Goal: Task Accomplishment & Management: Use online tool/utility

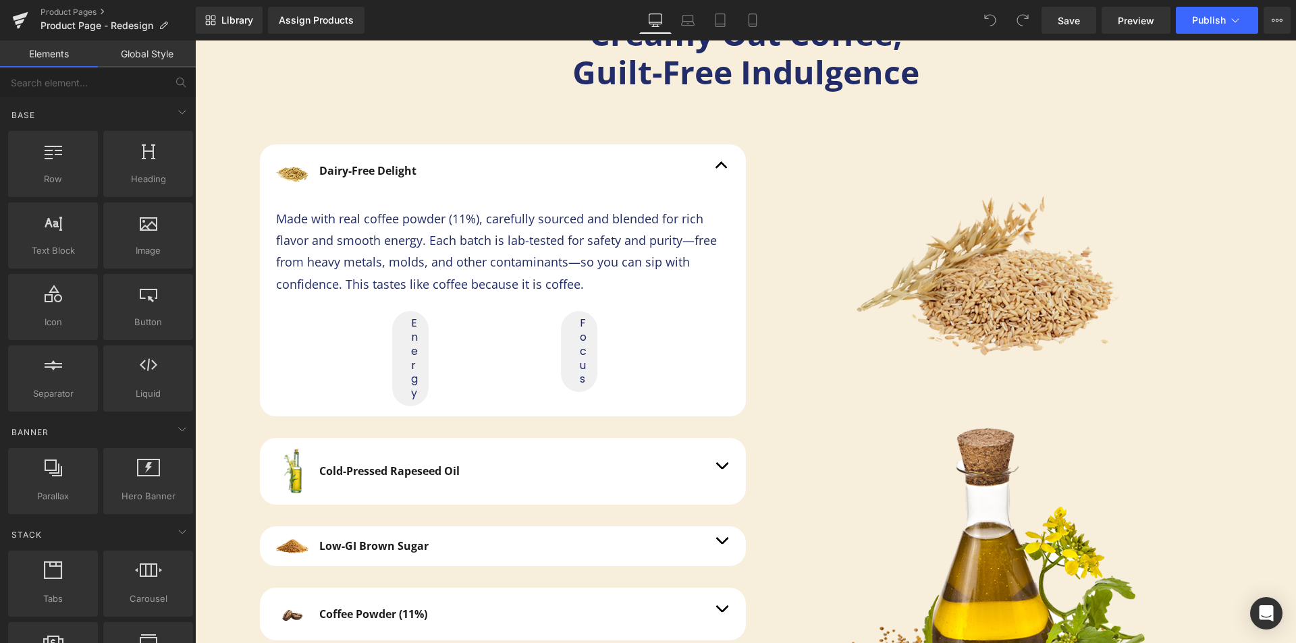
click at [907, 265] on img at bounding box center [989, 275] width 324 height 303
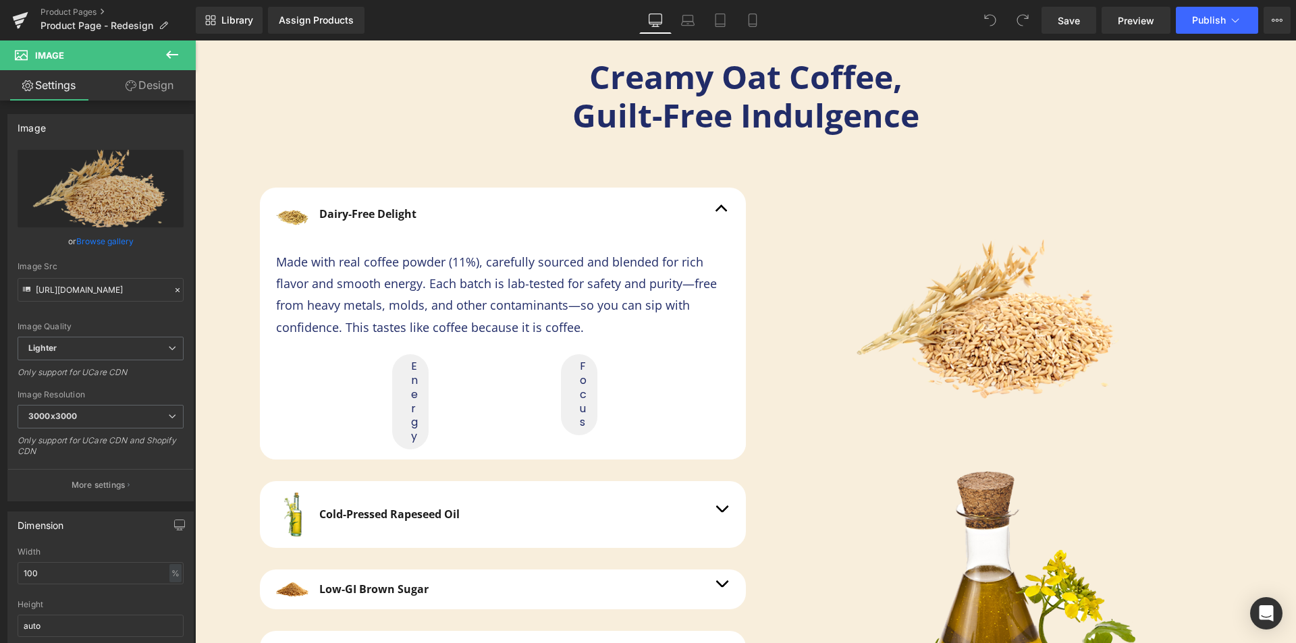
scroll to position [2903, 0]
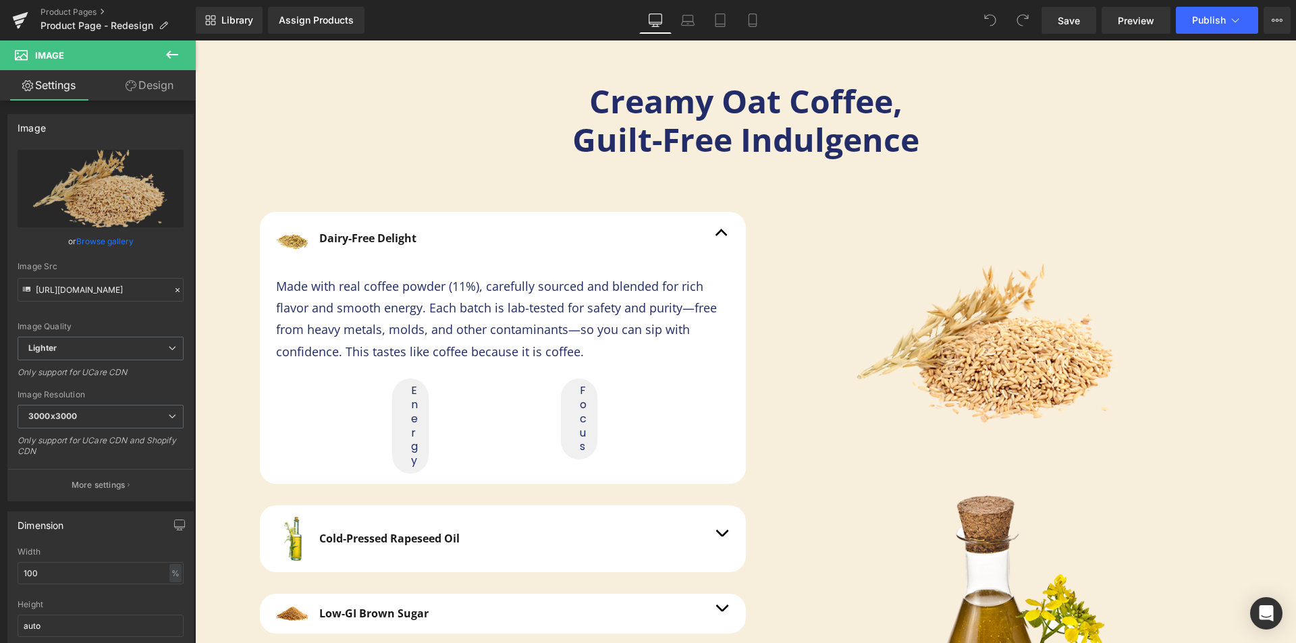
click at [522, 234] on div "Dairy-Free Delight Text Block" at bounding box center [503, 238] width 454 height 33
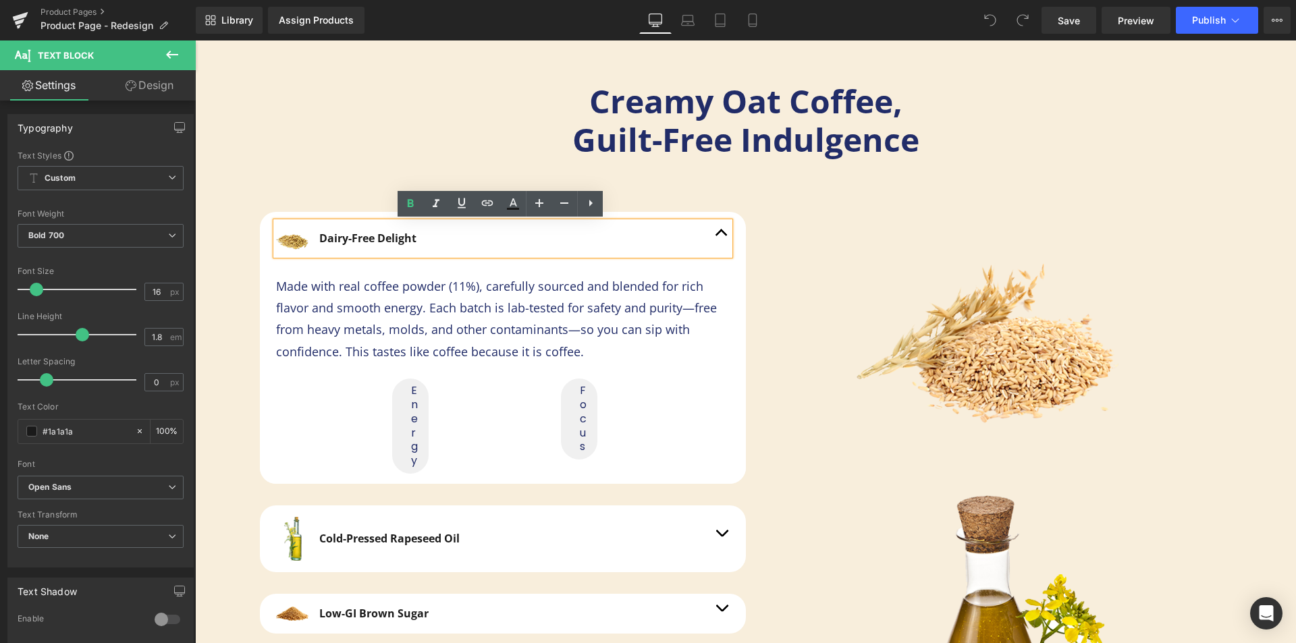
click at [328, 193] on div "Dairy-Free Delight Text Block Made with real coffee powder (11%), carefully sou…" at bounding box center [503, 471] width 486 height 558
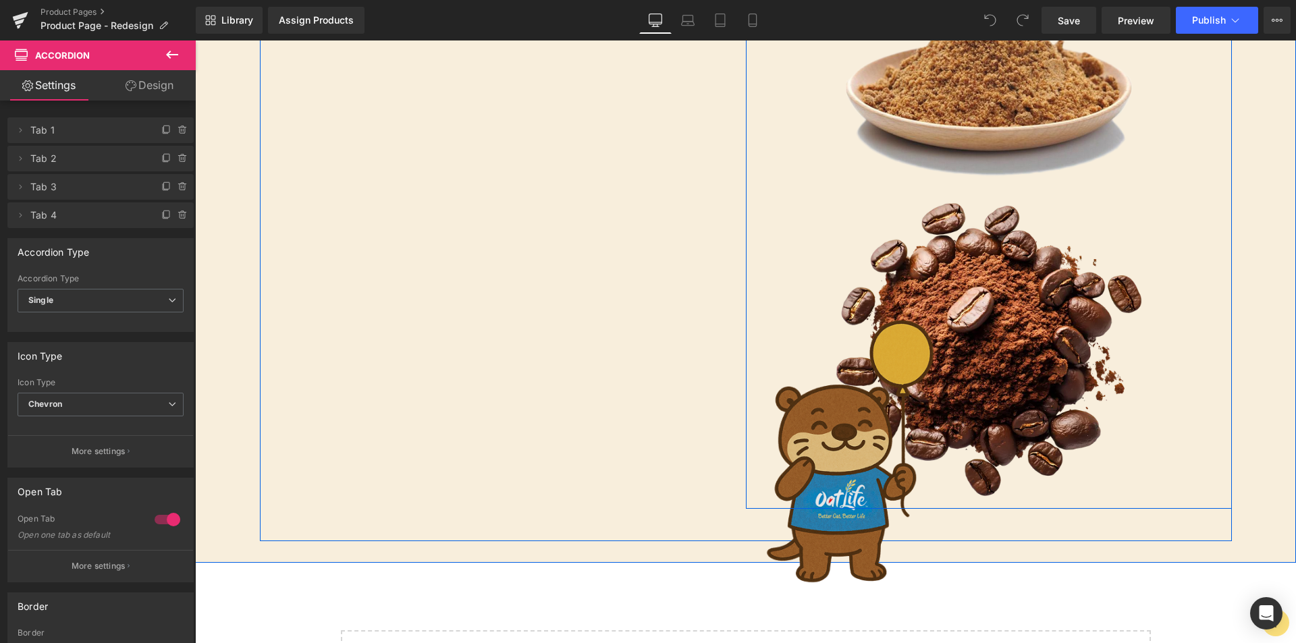
scroll to position [3918, 0]
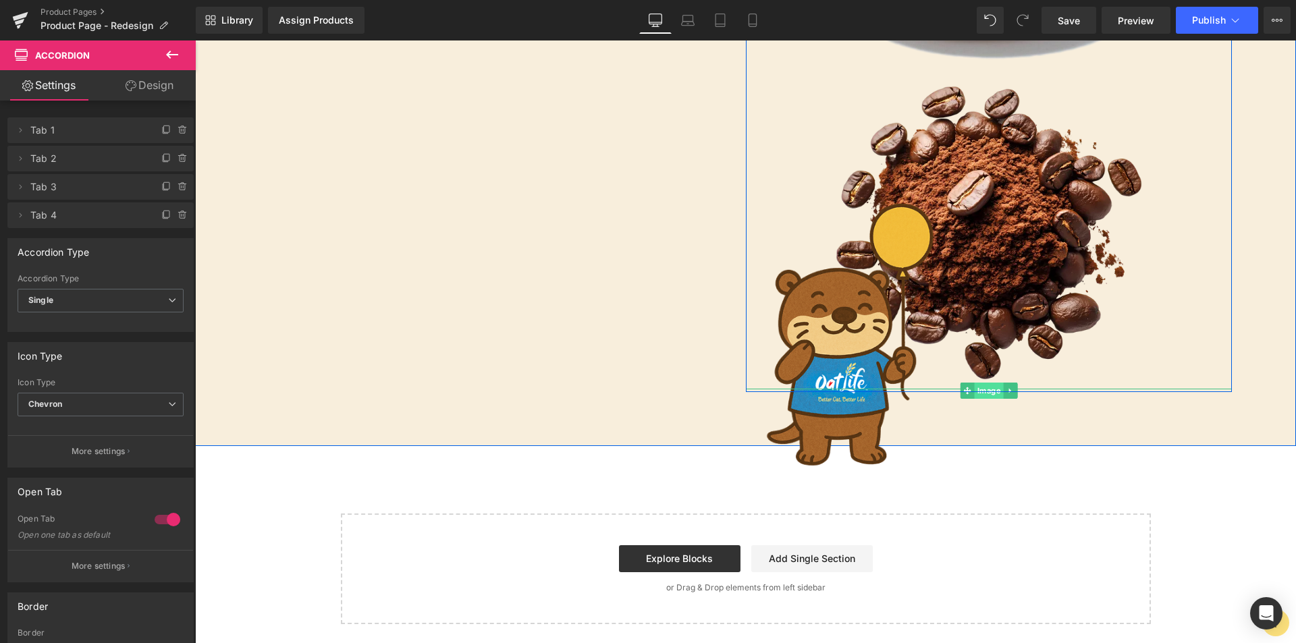
click at [983, 386] on span "Image" at bounding box center [988, 391] width 29 height 16
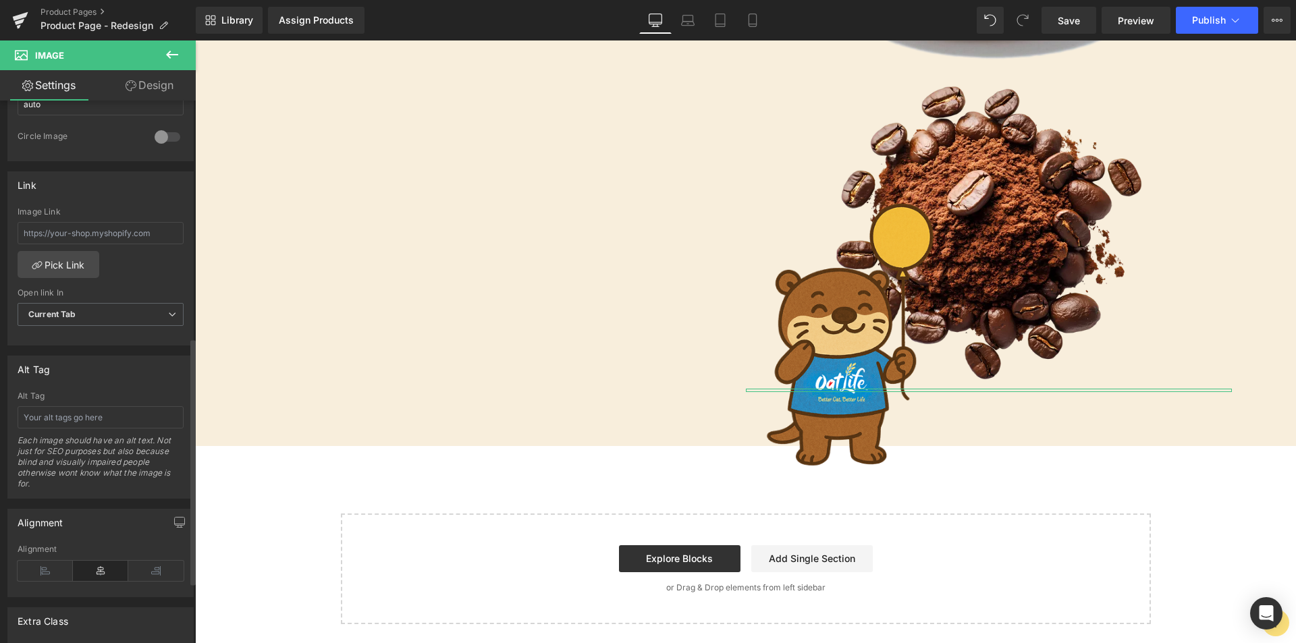
scroll to position [656, 0]
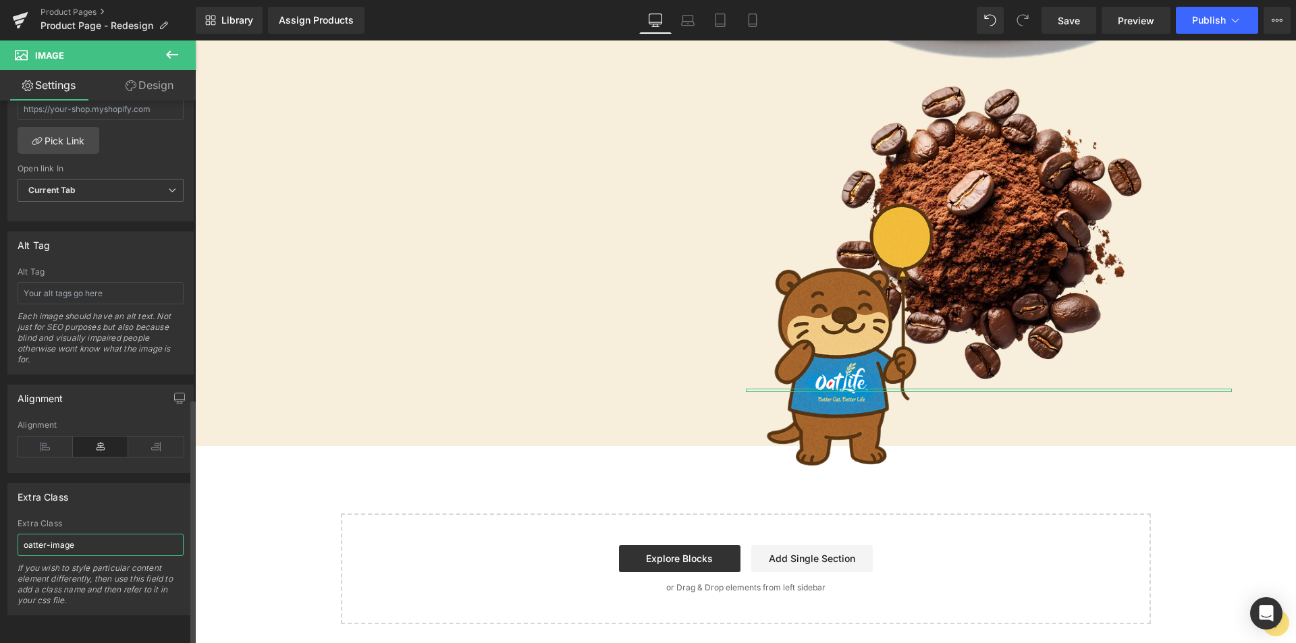
click at [103, 534] on input "oatter-image" at bounding box center [101, 545] width 166 height 22
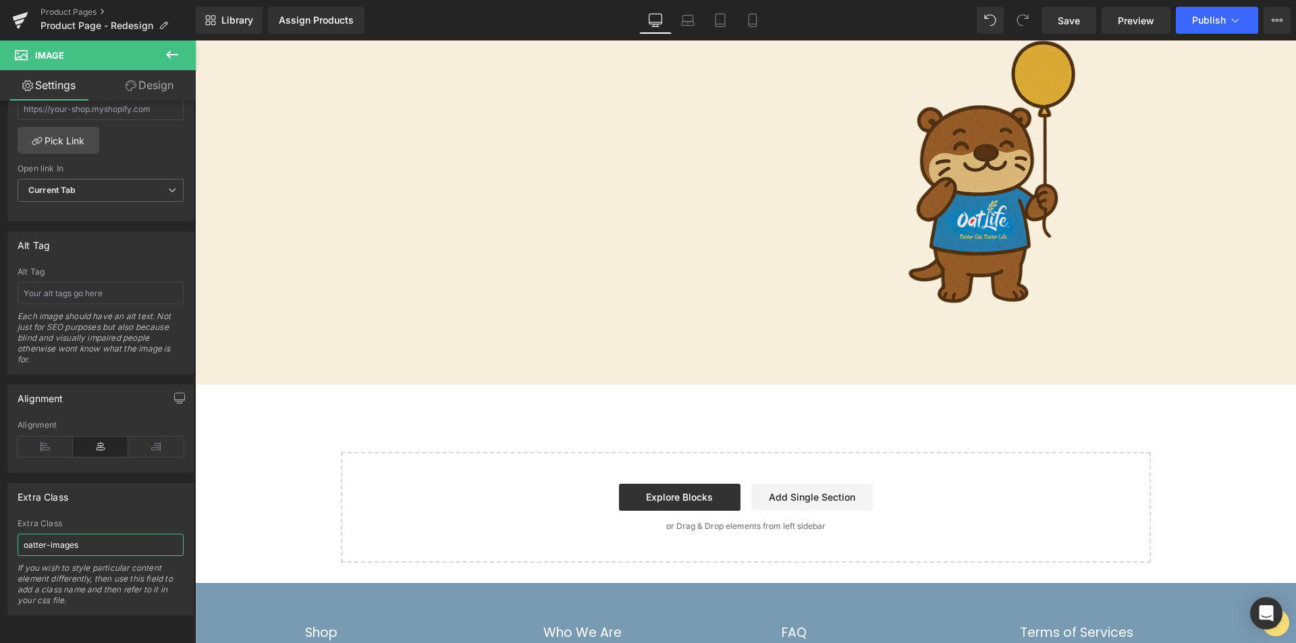
scroll to position [4255, 0]
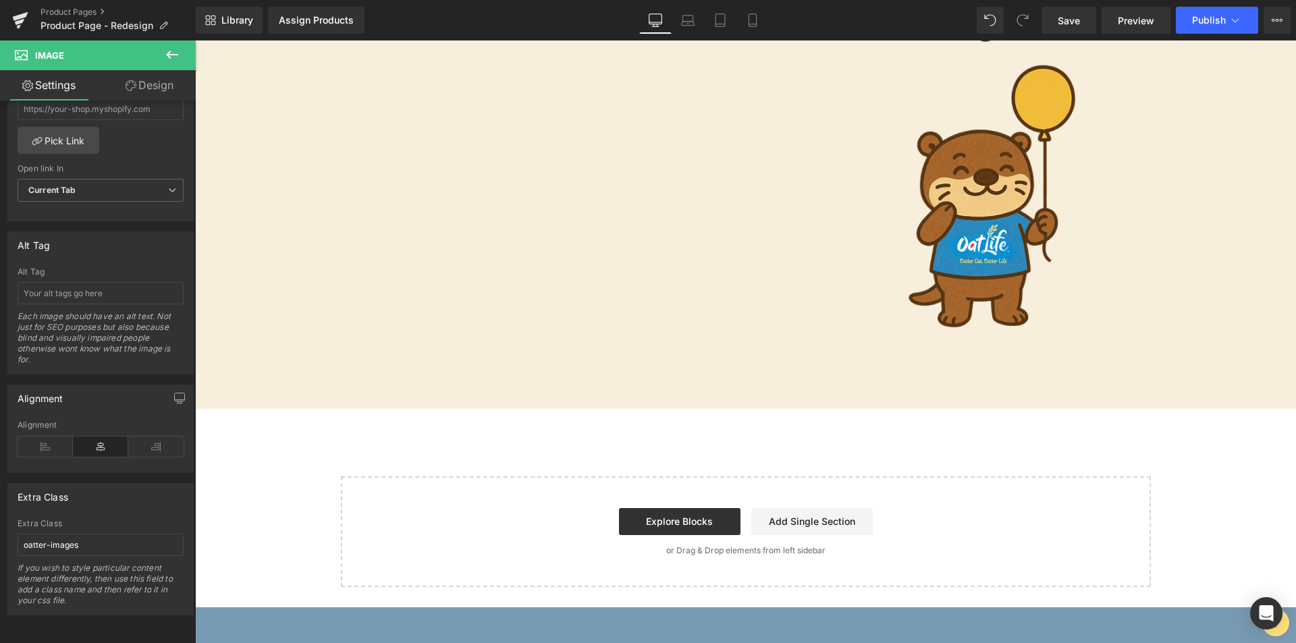
click at [874, 255] on div at bounding box center [989, 203] width 486 height 304
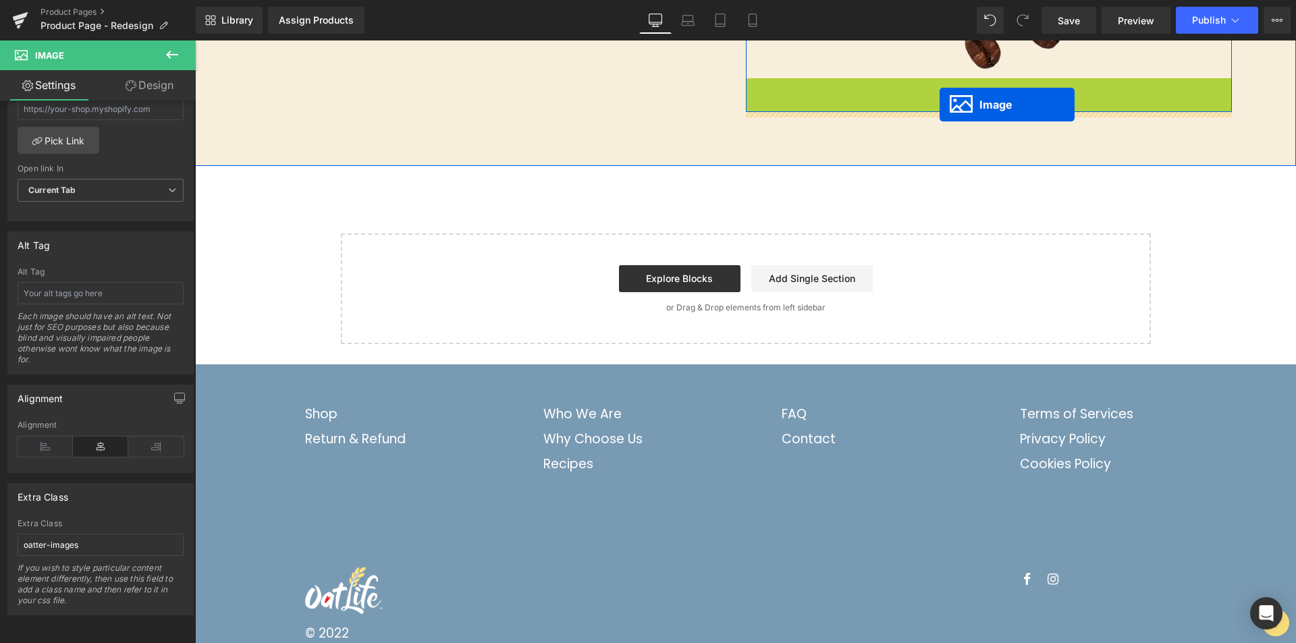
scroll to position [4201, 0]
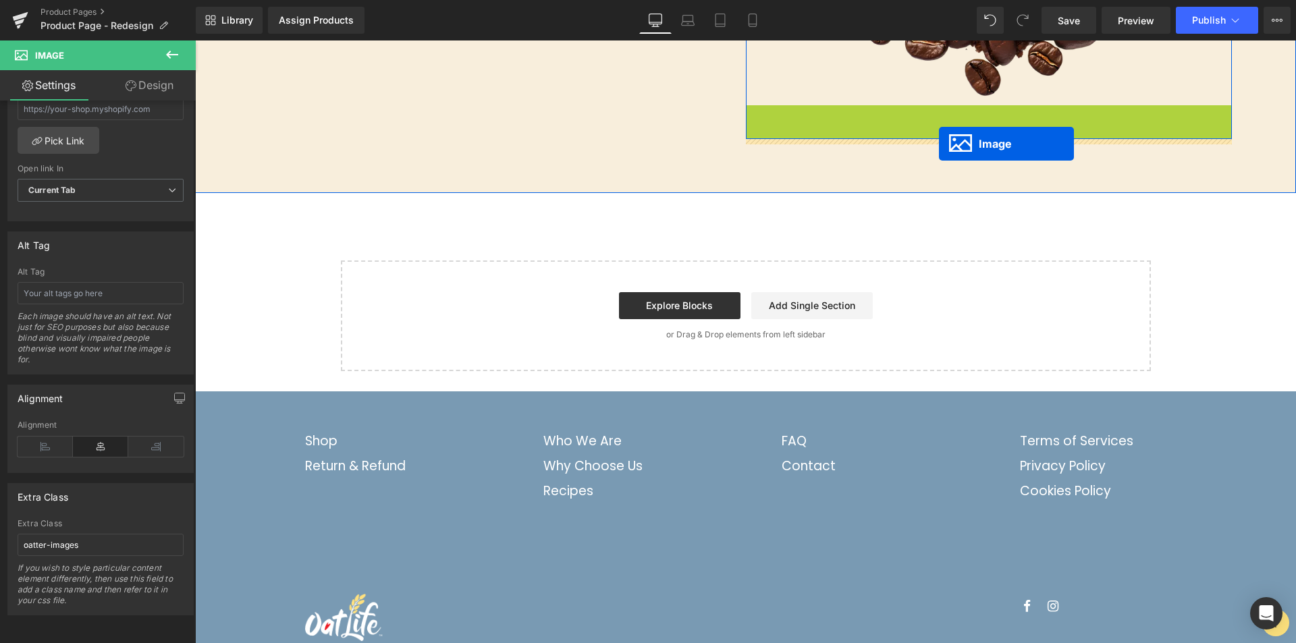
drag, startPoint x: 966, startPoint y: 205, endPoint x: 939, endPoint y: 144, distance: 66.5
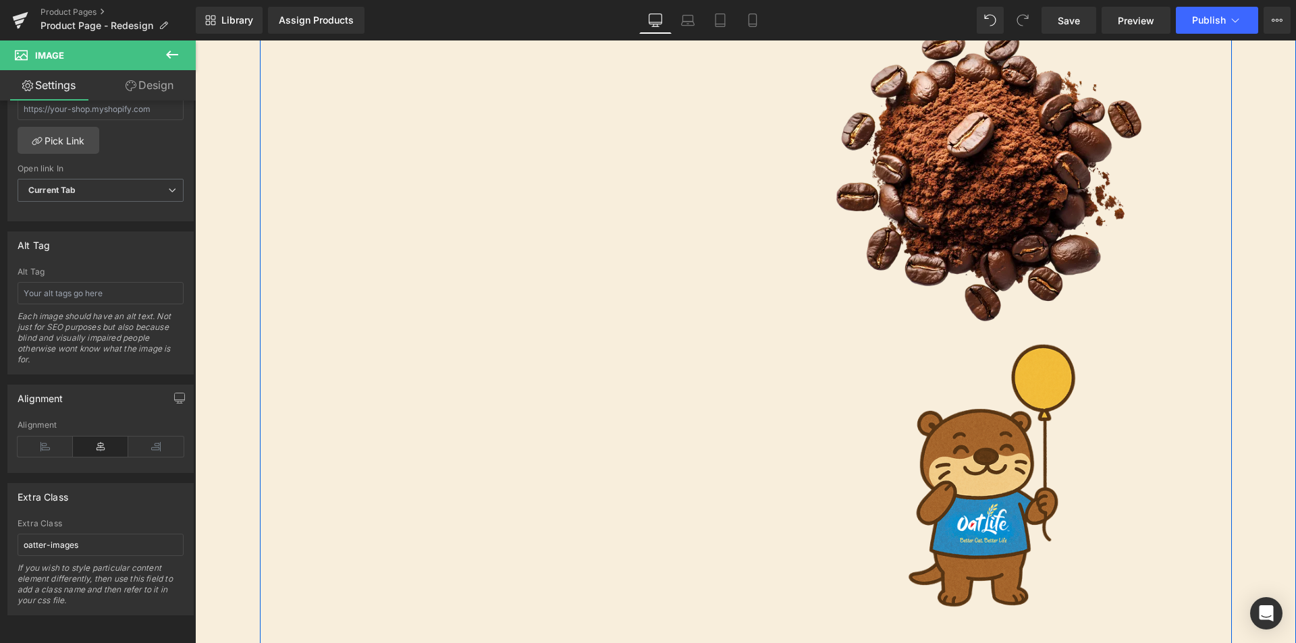
scroll to position [4066, 0]
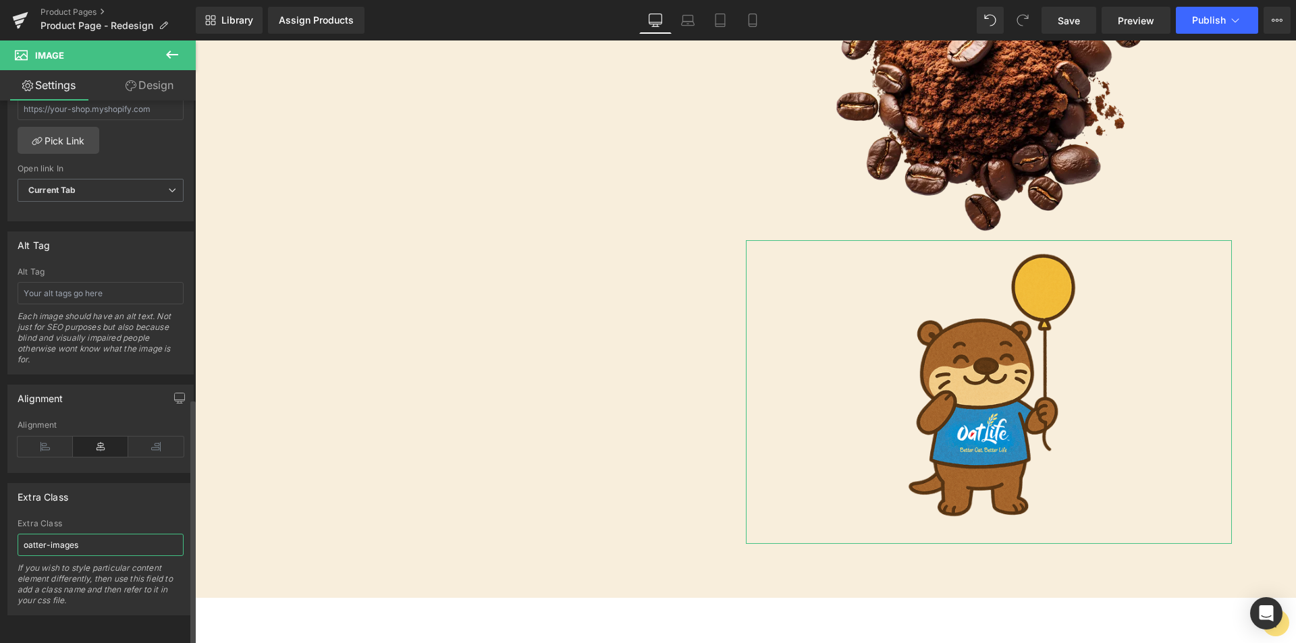
click at [96, 534] on input "oatter-images" at bounding box center [101, 545] width 166 height 22
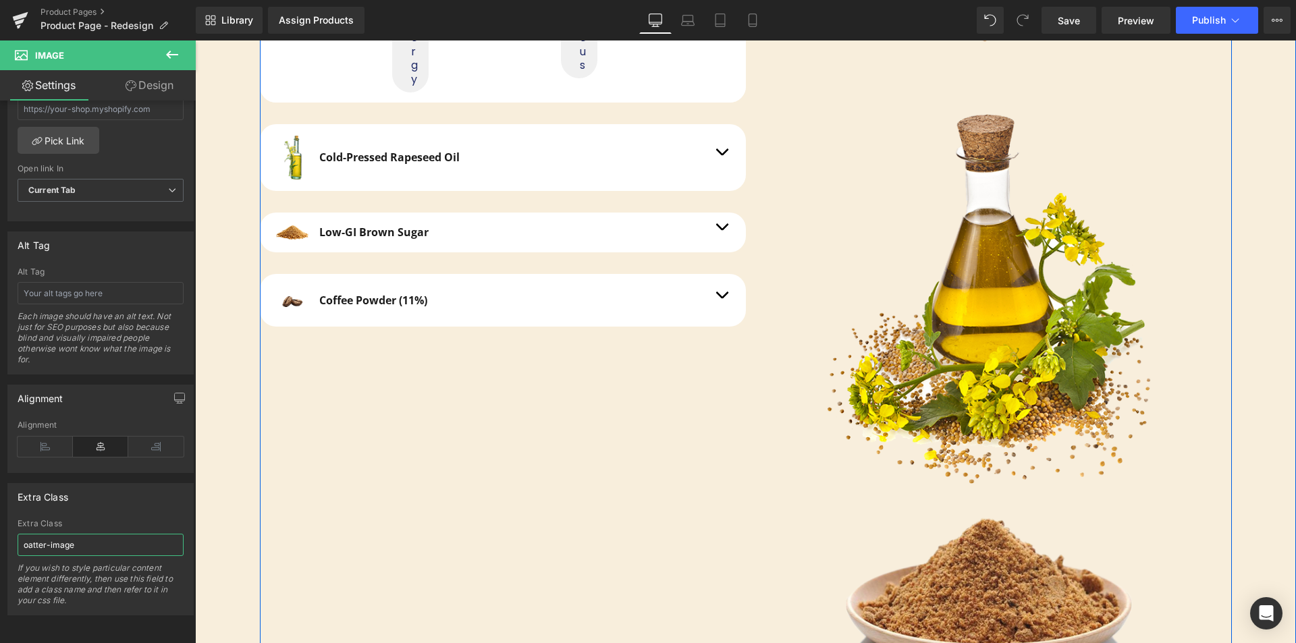
scroll to position [3189, 0]
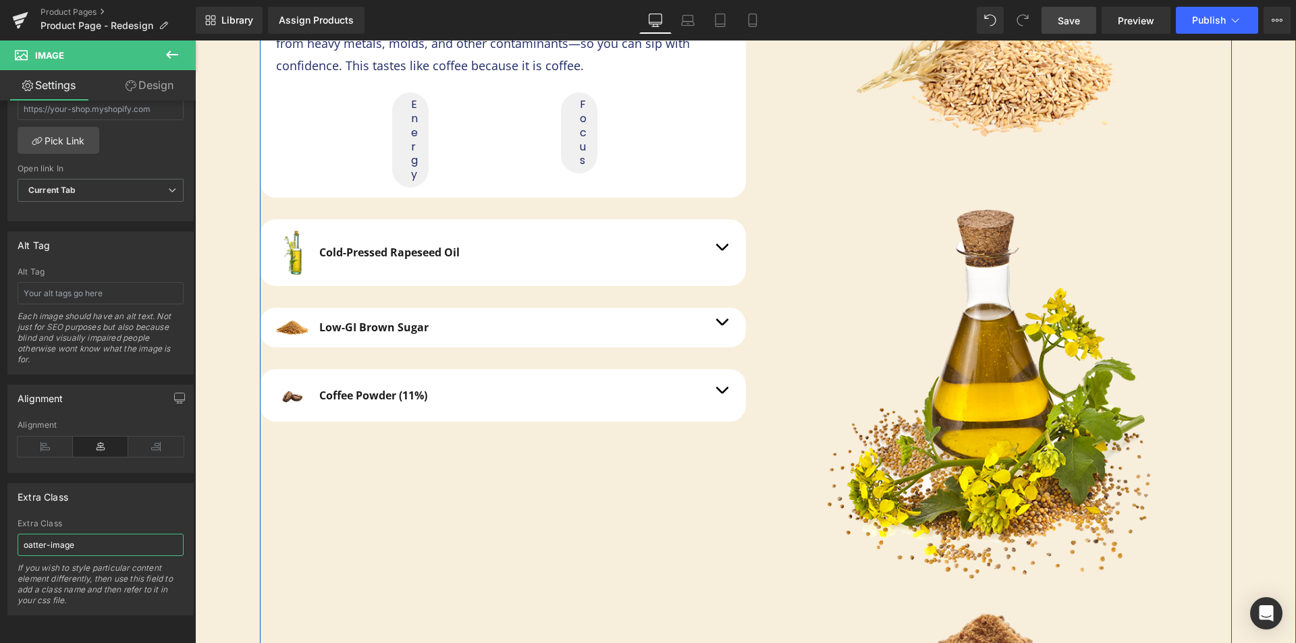
type input "oatter-image"
click at [1075, 28] on link "Save" at bounding box center [1069, 20] width 55 height 27
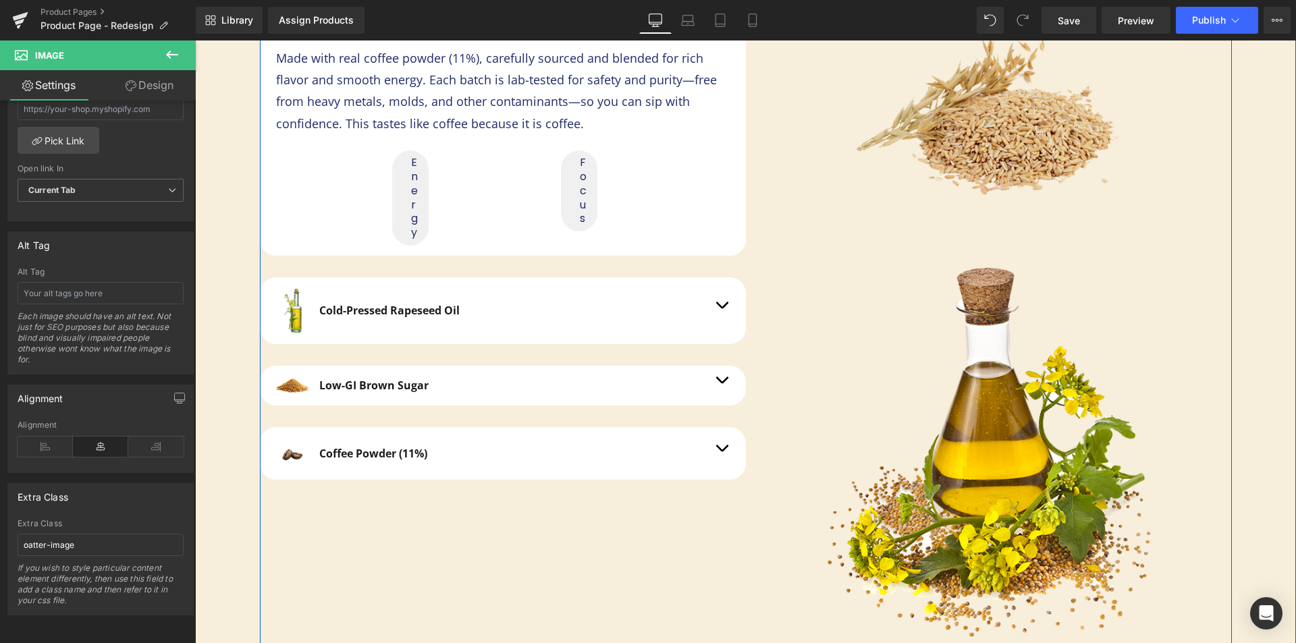
scroll to position [2986, 0]
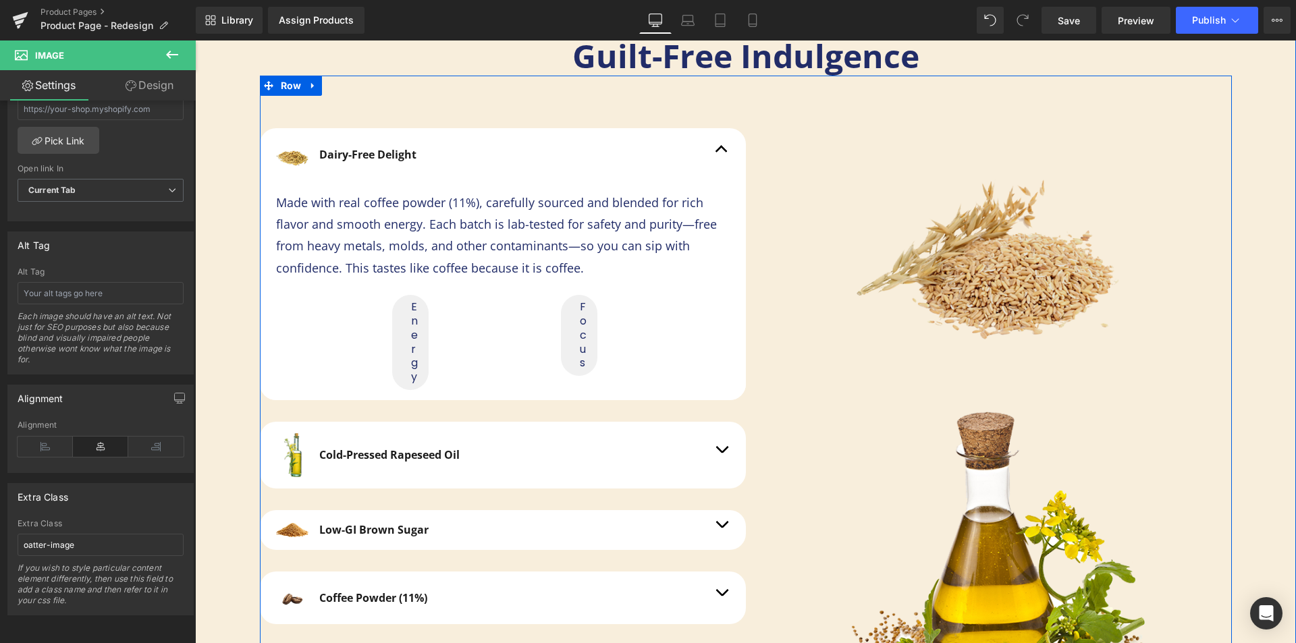
click at [907, 275] on img at bounding box center [989, 259] width 324 height 303
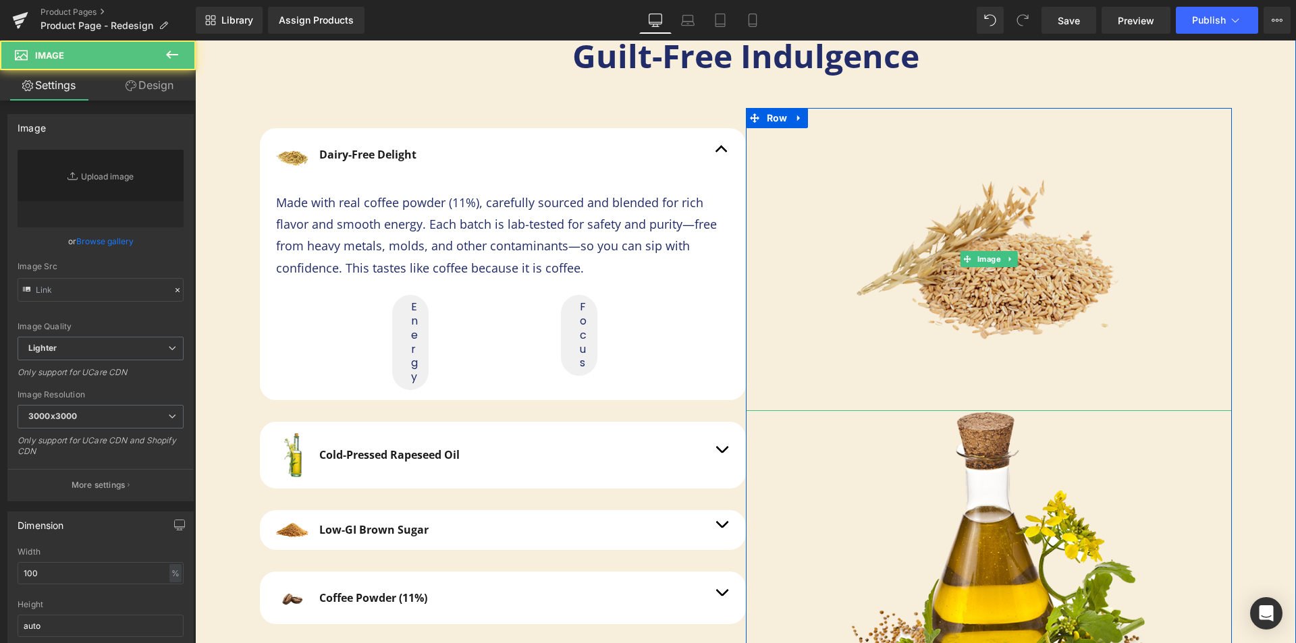
type input "[URL][DOMAIN_NAME]"
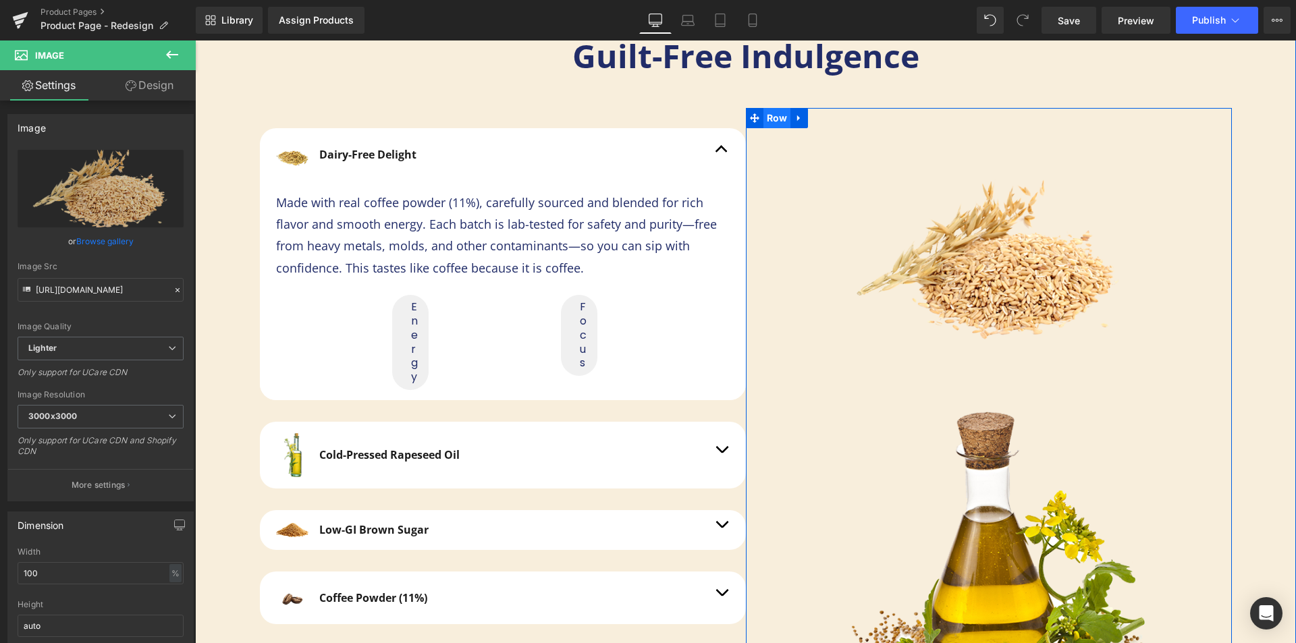
click at [776, 125] on span "Row" at bounding box center [777, 118] width 28 height 20
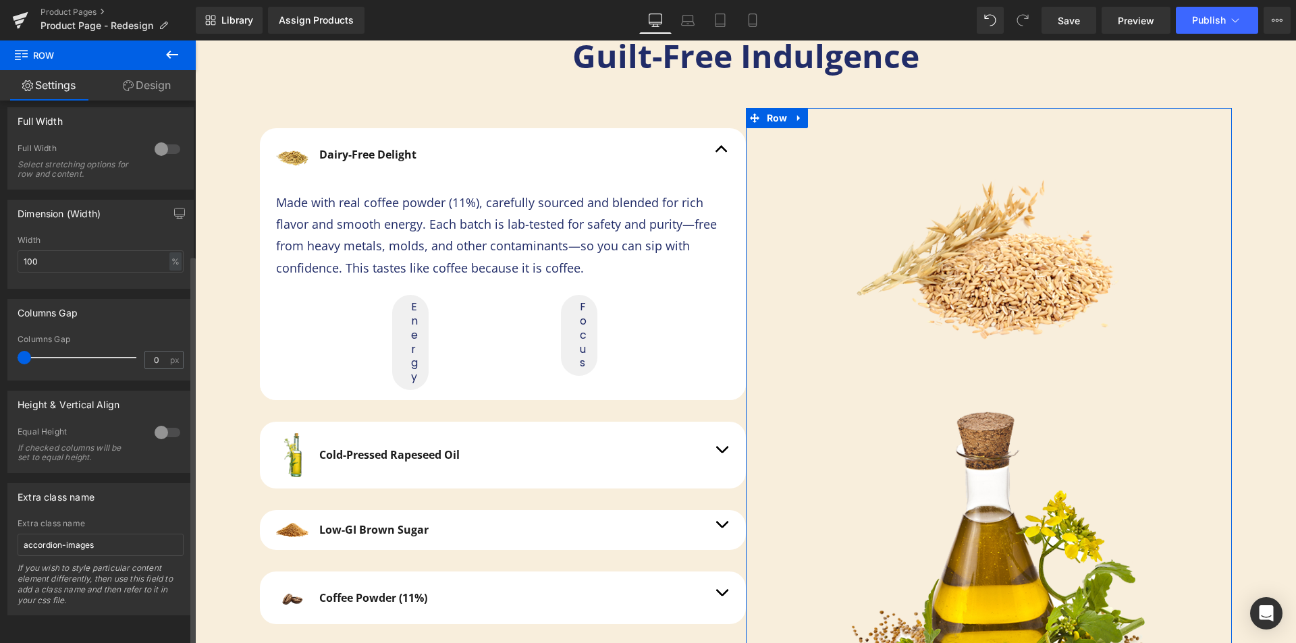
scroll to position [215, 0]
drag, startPoint x: 118, startPoint y: 531, endPoint x: 16, endPoint y: 531, distance: 102.6
click at [16, 531] on div "accordion-images Extra class name accordion-images If you wish to style particu…" at bounding box center [100, 567] width 185 height 96
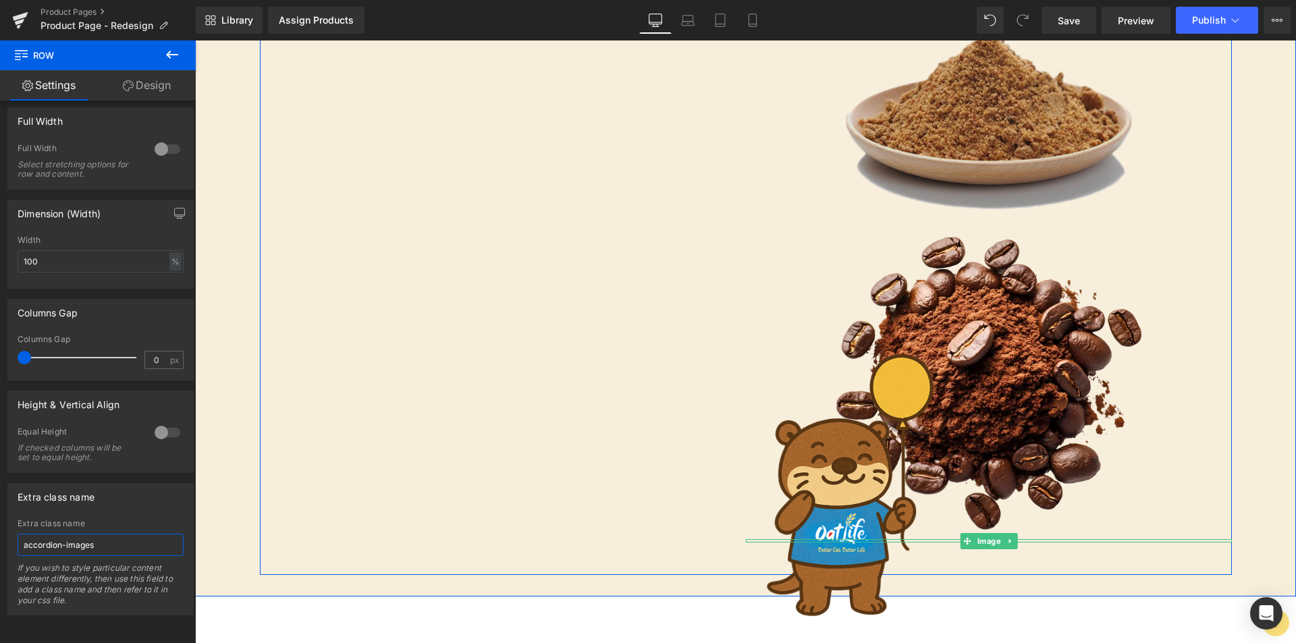
scroll to position [3594, 0]
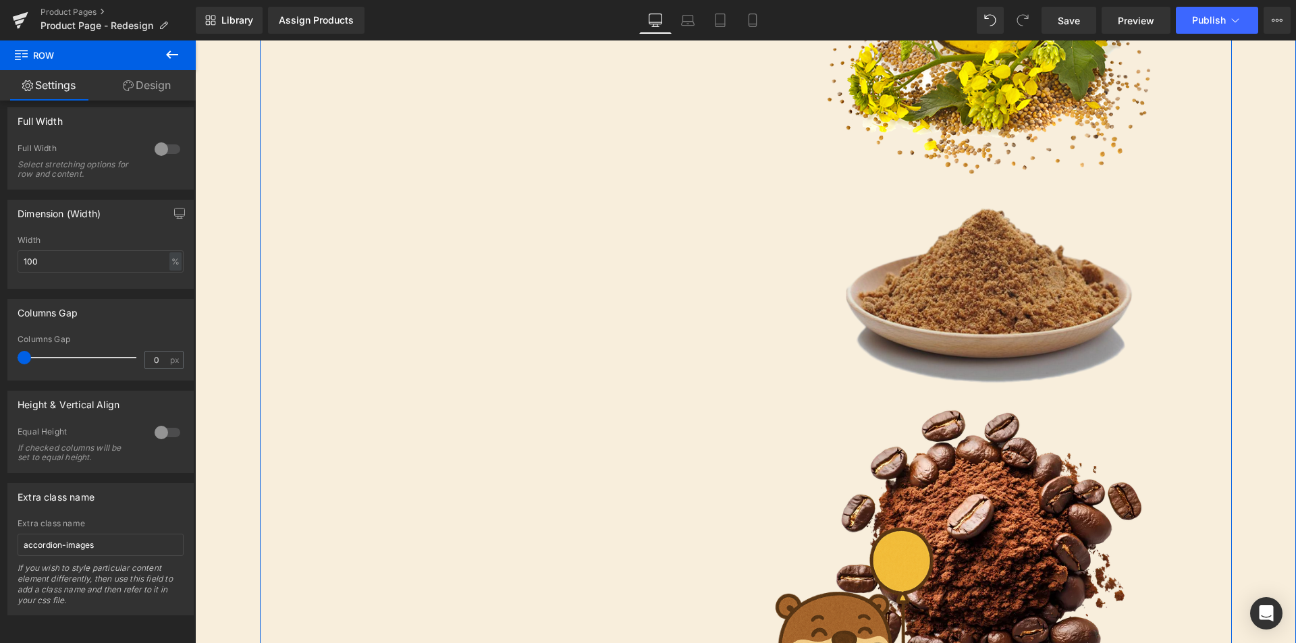
click at [1005, 286] on div "Image" at bounding box center [989, 287] width 486 height 227
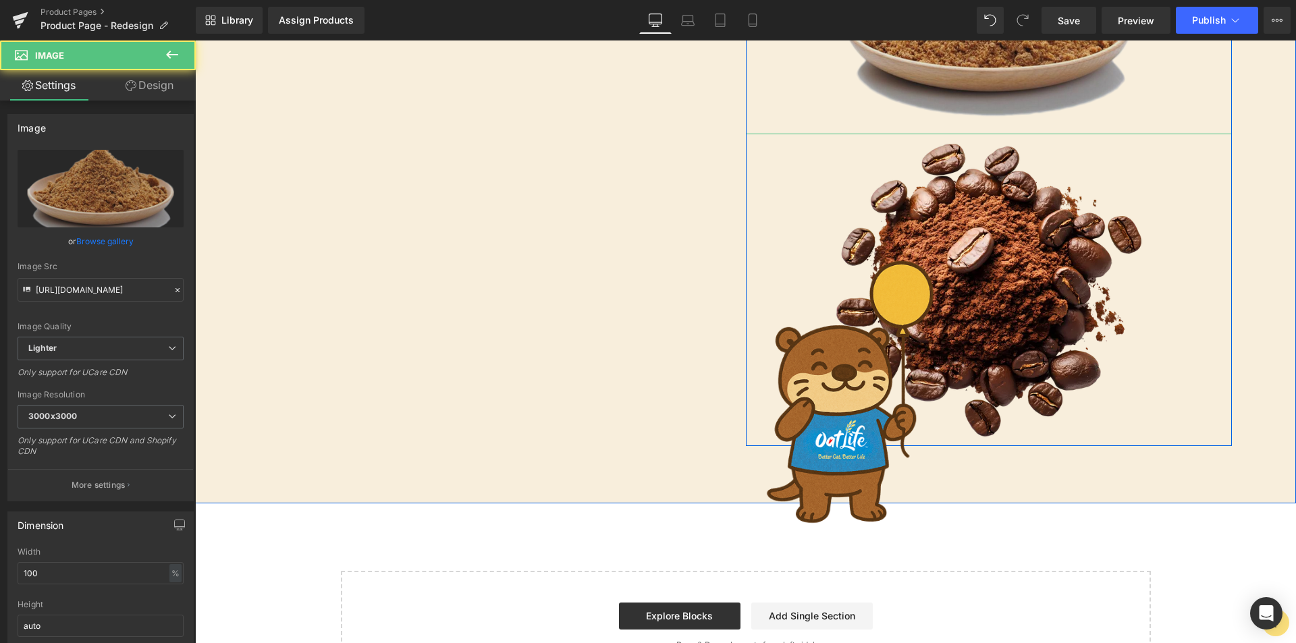
scroll to position [3864, 0]
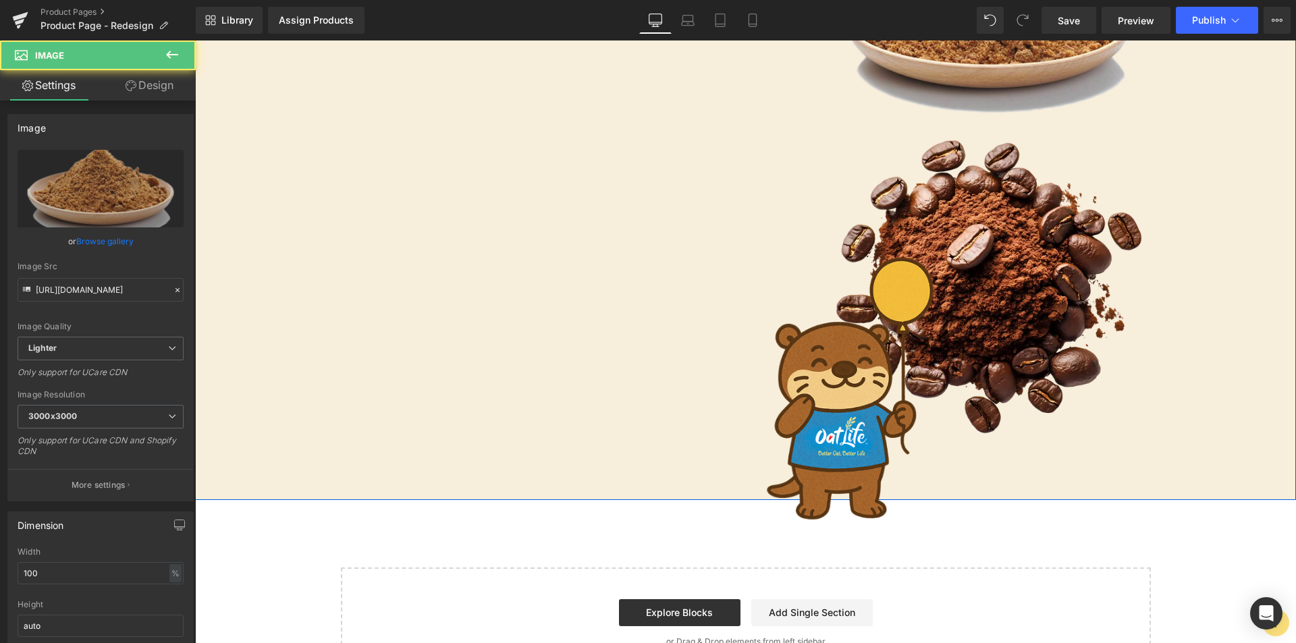
click at [1001, 257] on div at bounding box center [989, 396] width 486 height 304
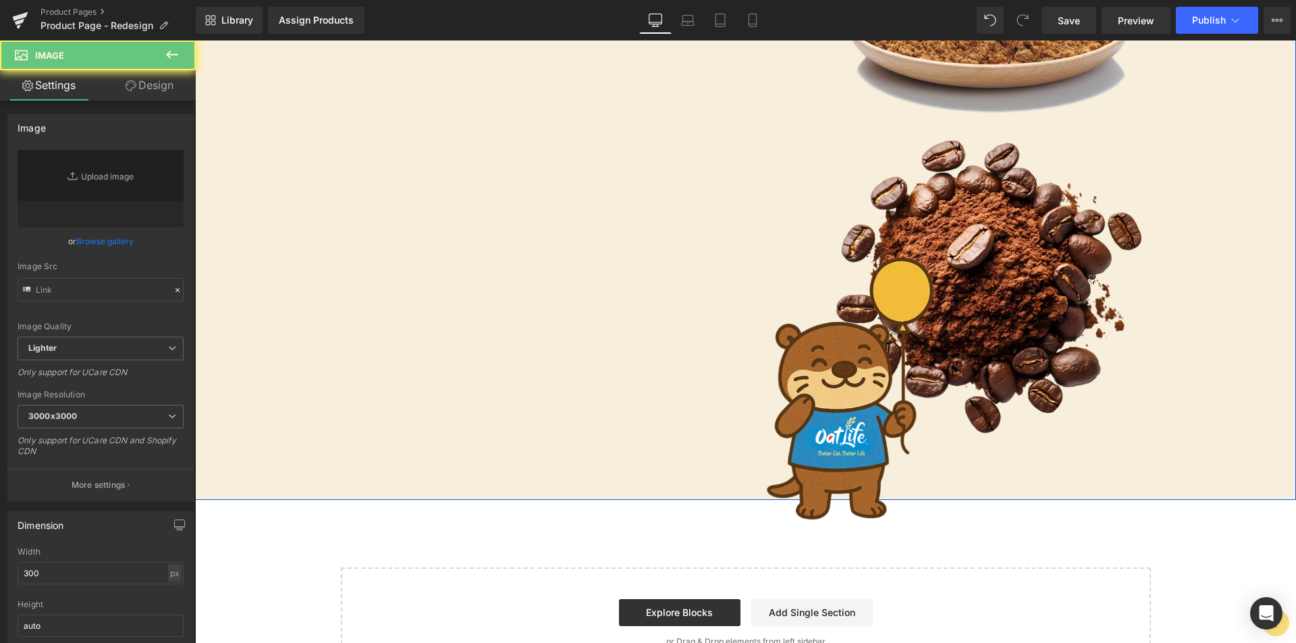
type input "[URL][DOMAIN_NAME]"
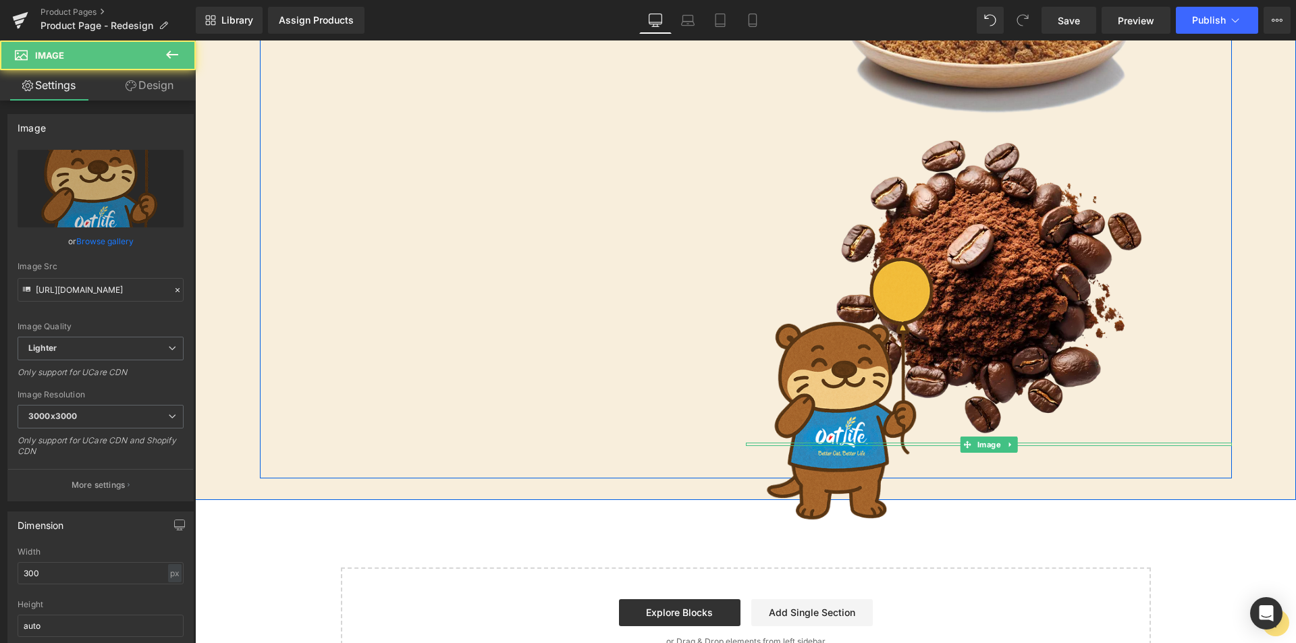
click at [1005, 304] on div at bounding box center [989, 396] width 486 height 304
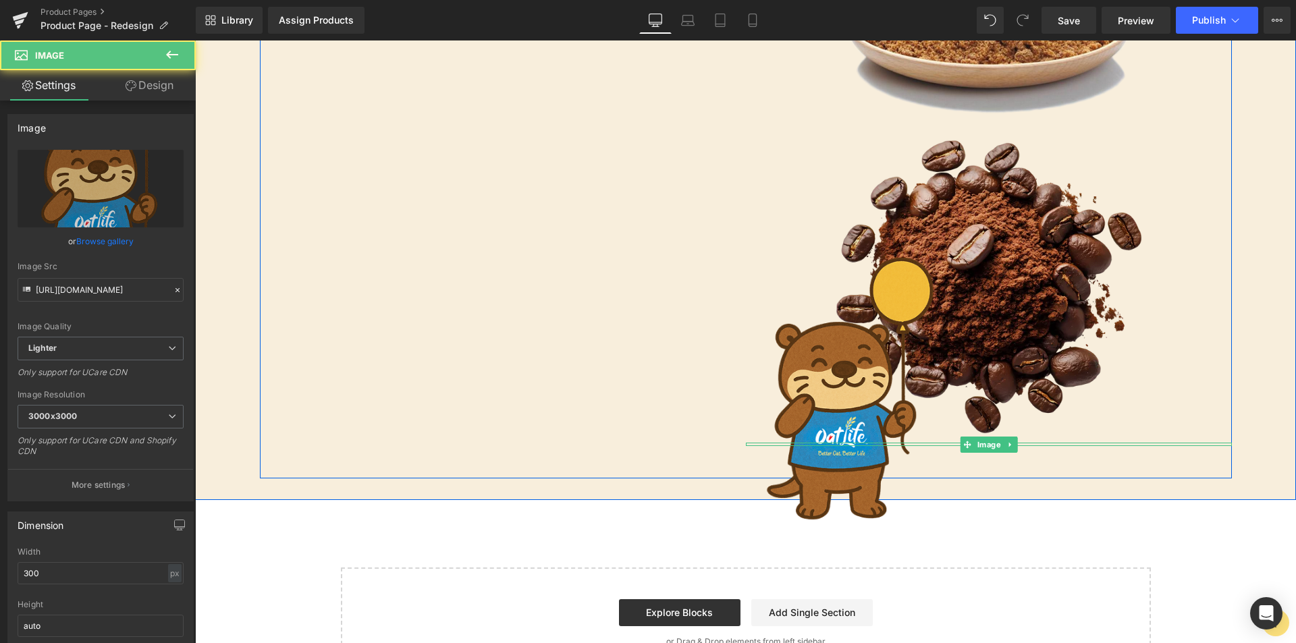
click at [996, 194] on img at bounding box center [989, 287] width 324 height 312
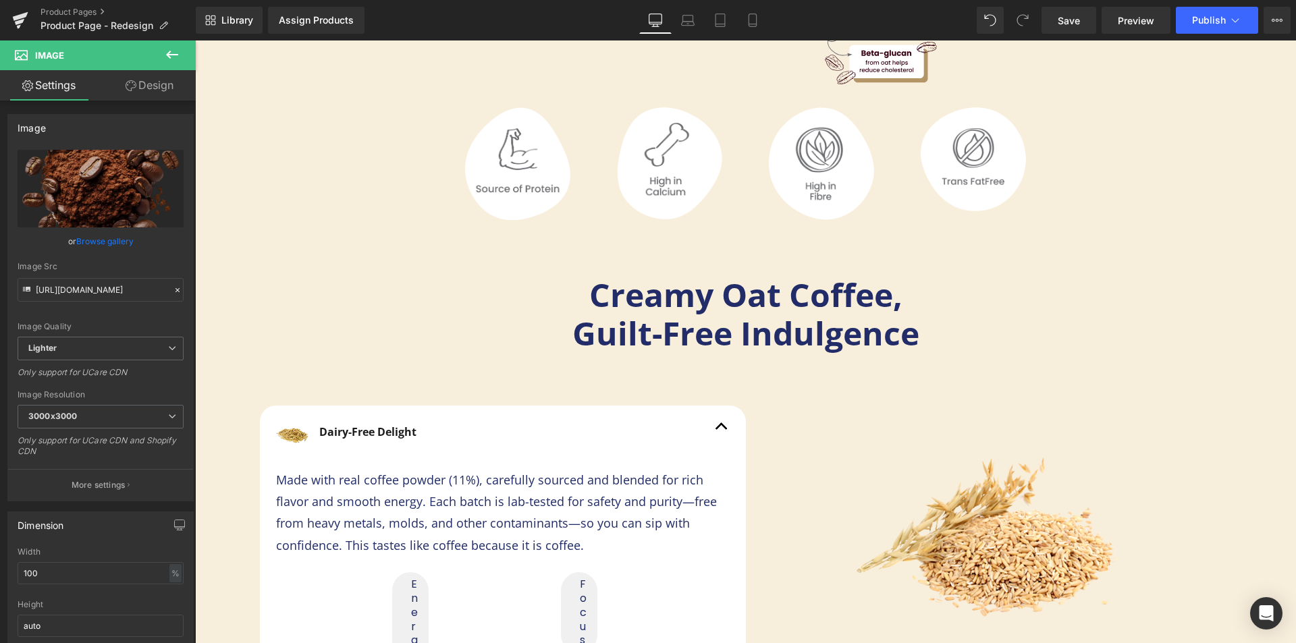
scroll to position [2649, 0]
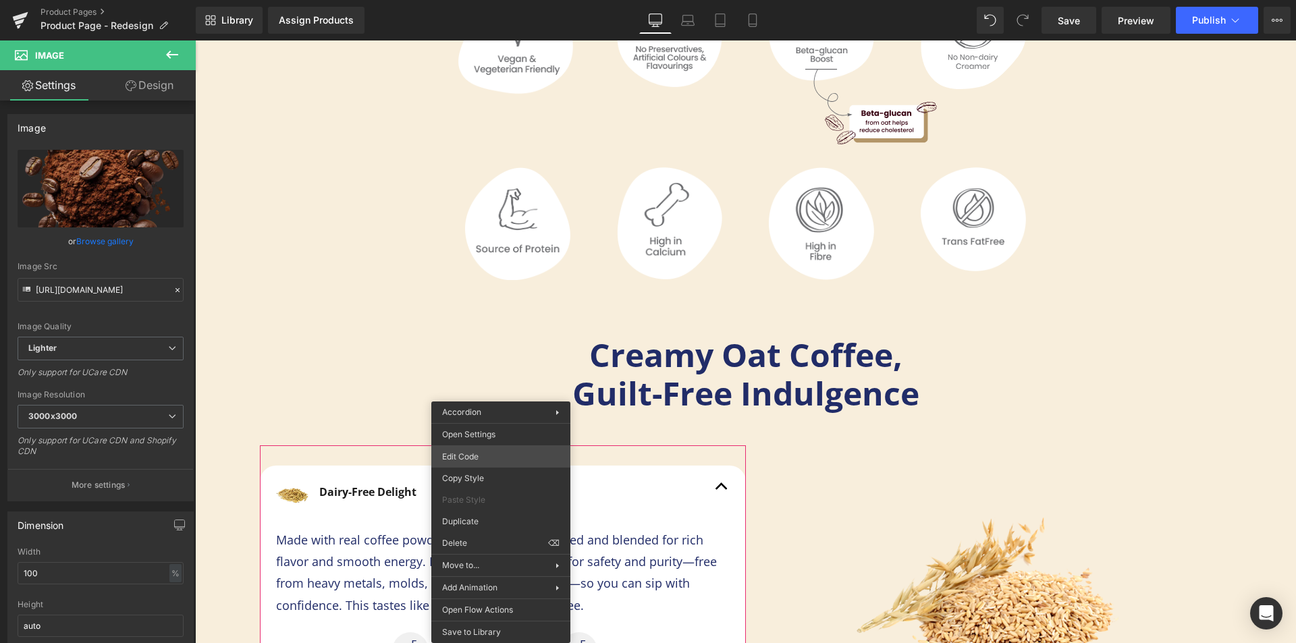
click at [495, 0] on div "Row You are previewing how the will restyle your page. You can not edit Element…" at bounding box center [648, 0] width 1296 height 0
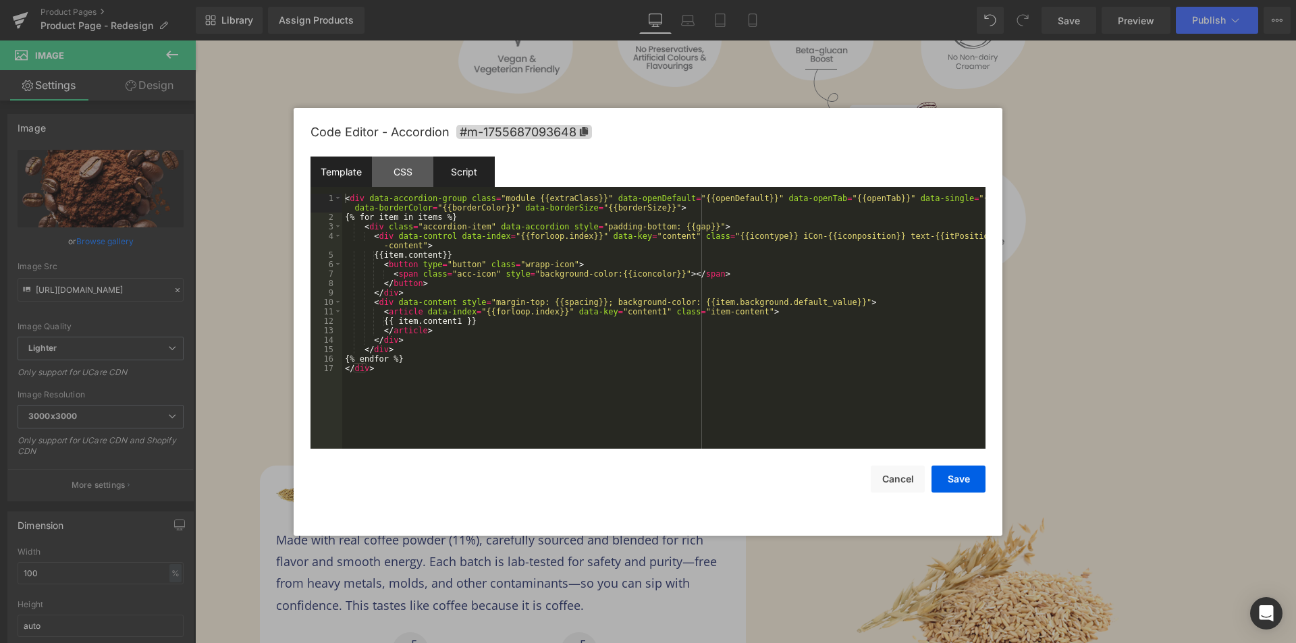
click at [462, 172] on div "Script" at bounding box center [463, 172] width 61 height 30
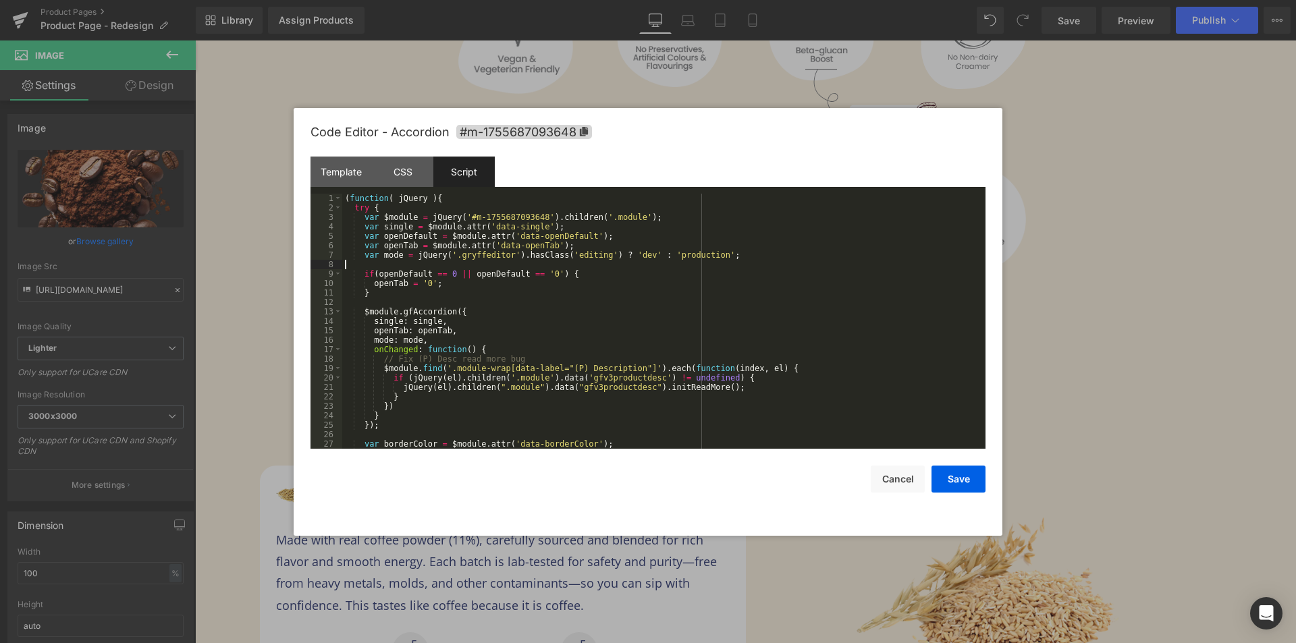
click at [498, 265] on div "( function ( jQuery ) { try { var $module = jQuery ( '#m-1755687093648' ) . chi…" at bounding box center [661, 331] width 638 height 274
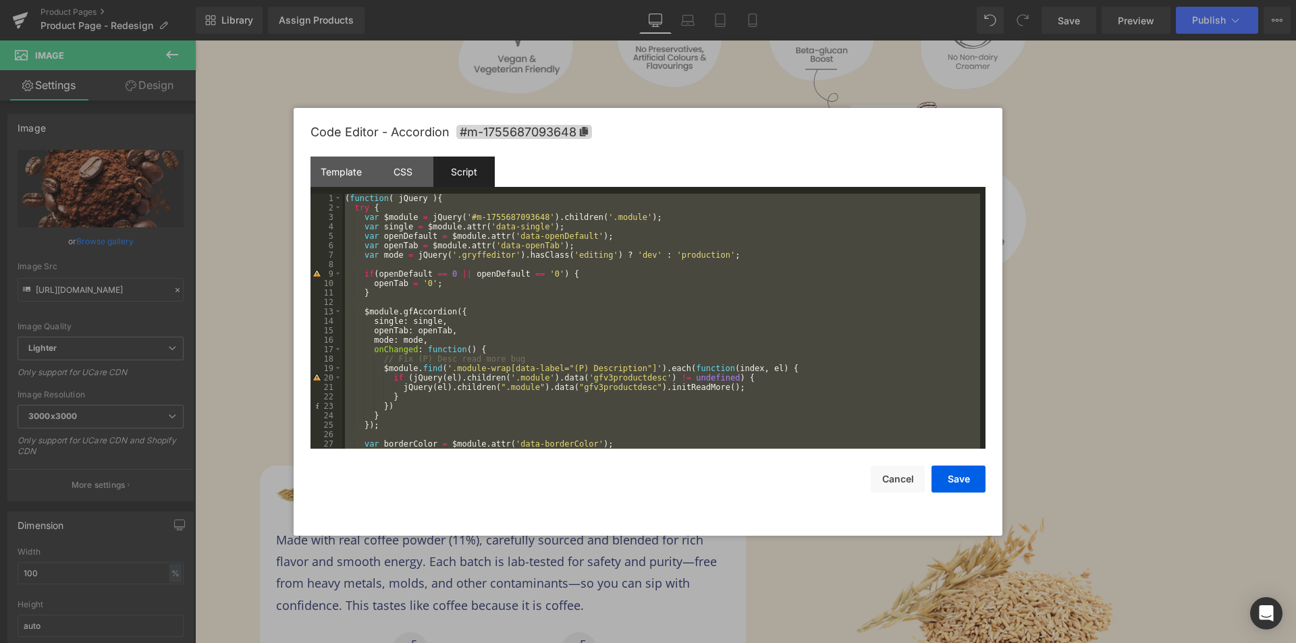
click at [510, 317] on div "( function ( jQuery ) { try { var $module = jQuery ( '#m-1755687093648' ) . chi…" at bounding box center [661, 321] width 638 height 255
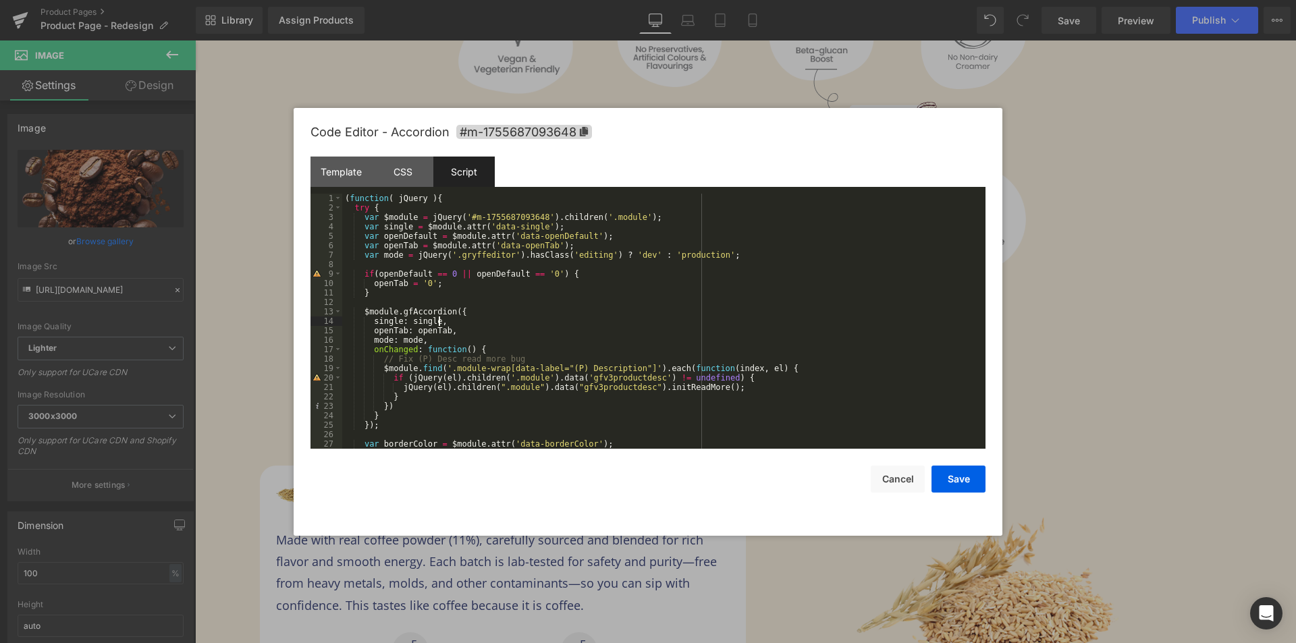
click at [543, 245] on div "( function ( jQuery ) { try { var $module = jQuery ( '#m-1755687093648' ) . chi…" at bounding box center [661, 331] width 638 height 274
click at [811, 203] on input at bounding box center [864, 201] width 196 height 11
paste input "$module.find('.module-wrap[data-label="(P) Description"]').each(function(index,…"
type input "$module.find('.module-wrap[data-label="(P) Description"]').each(function(index,…"
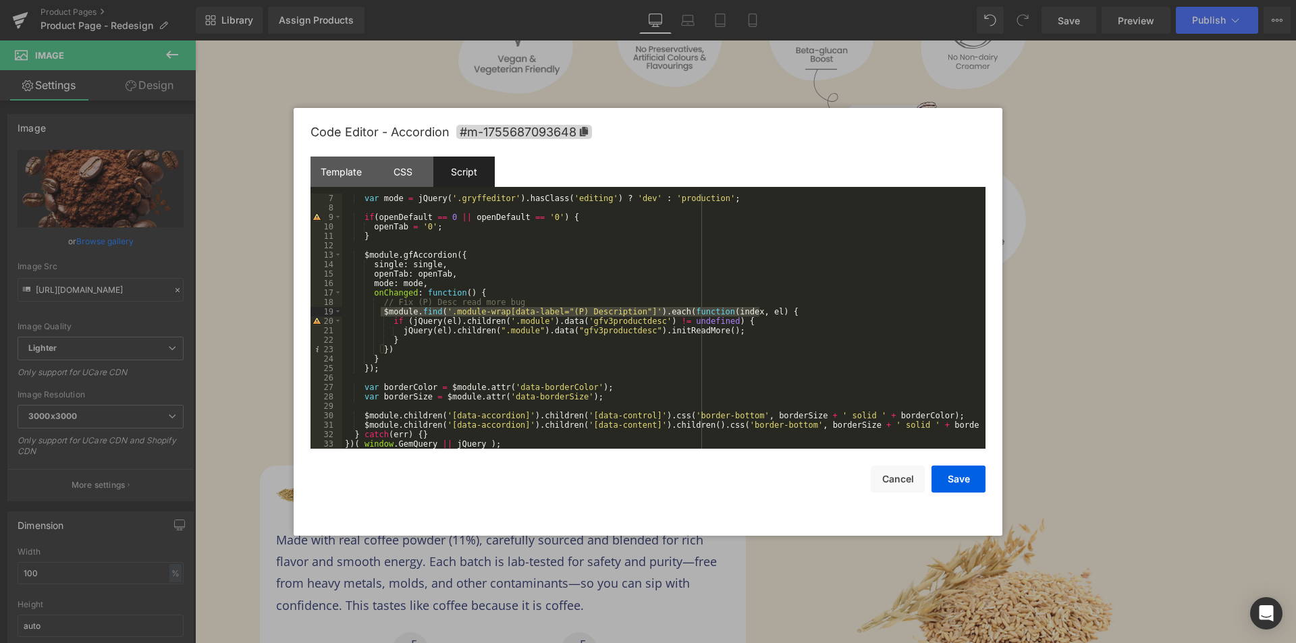
click at [393, 261] on div "var mode = jQuery ( '.gryffeditor' ) . hasClass ( 'editing' ) ? 'dev' : 'produc…" at bounding box center [661, 331] width 638 height 274
click at [514, 244] on div "var mode = jQuery ( '.gryffeditor' ) . hasClass ( 'editing' ) ? 'dev' : 'produc…" at bounding box center [661, 331] width 638 height 274
click at [412, 342] on div "var mode = jQuery ( '.gryffeditor' ) . hasClass ( 'editing' ) ? 'dev' : 'produc…" at bounding box center [661, 331] width 638 height 274
click at [410, 296] on div "var mode = jQuery ( '.gryffeditor' ) . hasClass ( 'editing' ) ? 'dev' : 'produc…" at bounding box center [661, 331] width 638 height 274
click at [512, 282] on div "var mode = jQuery ( '.gryffeditor' ) . hasClass ( 'editing' ) ? 'dev' : 'produc…" at bounding box center [661, 331] width 638 height 274
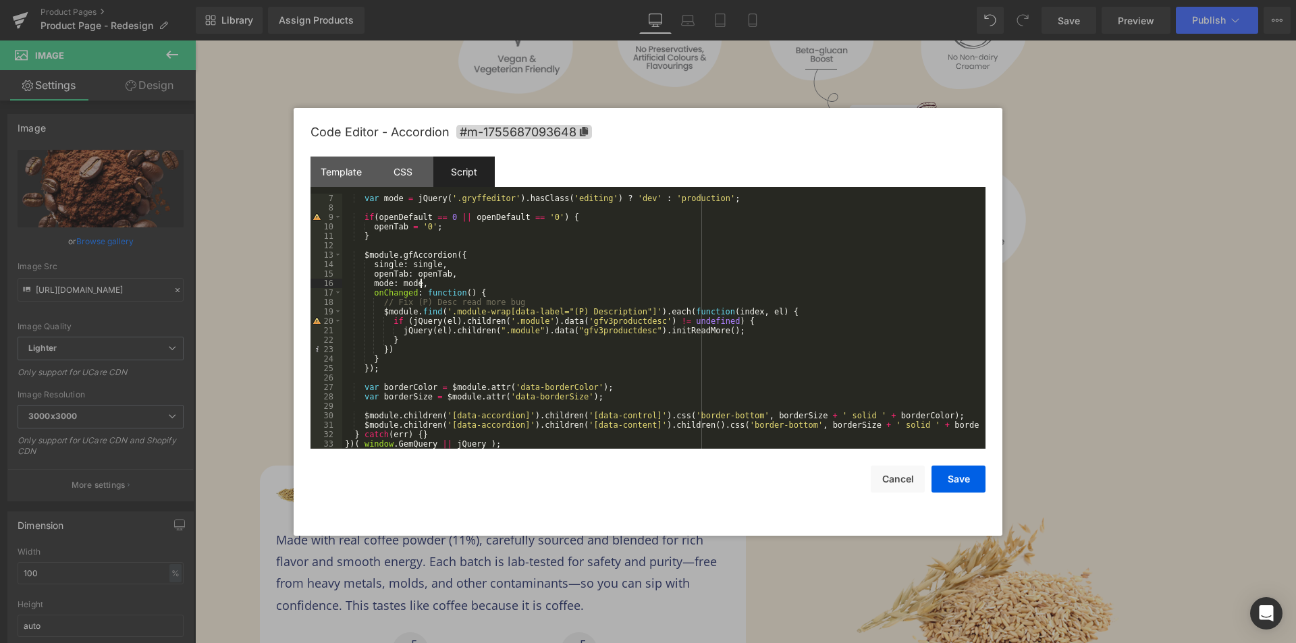
click at [486, 292] on div "var mode = jQuery ( '.gryffeditor' ) . hasClass ( 'editing' ) ? 'dev' : 'produc…" at bounding box center [661, 331] width 638 height 274
click at [477, 292] on div "var mode = jQuery ( '.gryffeditor' ) . hasClass ( 'editing' ) ? 'dev' : 'produc…" at bounding box center [661, 331] width 638 height 274
click at [476, 294] on div "var mode = jQuery ( '.gryffeditor' ) . hasClass ( 'editing' ) ? 'dev' : 'produc…" at bounding box center [661, 331] width 638 height 274
click at [394, 348] on div "var mode = jQuery ( '.gryffeditor' ) . hasClass ( 'editing' ) ? 'dev' : 'produc…" at bounding box center [661, 331] width 638 height 274
click at [473, 283] on div "var mode = jQuery ( '.gryffeditor' ) . hasClass ( 'editing' ) ? 'dev' : 'produc…" at bounding box center [661, 331] width 638 height 274
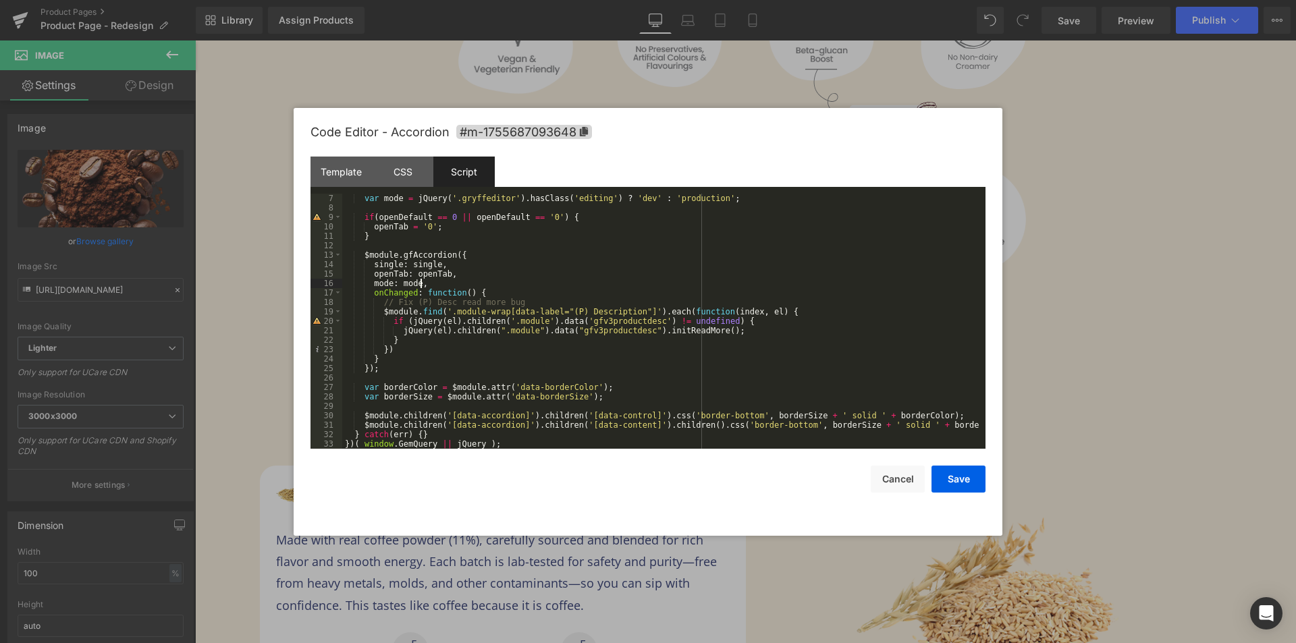
click at [476, 292] on div "var mode = jQuery ( '.gryffeditor' ) . hasClass ( 'editing' ) ? 'dev' : 'produc…" at bounding box center [661, 331] width 638 height 274
click at [474, 294] on div "var mode = jQuery ( '.gryffeditor' ) . hasClass ( 'editing' ) ? 'dev' : 'produc…" at bounding box center [661, 331] width 638 height 274
drag, startPoint x: 405, startPoint y: 346, endPoint x: 413, endPoint y: 379, distance: 34.1
click at [406, 346] on div "var mode = jQuery ( '.gryffeditor' ) . hasClass ( 'editing' ) ? 'dev' : 'produc…" at bounding box center [661, 331] width 638 height 274
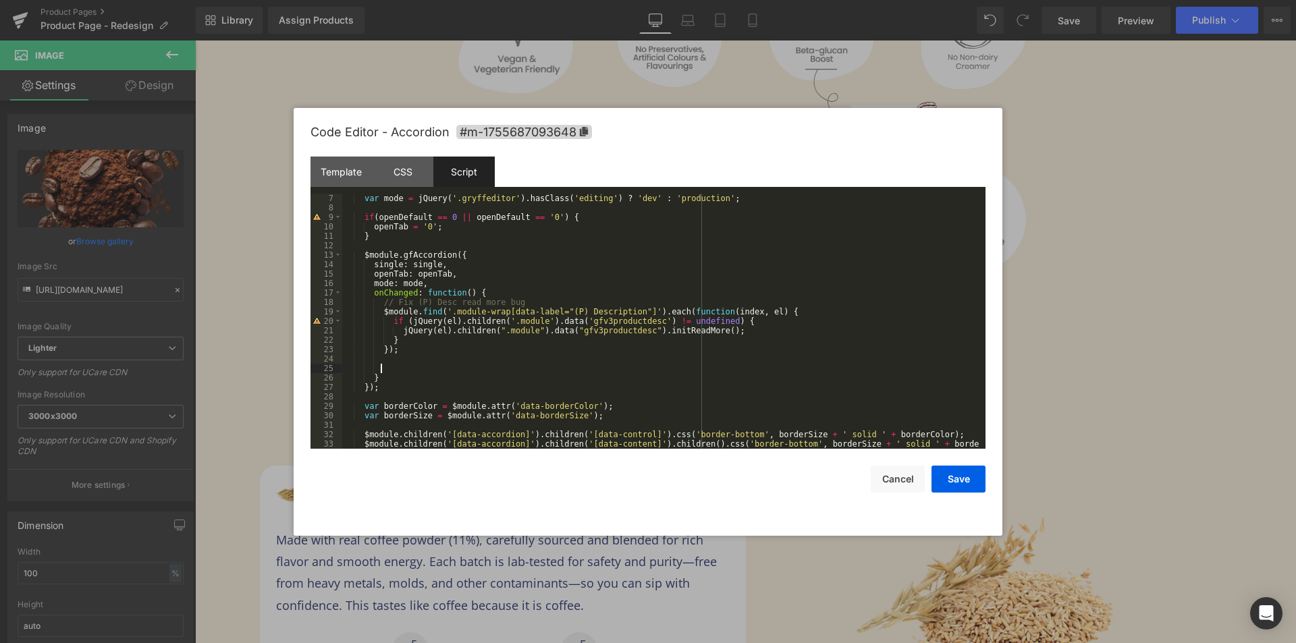
paste textarea
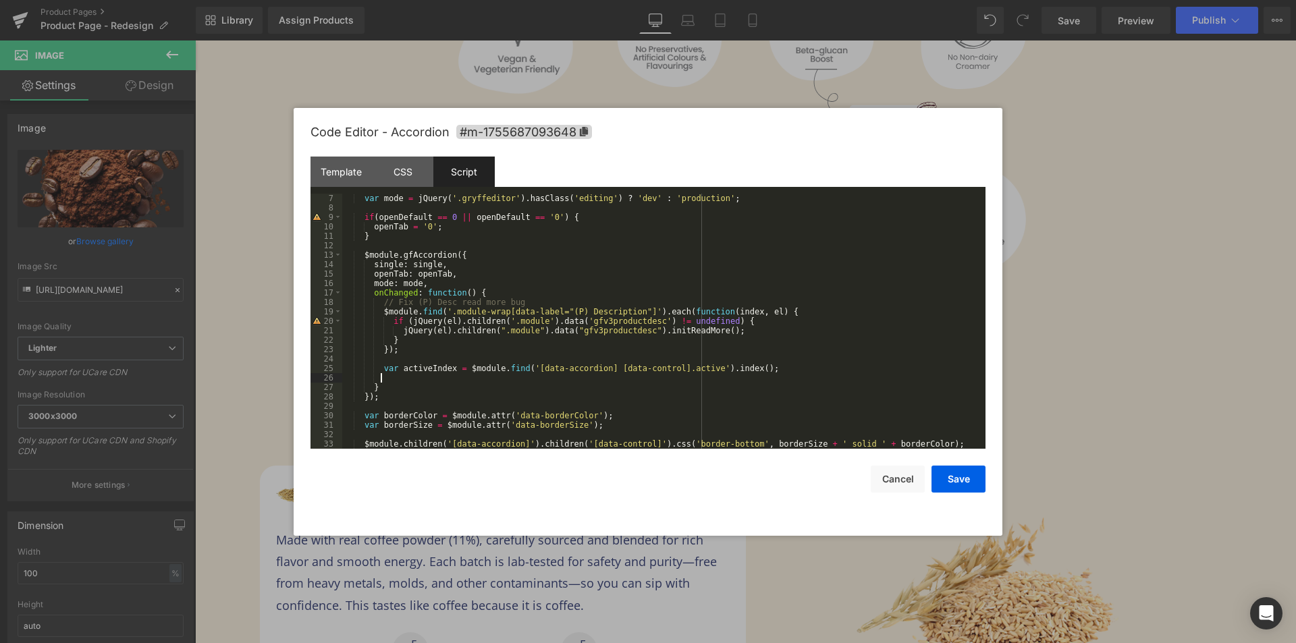
click at [436, 379] on div "var mode = jQuery ( '.gryffeditor' ) . hasClass ( 'editing' ) ? 'dev' : 'produc…" at bounding box center [661, 331] width 638 height 274
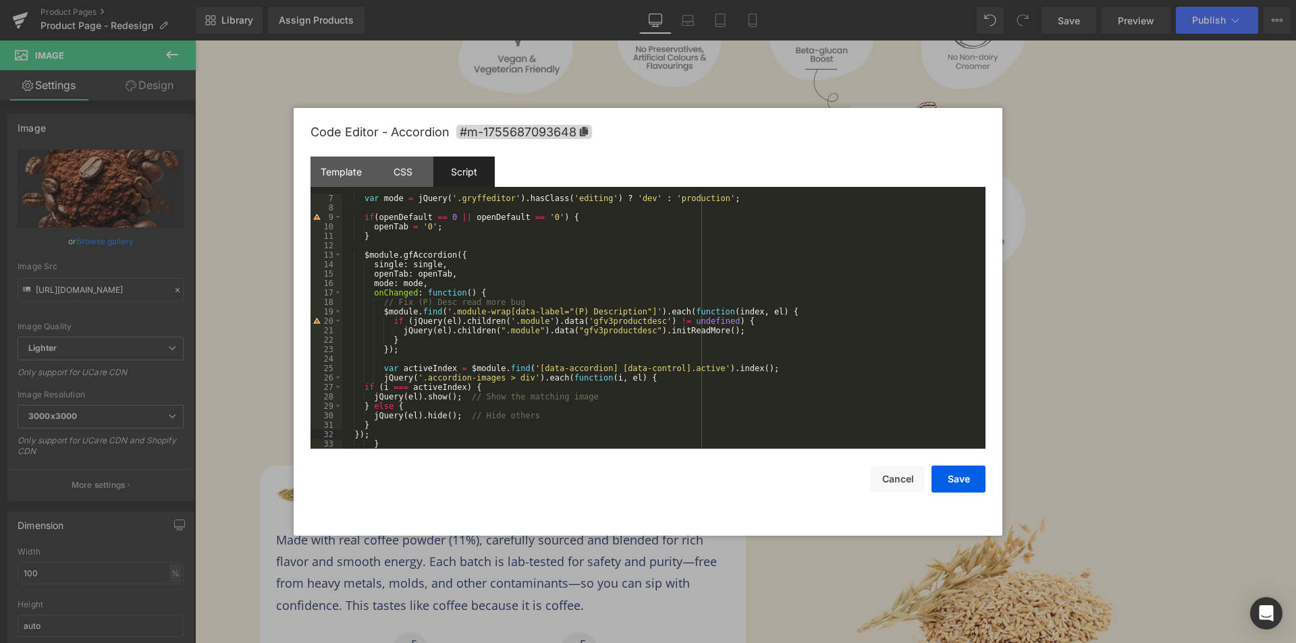
click at [426, 388] on div "var mode = jQuery ( '.gryffeditor' ) . hasClass ( 'editing' ) ? 'dev' : 'produc…" at bounding box center [661, 331] width 638 height 274
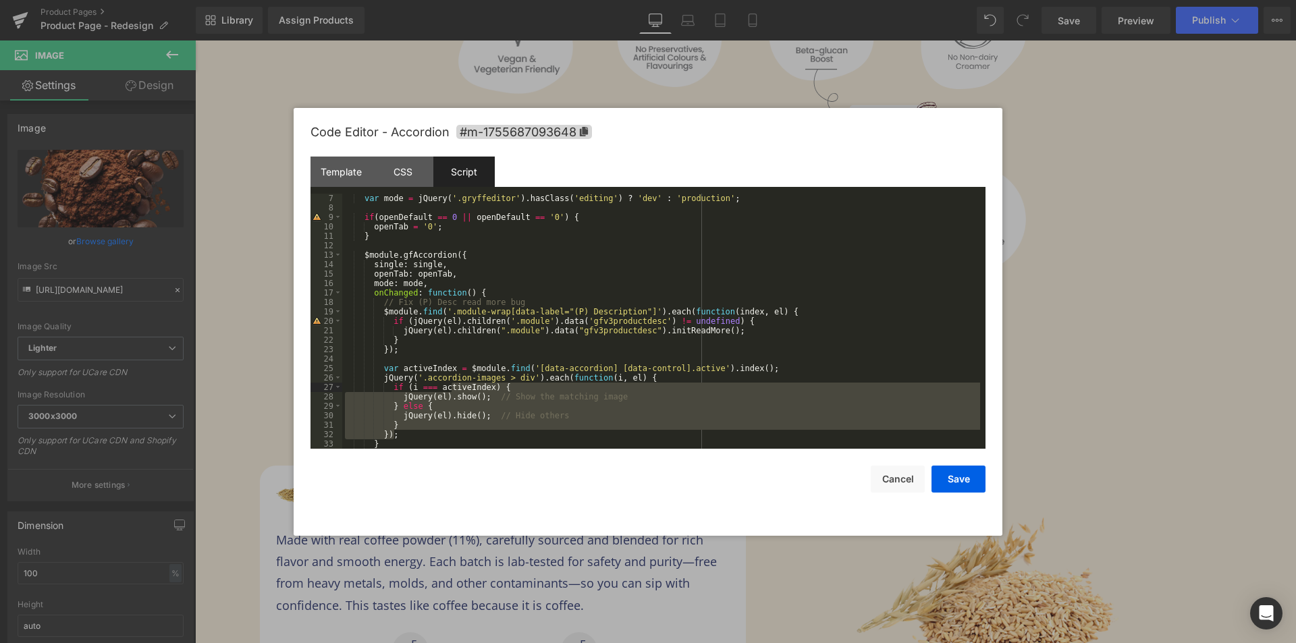
click at [531, 394] on div "var mode = jQuery ( '.gryffeditor' ) . hasClass ( 'editing' ) ? 'dev' : 'produc…" at bounding box center [661, 321] width 638 height 255
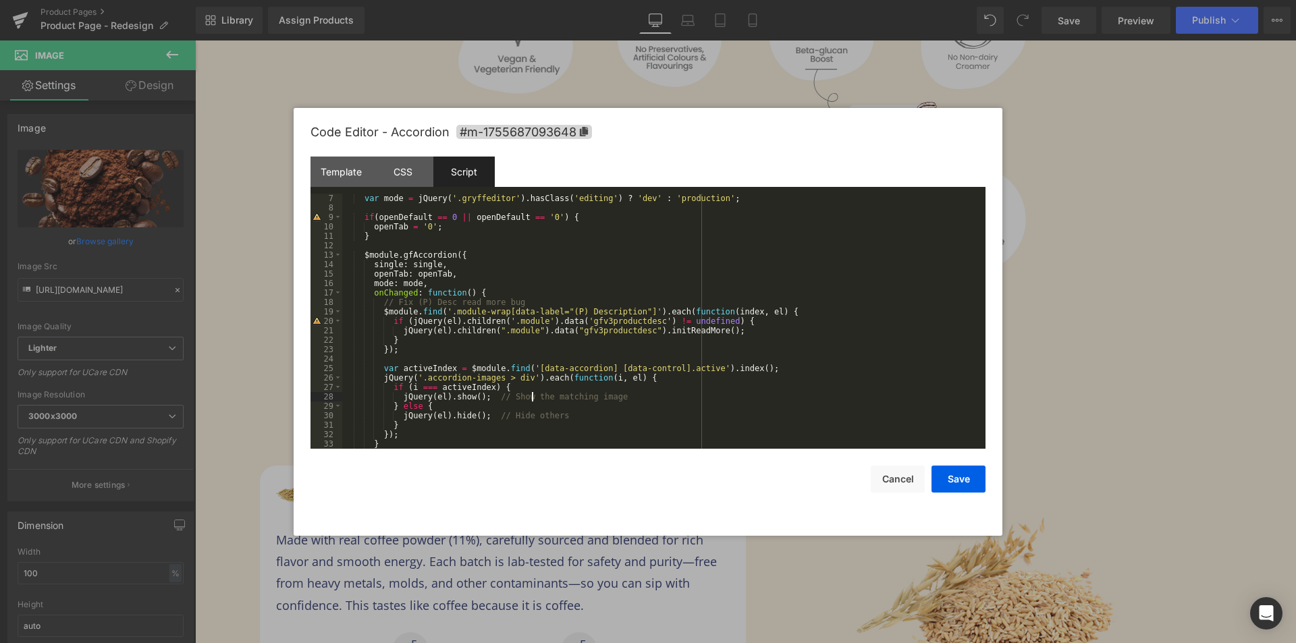
scroll to position [138, 0]
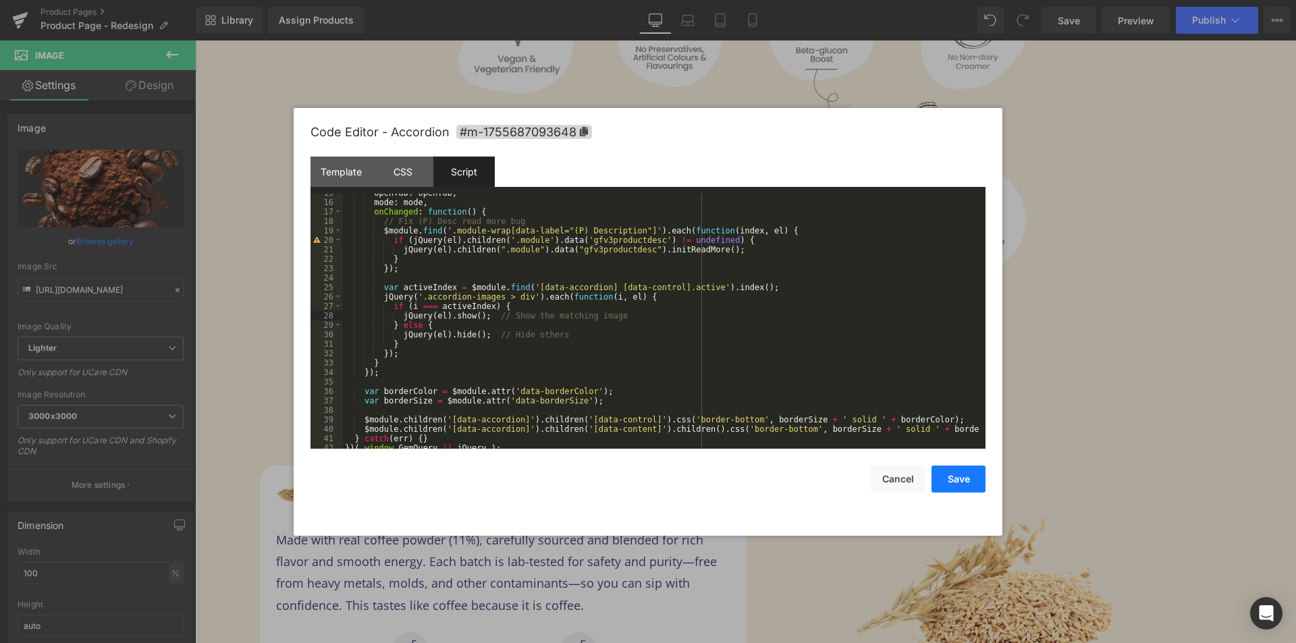
click at [949, 470] on button "Save" at bounding box center [959, 479] width 54 height 27
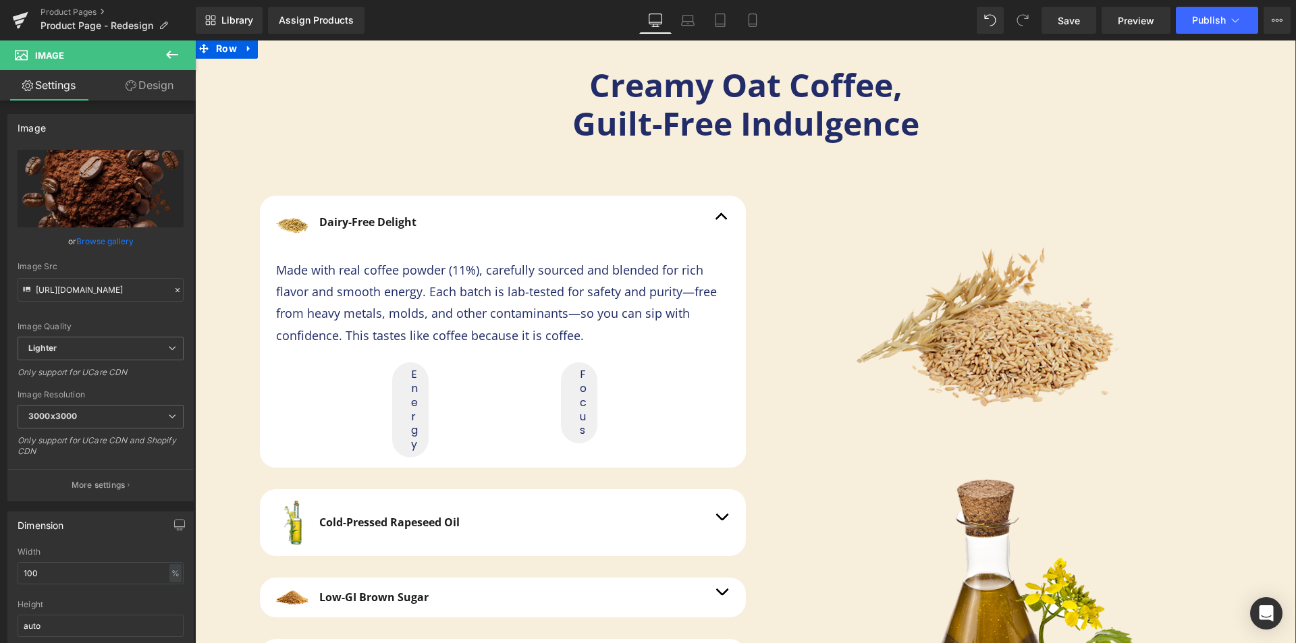
scroll to position [3189, 0]
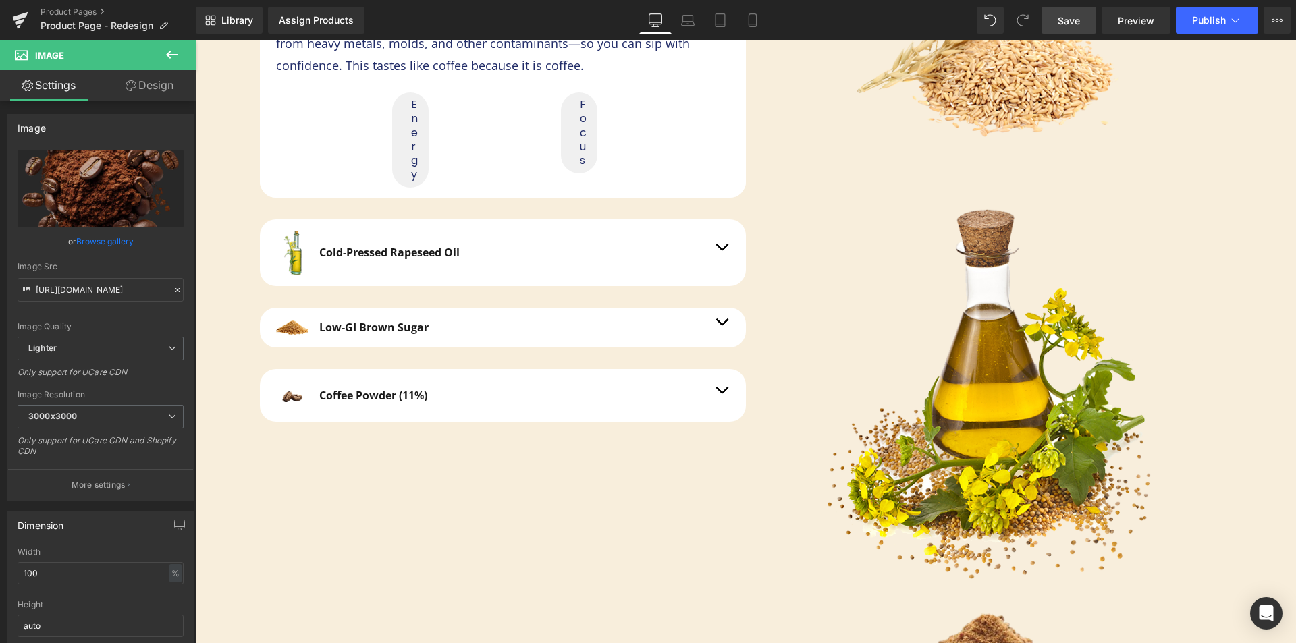
click at [1080, 26] on span "Save" at bounding box center [1069, 21] width 22 height 14
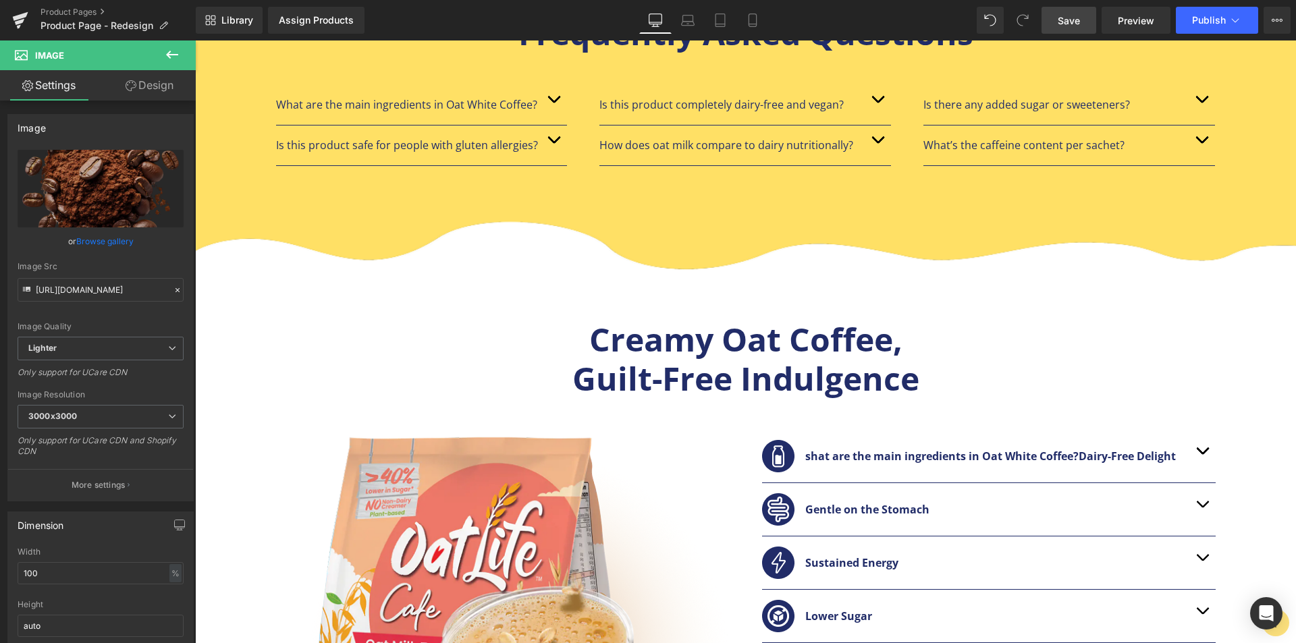
scroll to position [1231, 0]
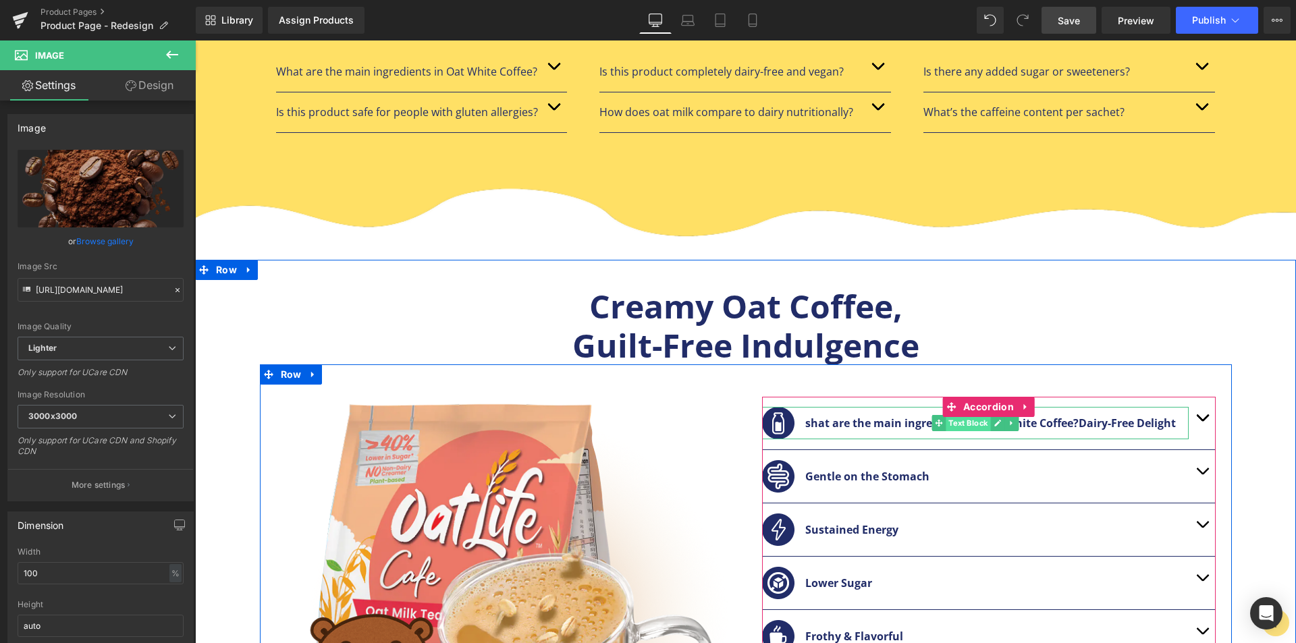
click at [962, 427] on span "Text Block" at bounding box center [968, 423] width 45 height 16
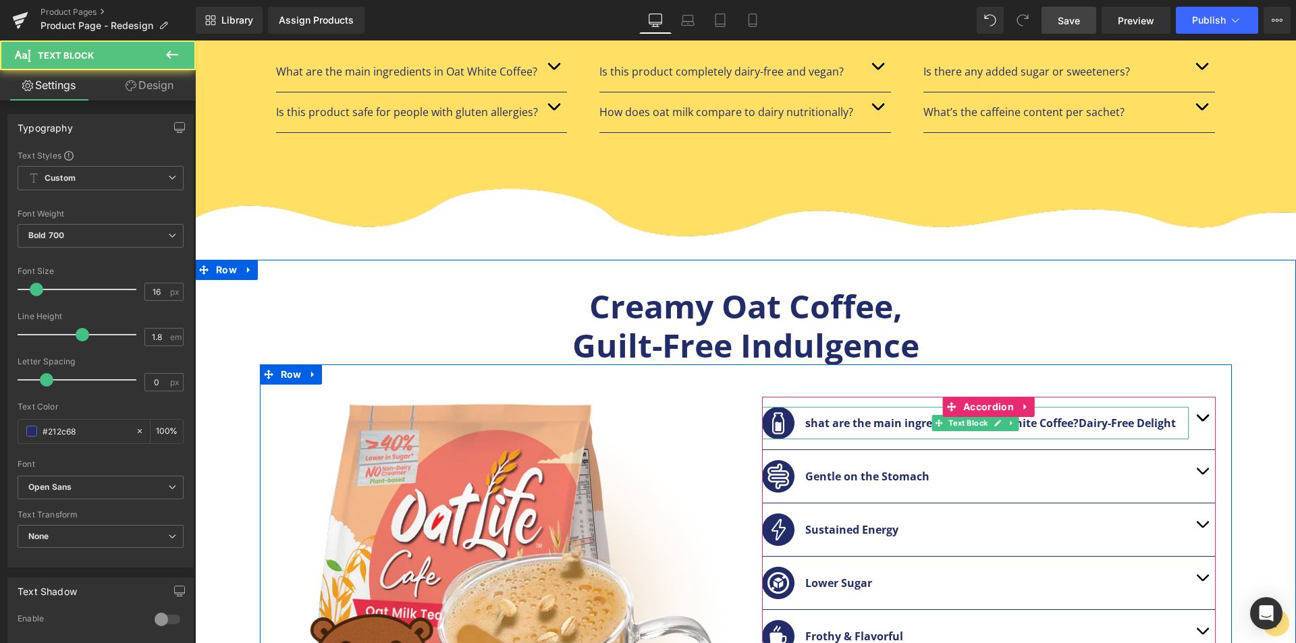
click at [900, 421] on span "shat are the main ingredients in Oat White Coffee?Dairy-Free Delight" at bounding box center [990, 423] width 371 height 15
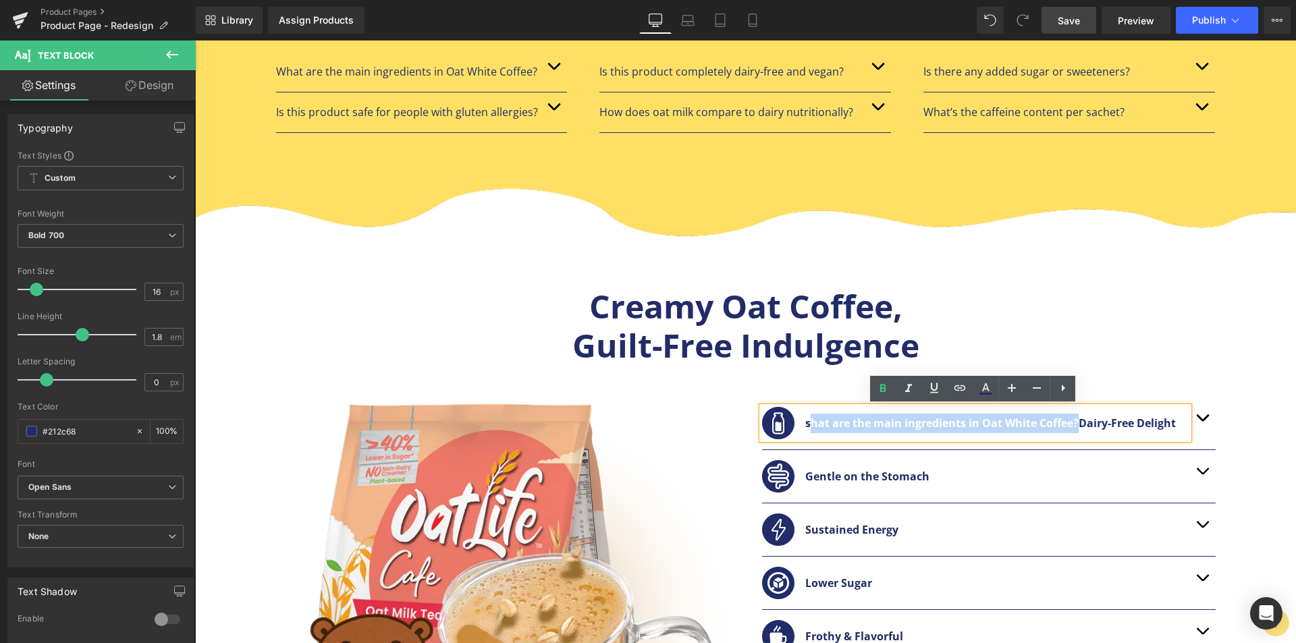
drag, startPoint x: 1076, startPoint y: 423, endPoint x: 808, endPoint y: 430, distance: 268.1
click at [808, 430] on span "shat are the main ingredients in Oat White Coffee?Dairy-Free Delight" at bounding box center [990, 423] width 371 height 15
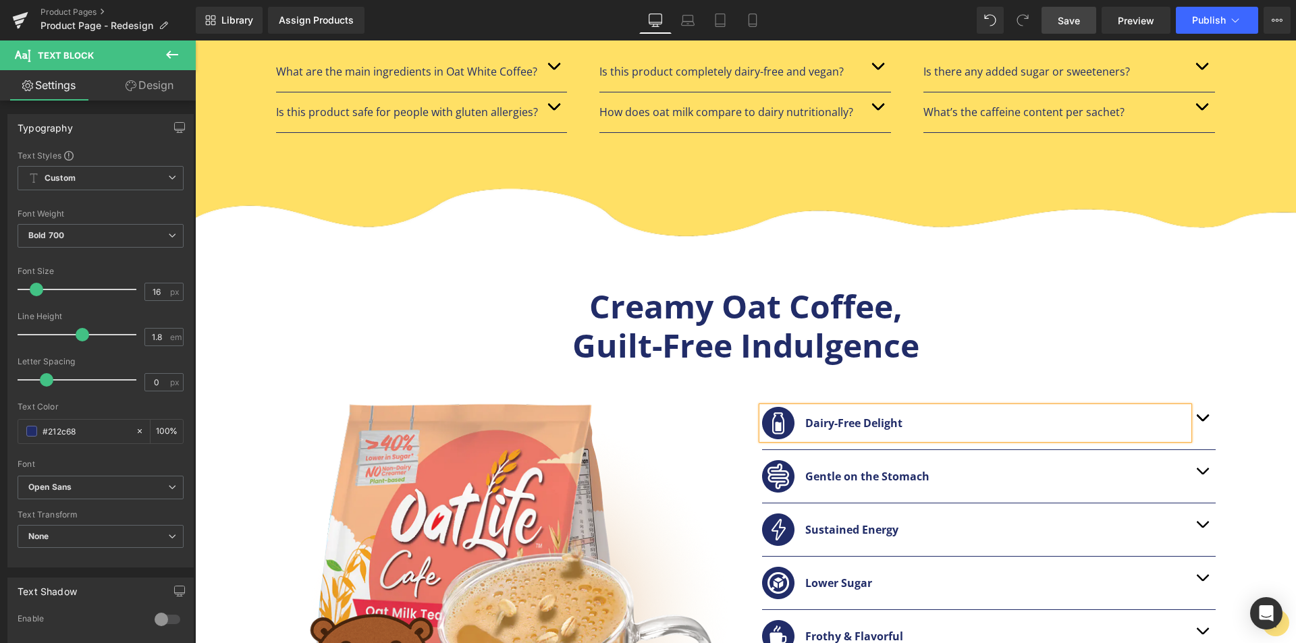
click at [1166, 439] on div "Dairy-Free Delight" at bounding box center [975, 423] width 427 height 32
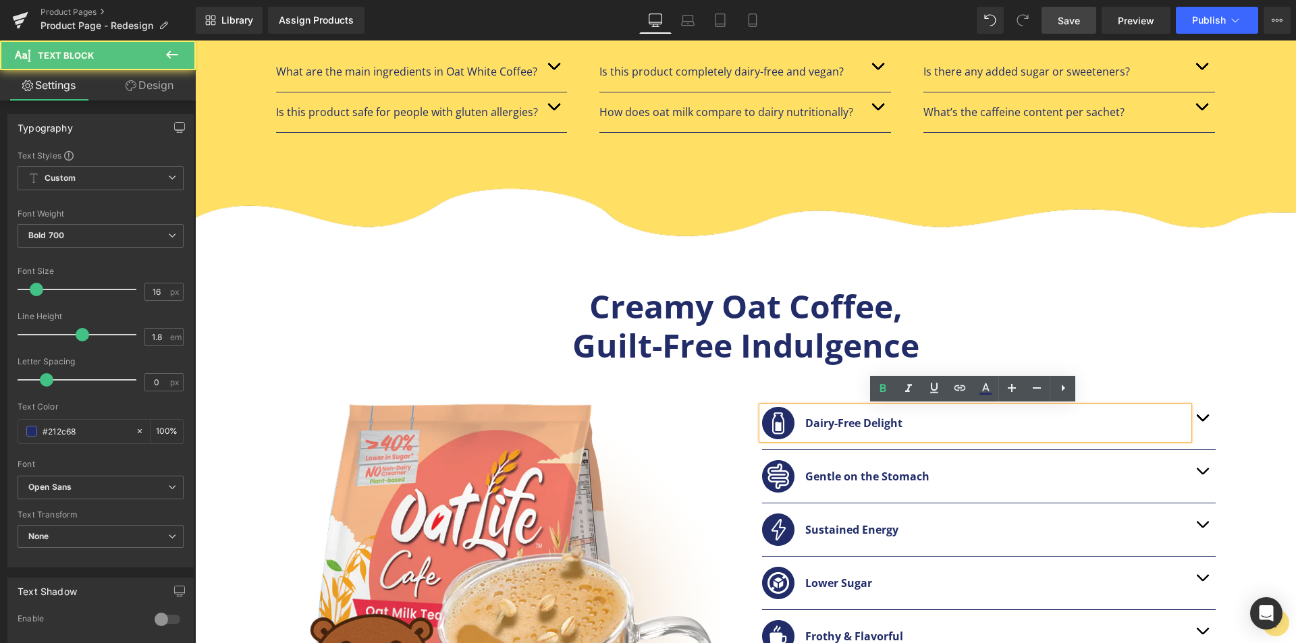
click at [1237, 460] on div "Creamy Oat Coffee, Guilt-Free Indulgence Heading Image Dairy-Free Delight Text …" at bounding box center [745, 592] width 1101 height 623
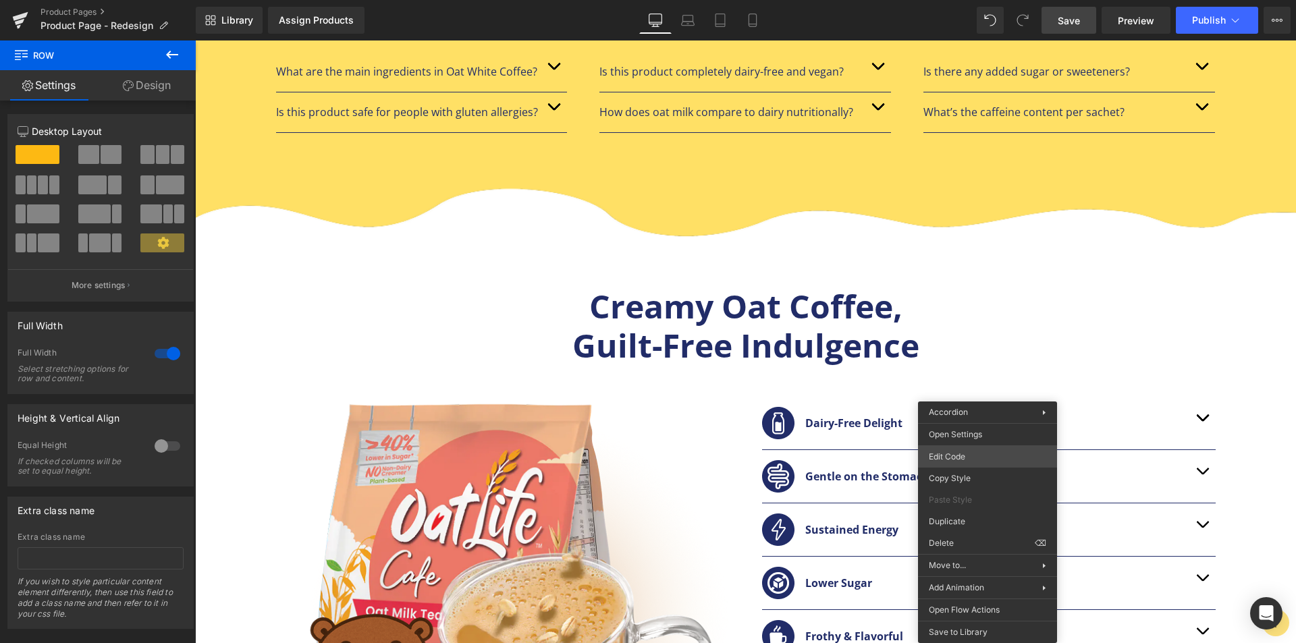
click at [981, 0] on div "Text Block You are previewing how the will restyle your page. You can not edit …" at bounding box center [648, 0] width 1296 height 0
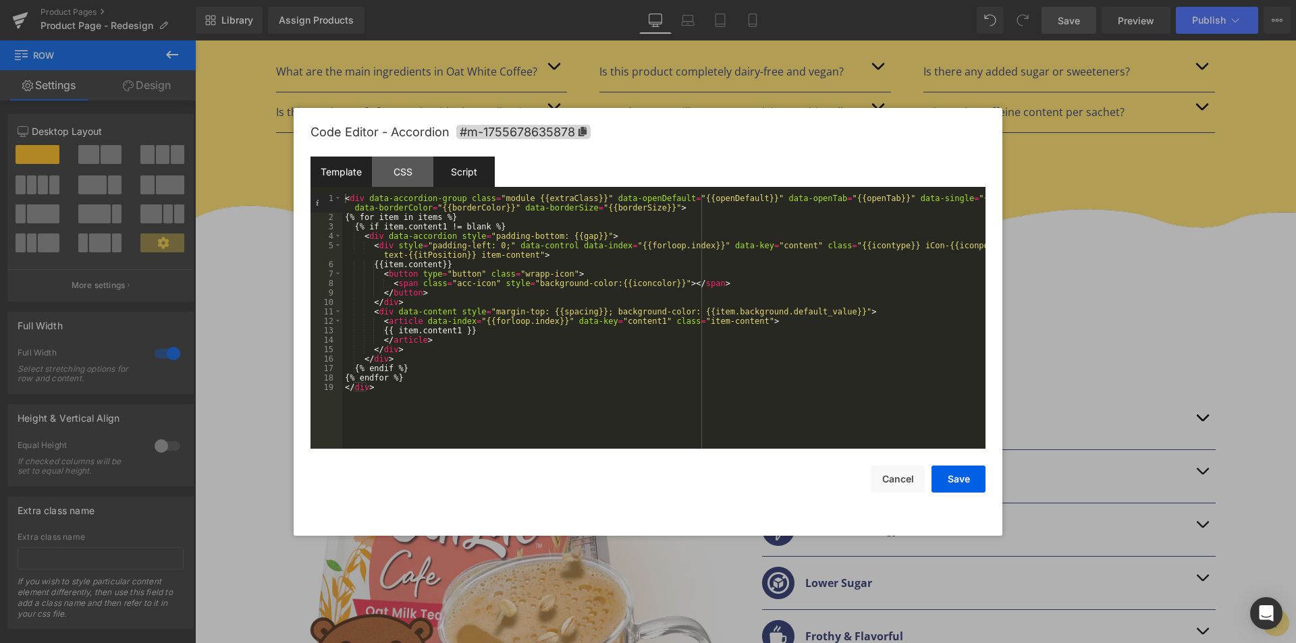
click at [460, 174] on div "Script" at bounding box center [463, 172] width 61 height 30
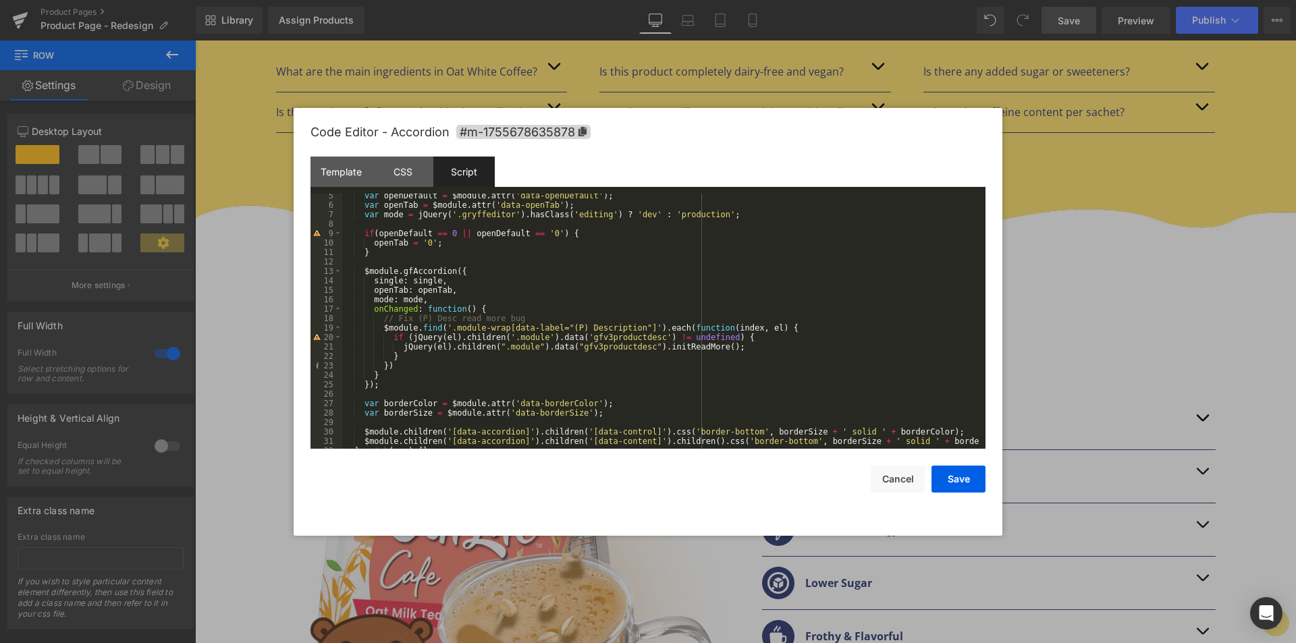
scroll to position [41, 0]
click at [886, 476] on button "Cancel" at bounding box center [898, 479] width 54 height 27
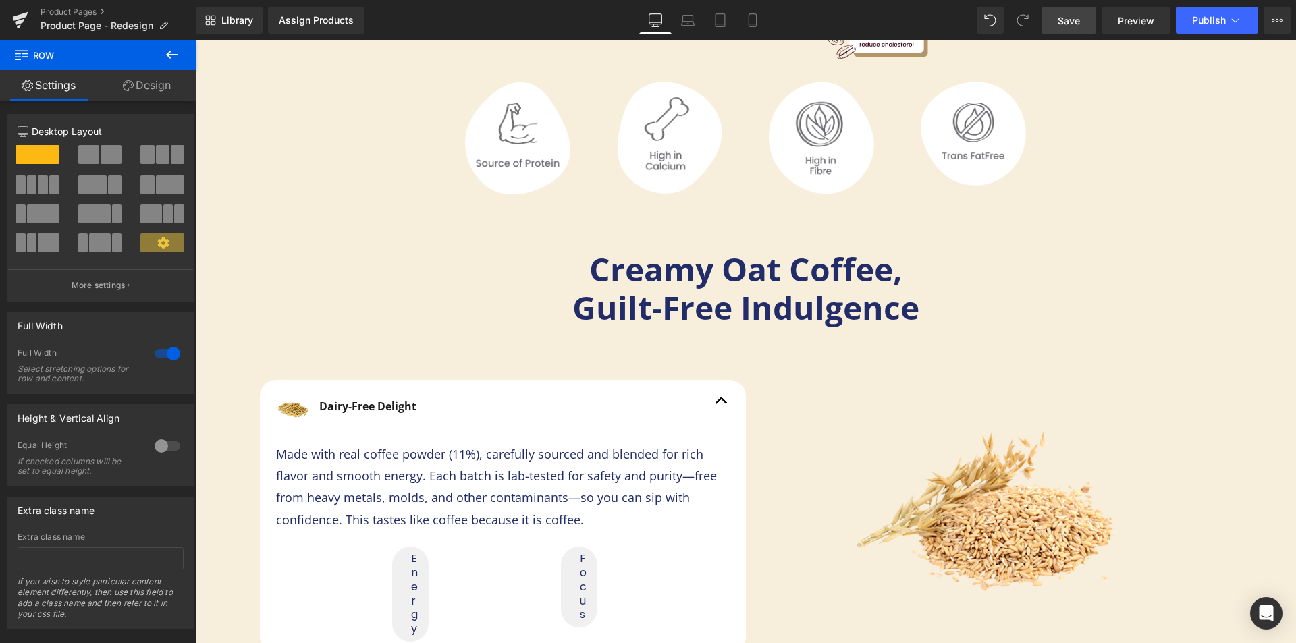
scroll to position [2851, 0]
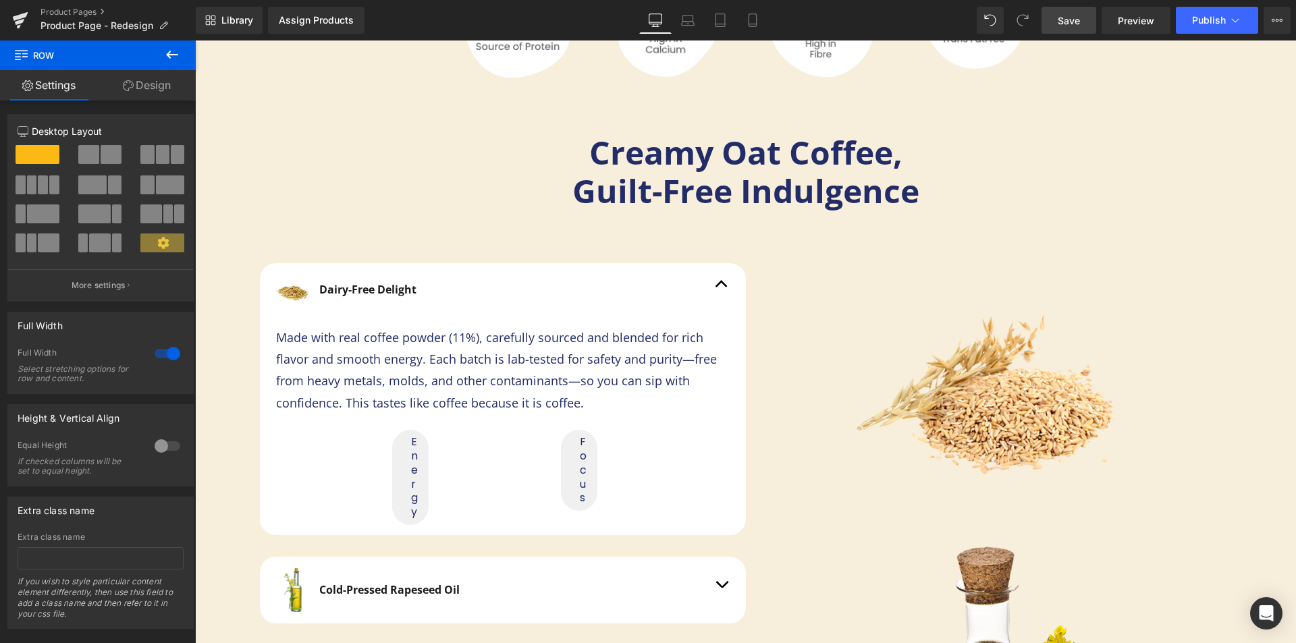
click at [1069, 26] on span "Save" at bounding box center [1069, 21] width 22 height 14
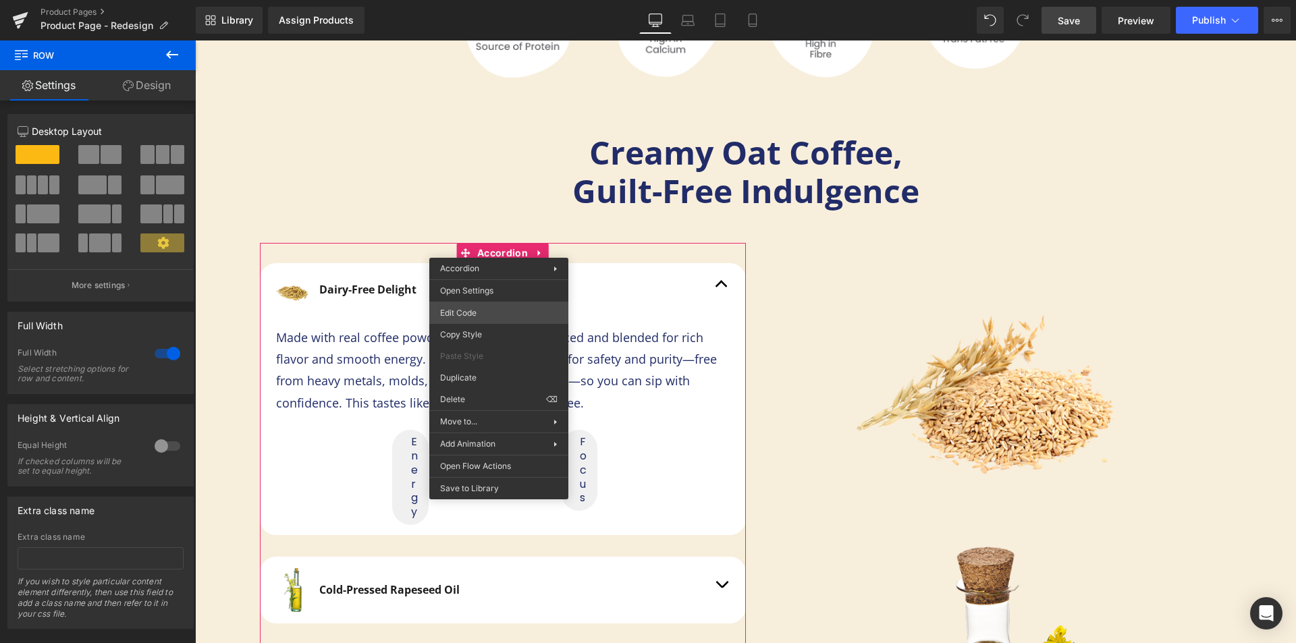
click at [485, 0] on div "Text Block You are previewing how the will restyle your page. You can not edit …" at bounding box center [648, 0] width 1296 height 0
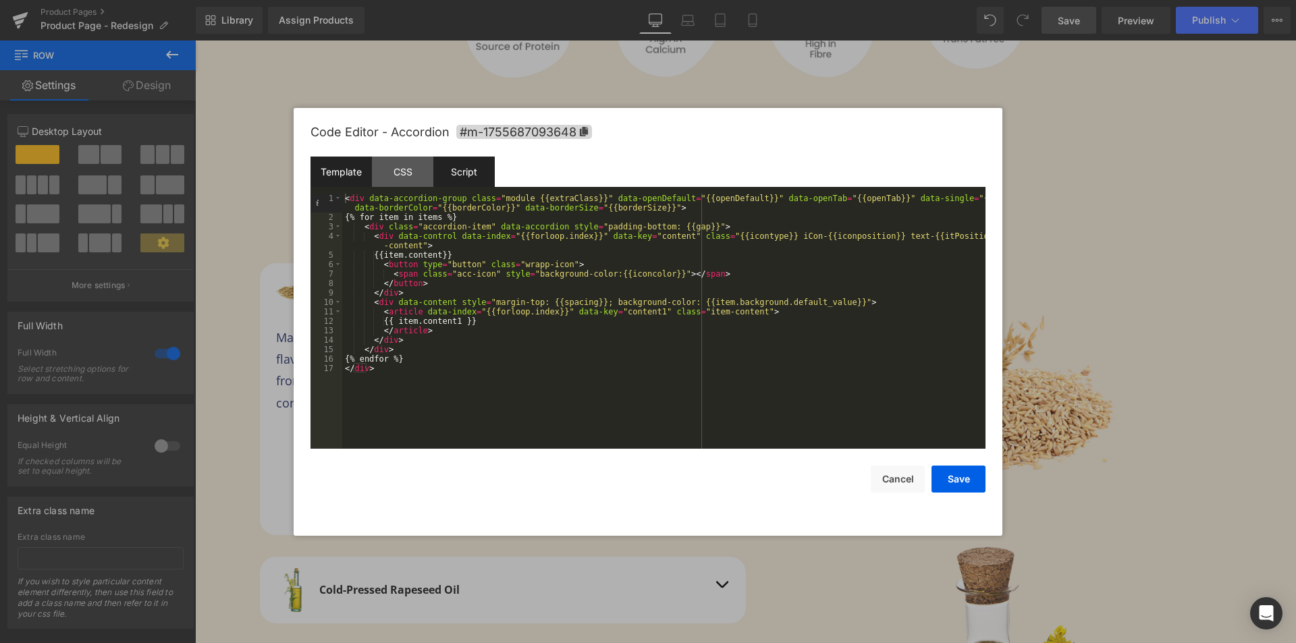
click at [449, 168] on div "Script" at bounding box center [463, 172] width 61 height 30
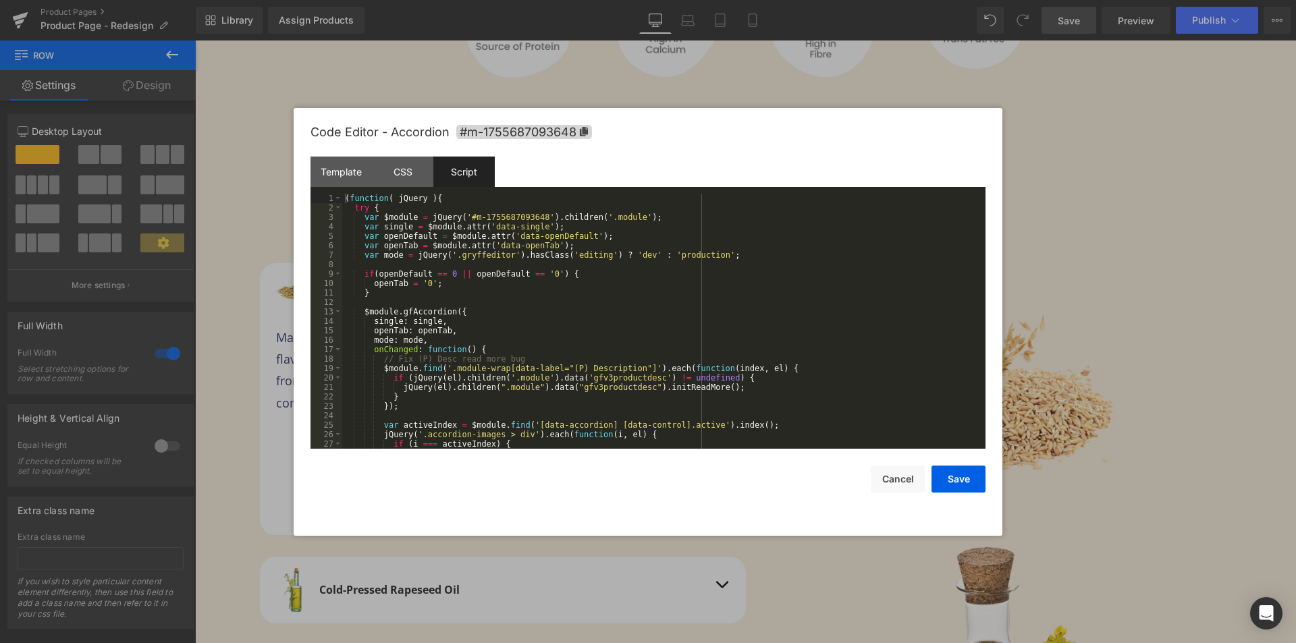
scroll to position [81, 0]
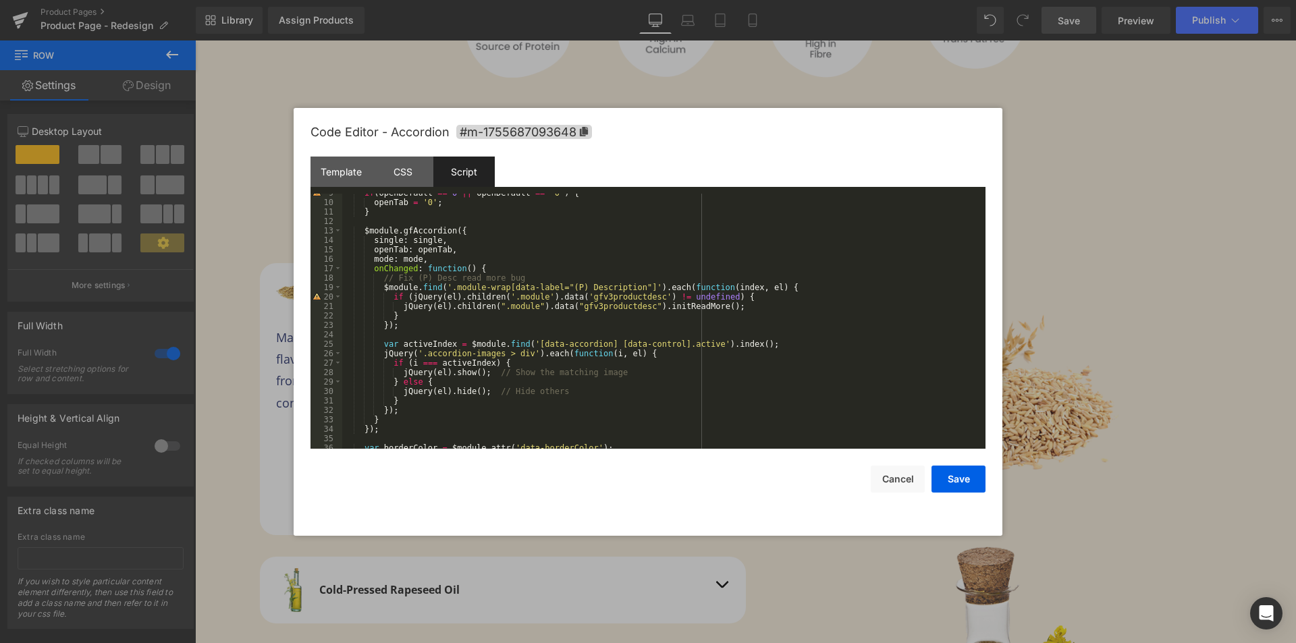
click at [425, 346] on div "if ( openDefault == 0 || openDefault == '0' ) { openTab = '0' ; } $module . gfA…" at bounding box center [661, 325] width 638 height 274
click at [776, 343] on div "if ( openDefault == 0 || openDefault == '0' ) { openTab = '0' ; } $module . gfA…" at bounding box center [661, 325] width 638 height 274
click at [959, 479] on button "Save" at bounding box center [959, 479] width 54 height 27
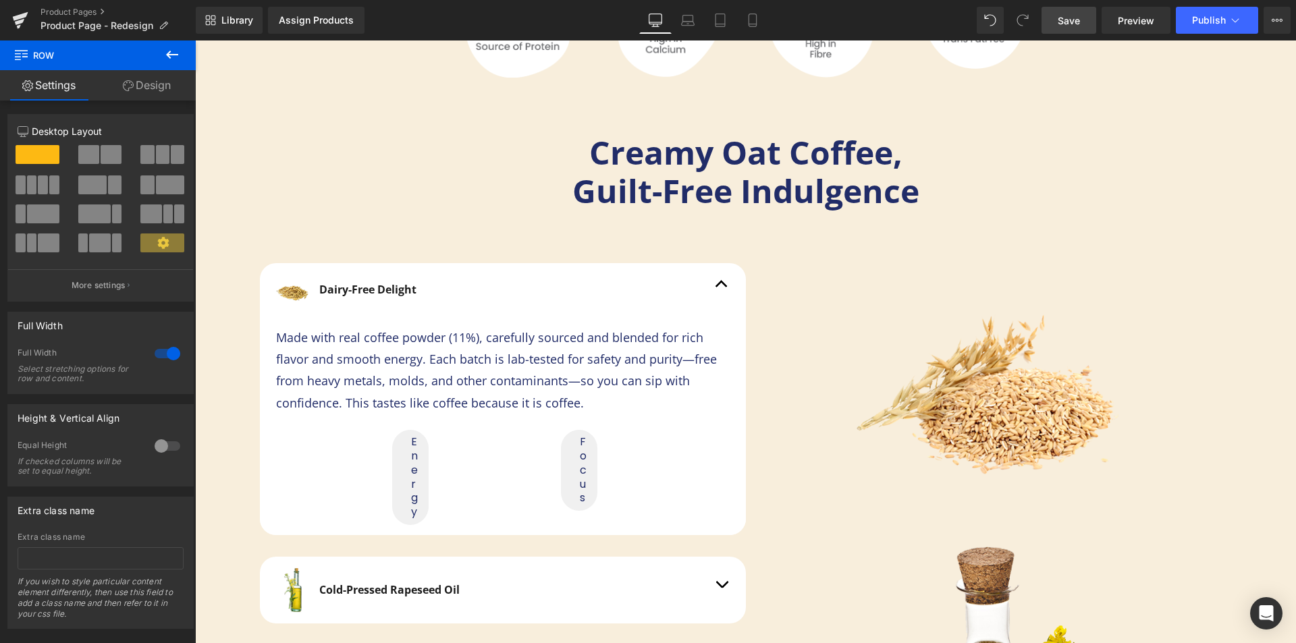
click at [1082, 29] on link "Save" at bounding box center [1069, 20] width 55 height 27
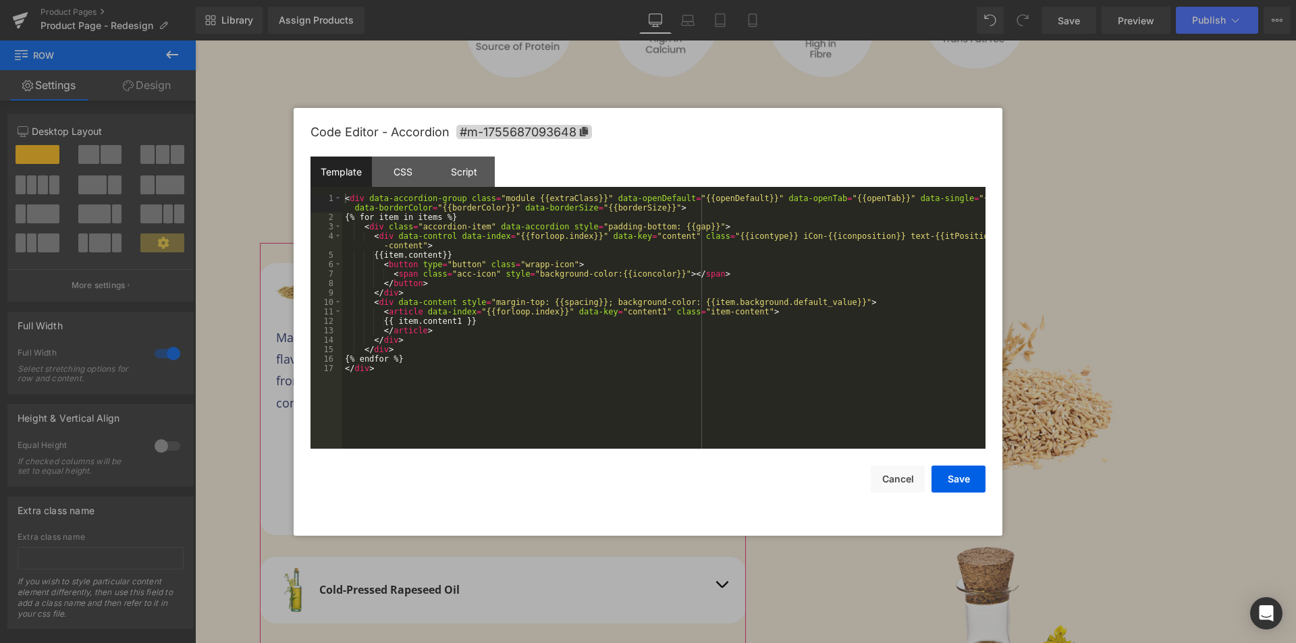
click at [490, 0] on div "Text Block You are previewing how the will restyle your page. You can not edit …" at bounding box center [648, 0] width 1296 height 0
click at [433, 167] on div "Script" at bounding box center [463, 172] width 61 height 30
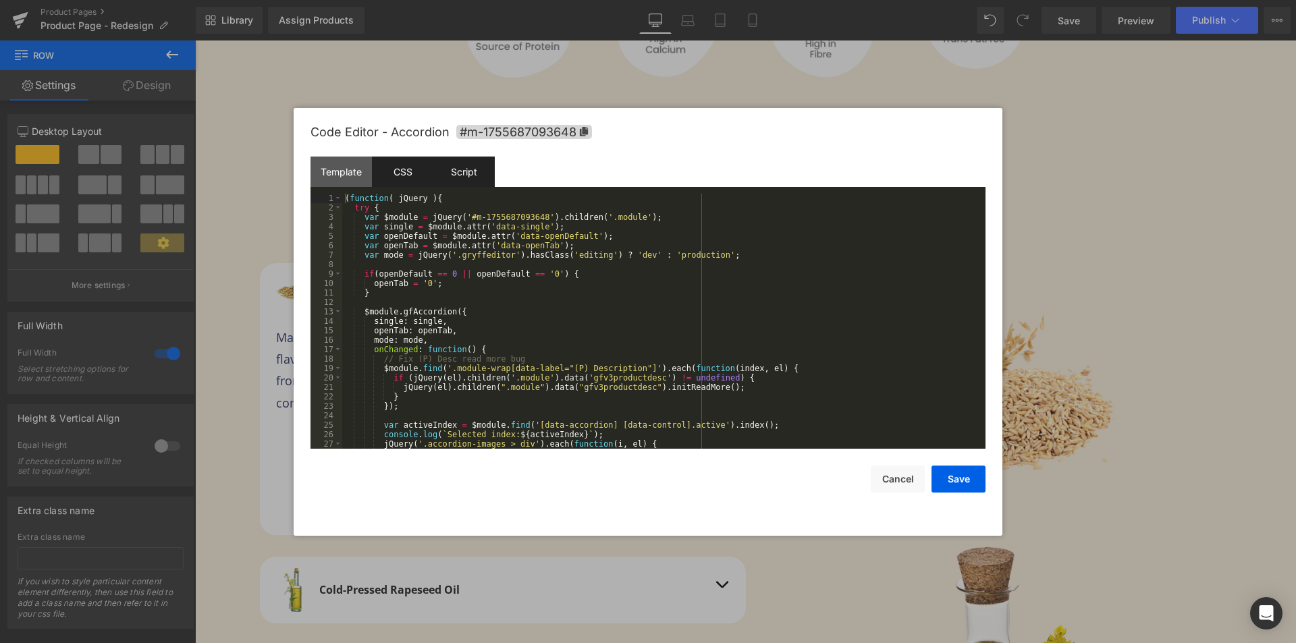
click at [401, 170] on div "CSS" at bounding box center [402, 172] width 61 height 30
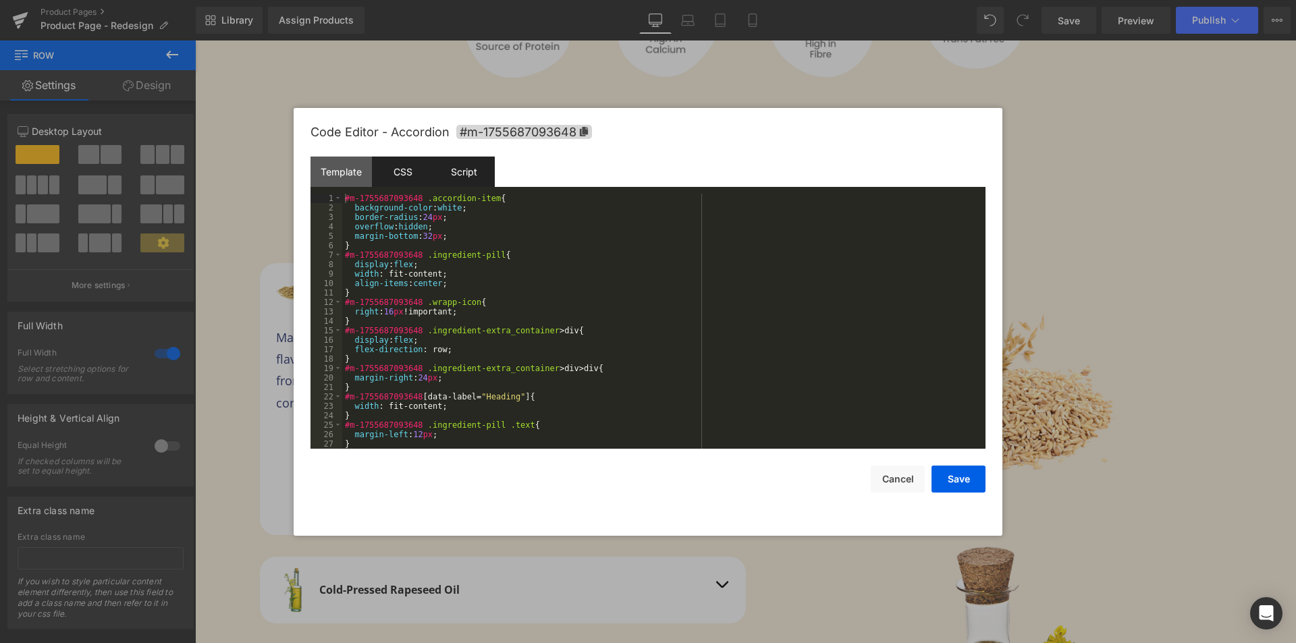
click at [449, 169] on div "Script" at bounding box center [463, 172] width 61 height 30
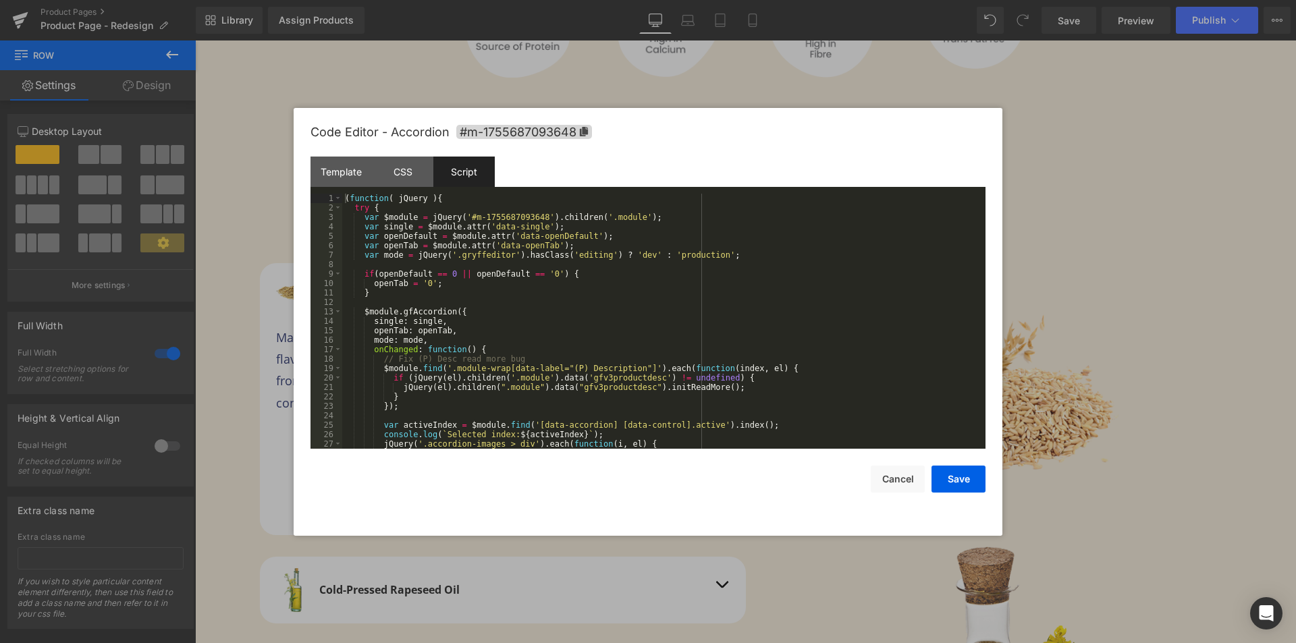
click at [561, 275] on div "( function ( jQuery ) { try { var $module = jQuery ( '#m-1755687093648' ) . chi…" at bounding box center [661, 331] width 638 height 274
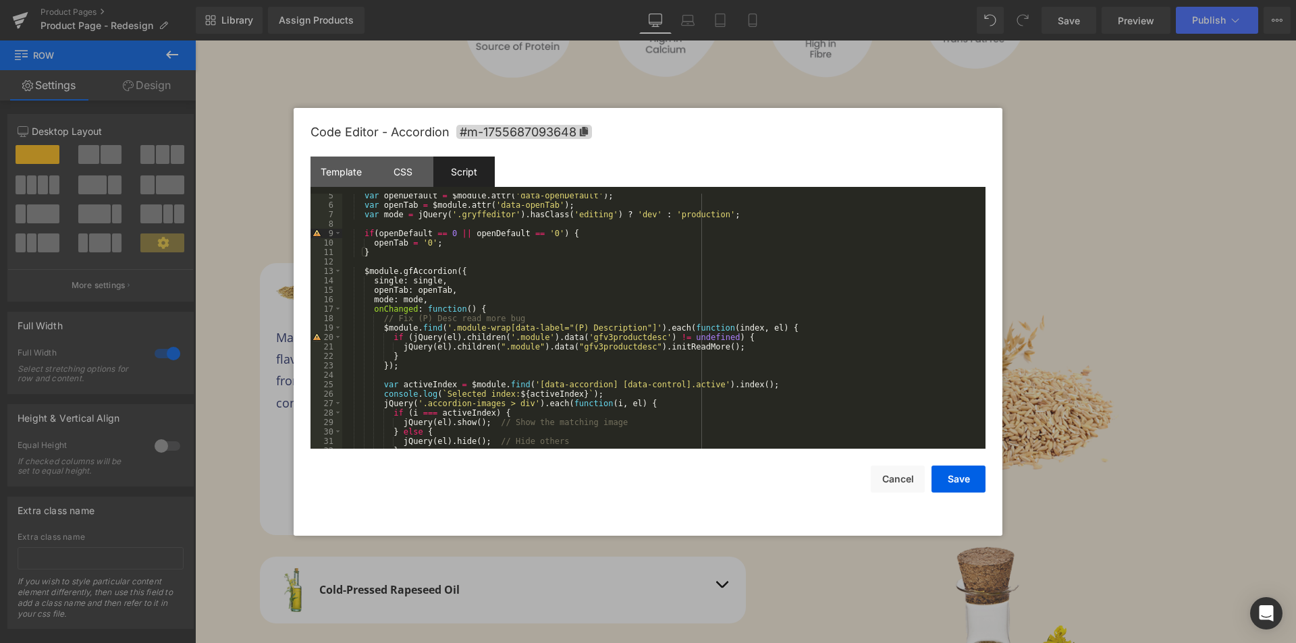
scroll to position [151, 0]
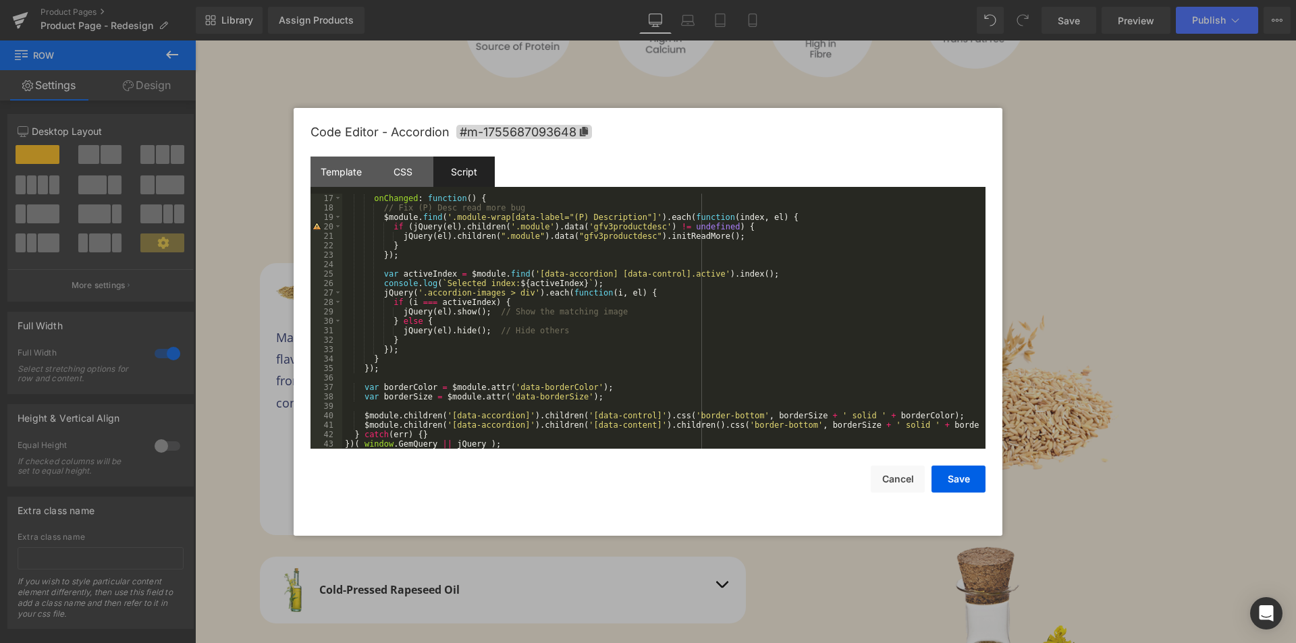
click at [768, 272] on div "onChanged : function ( ) { // Fix (P) Desc read more bug $module . find ( '.mod…" at bounding box center [661, 331] width 638 height 274
click at [950, 485] on button "Save" at bounding box center [959, 479] width 54 height 27
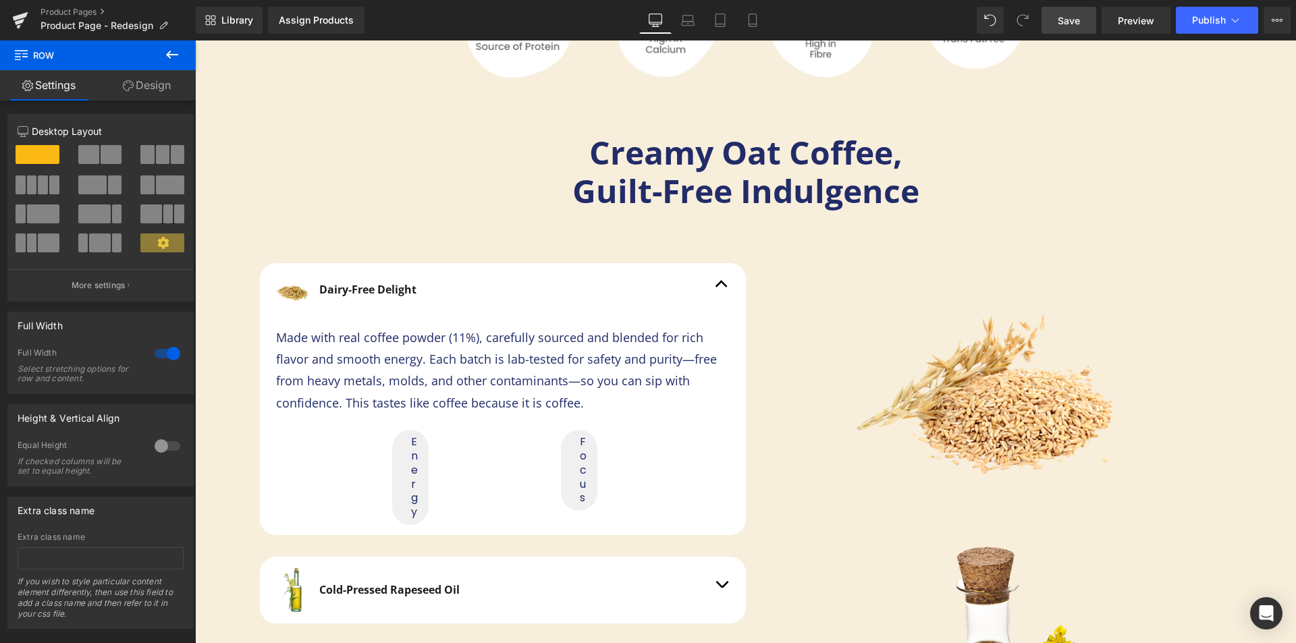
drag, startPoint x: 1086, startPoint y: 19, endPoint x: 880, endPoint y: 601, distance: 617.2
click at [1086, 19] on link "Save" at bounding box center [1069, 20] width 55 height 27
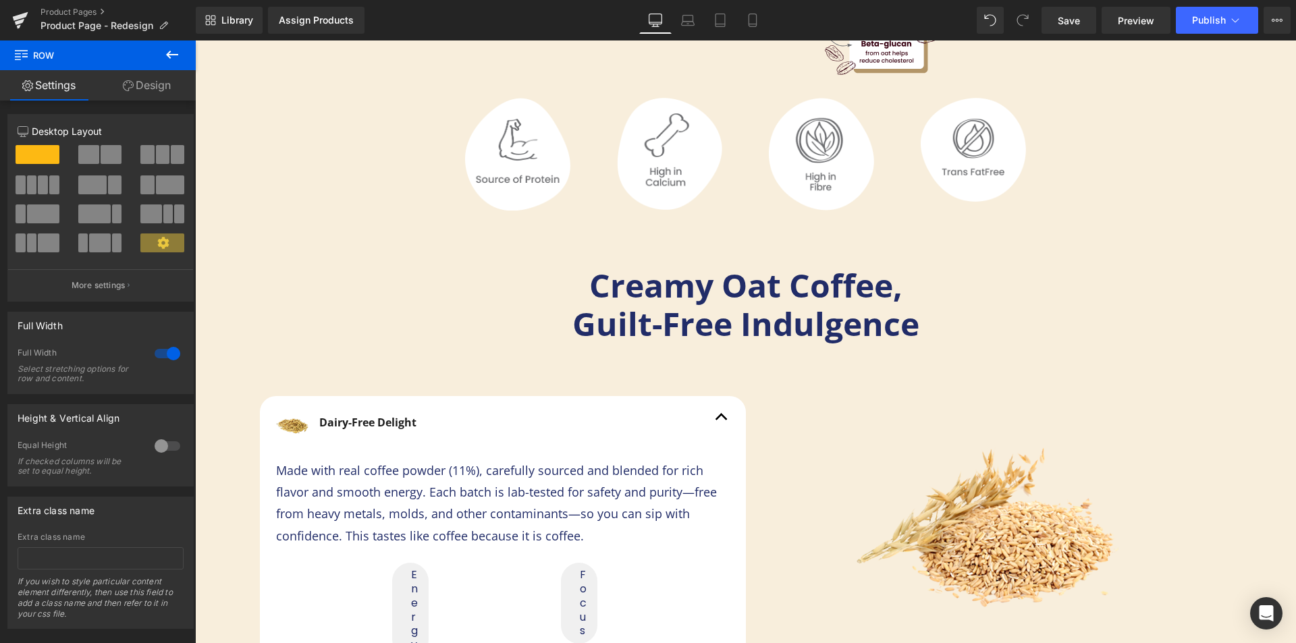
scroll to position [2851, 0]
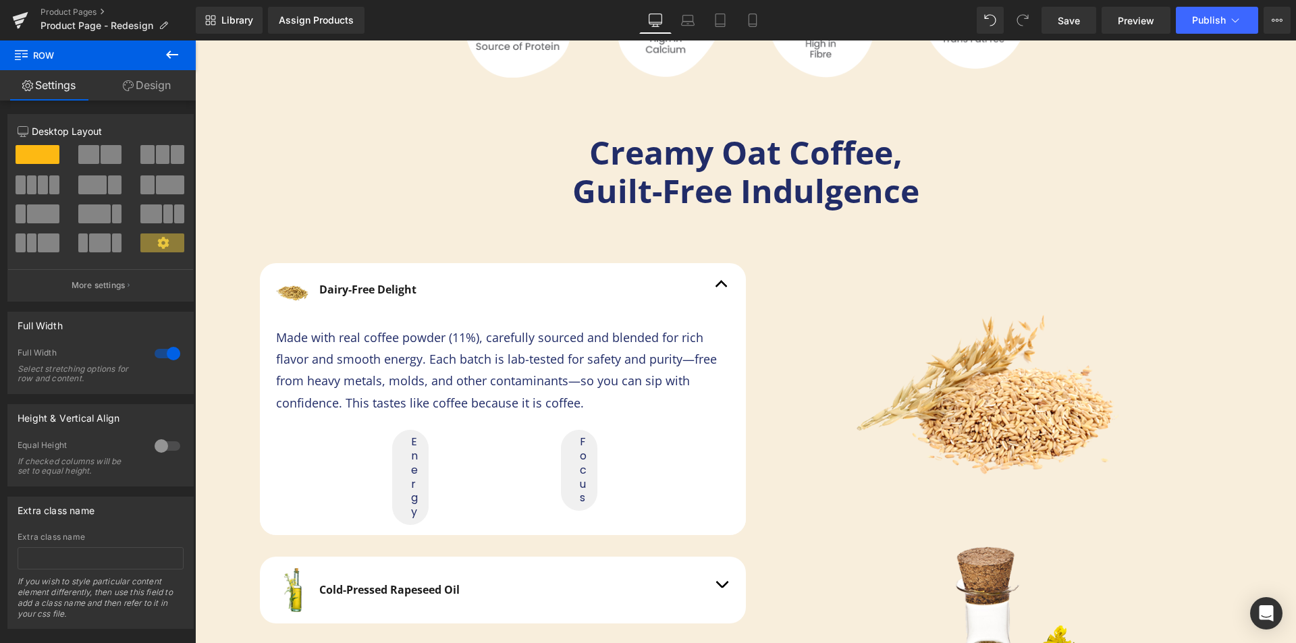
click at [509, 267] on div "Dairy-Free Delight Text Block" at bounding box center [503, 289] width 486 height 53
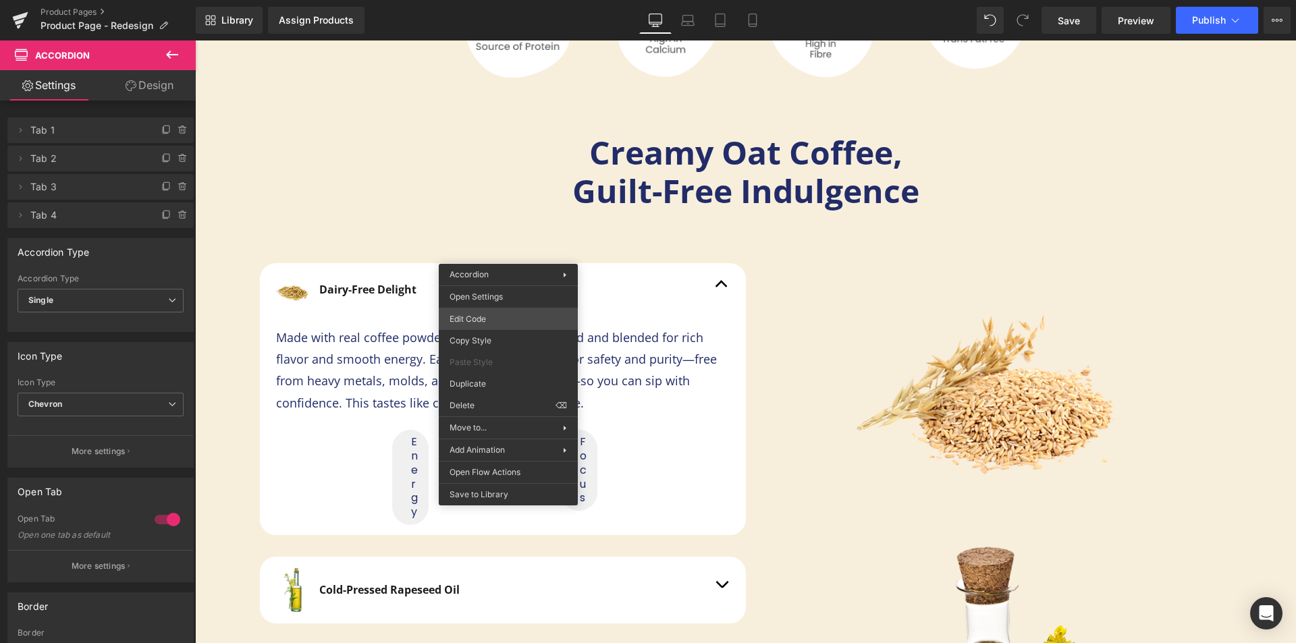
click at [500, 0] on div "Text Block You are previewing how the will restyle your page. You can not edit …" at bounding box center [648, 0] width 1296 height 0
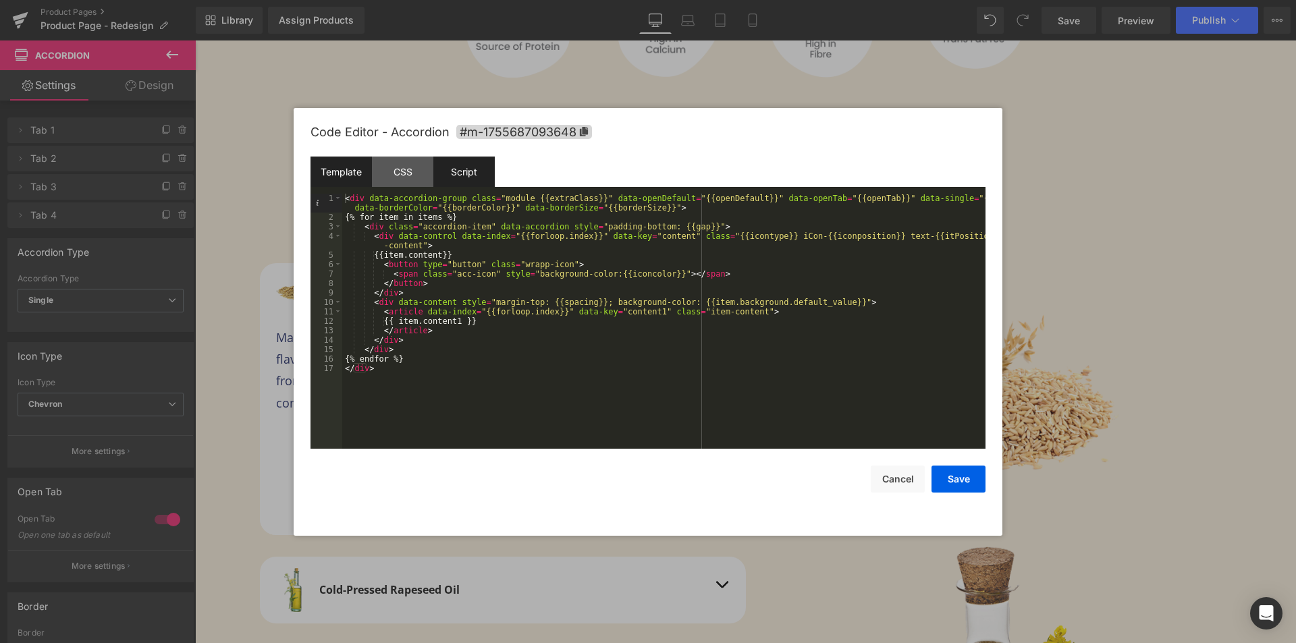
click at [466, 160] on div "Script" at bounding box center [463, 172] width 61 height 30
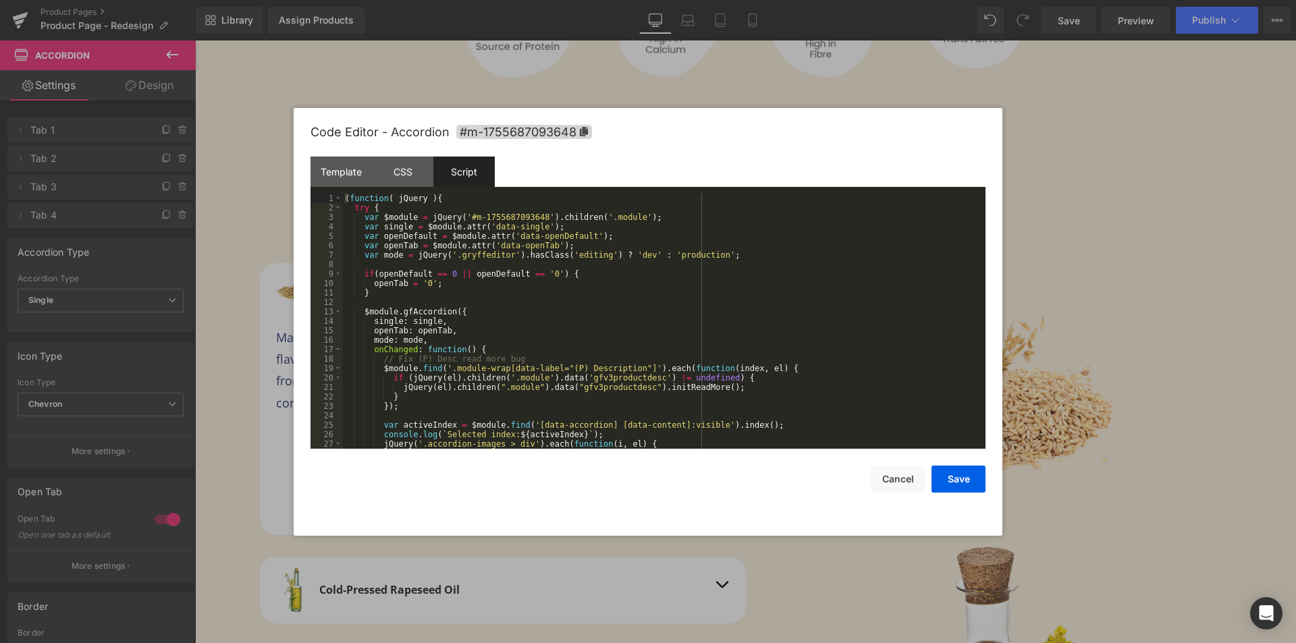
scroll to position [81, 0]
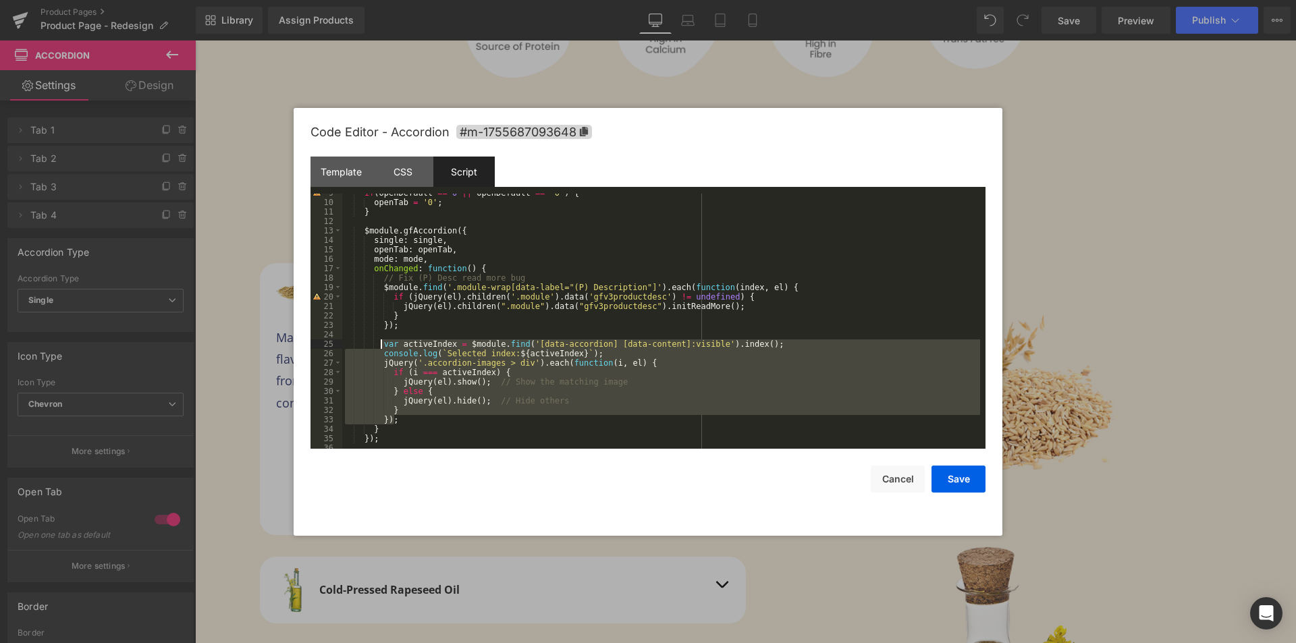
drag, startPoint x: 400, startPoint y: 421, endPoint x: 383, endPoint y: 346, distance: 76.3
click at [383, 346] on div "if ( openDefault == 0 || openDefault == '0' ) { openTab = '0' ; } $module . gfA…" at bounding box center [661, 325] width 638 height 274
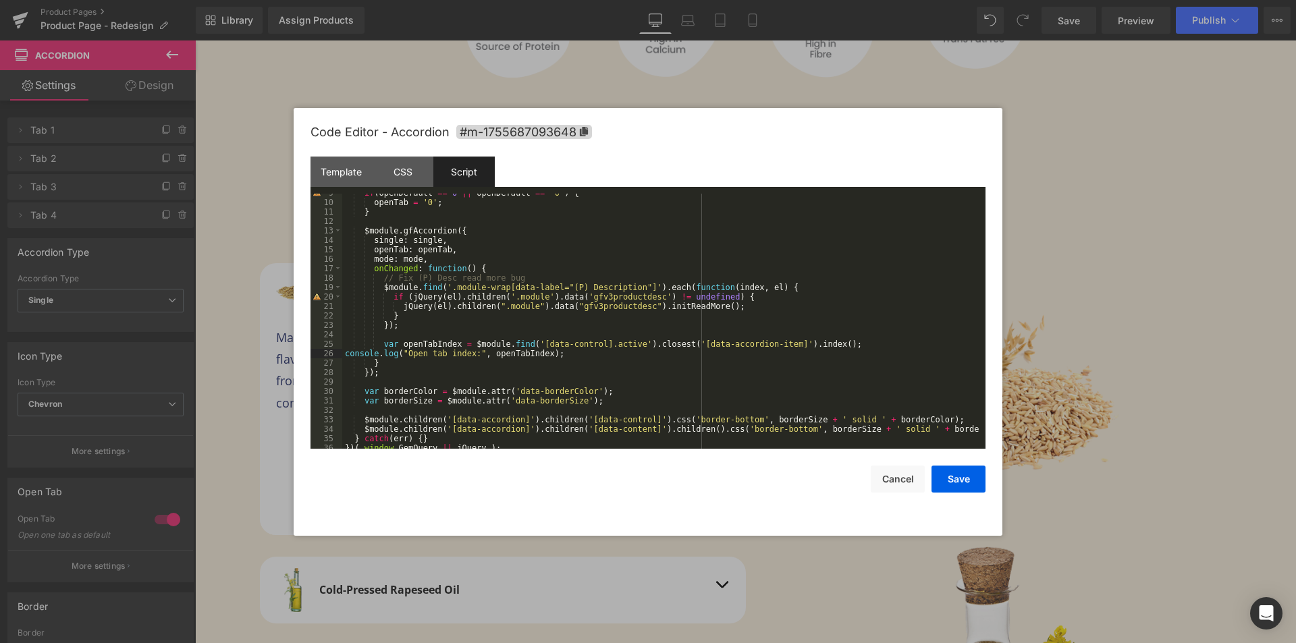
click at [387, 351] on div "if ( openDefault == 0 || openDefault == '0' ) { openTab = '0' ; } $module . gfA…" at bounding box center [661, 325] width 638 height 274
click at [959, 482] on button "Save" at bounding box center [959, 479] width 54 height 27
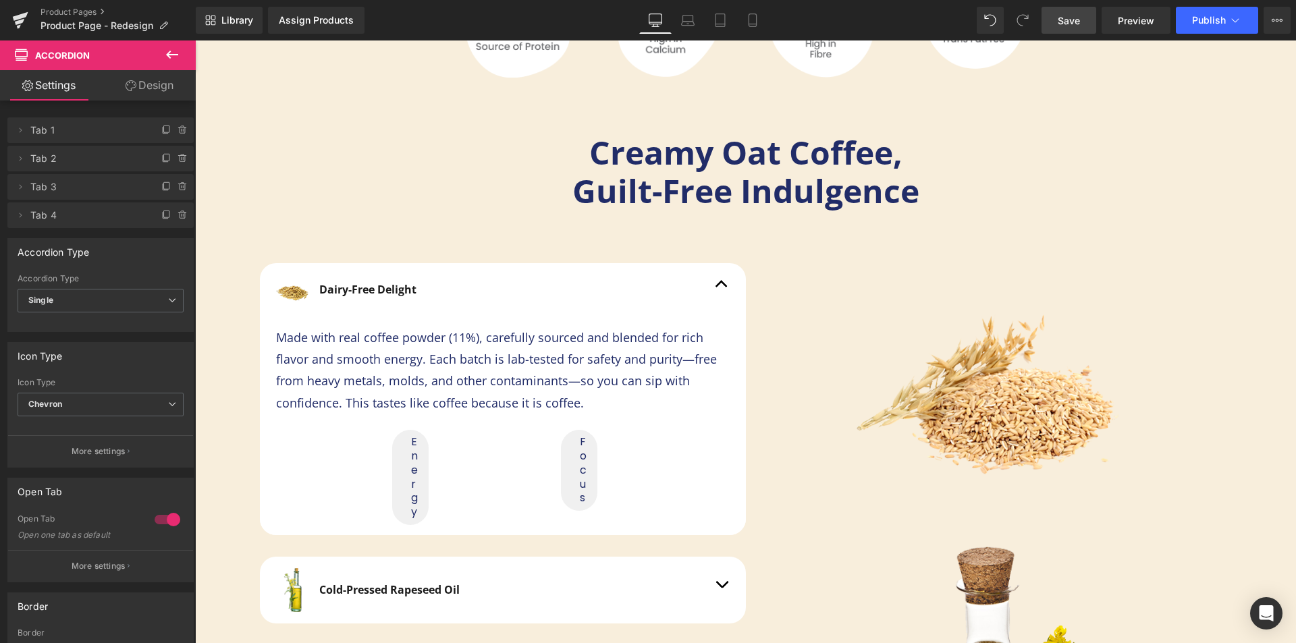
click at [1072, 25] on span "Save" at bounding box center [1069, 21] width 22 height 14
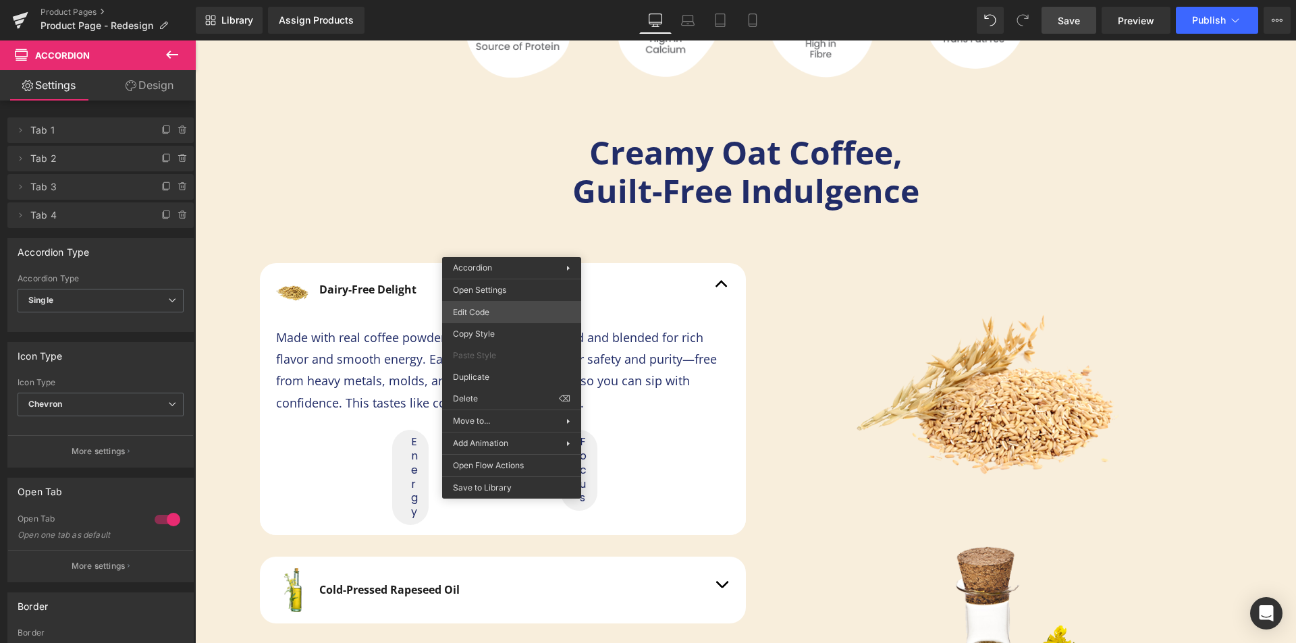
click at [488, 0] on div "Text Block You are previewing how the will restyle your page. You can not edit …" at bounding box center [648, 0] width 1296 height 0
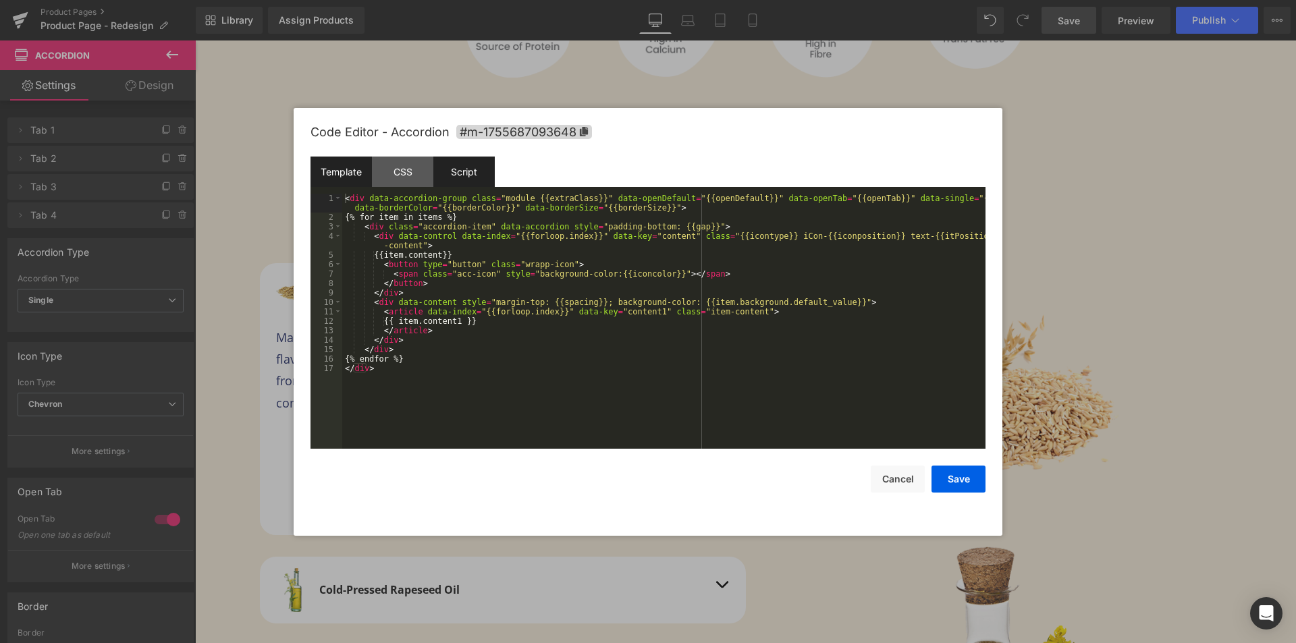
click at [435, 169] on div "Script" at bounding box center [463, 172] width 61 height 30
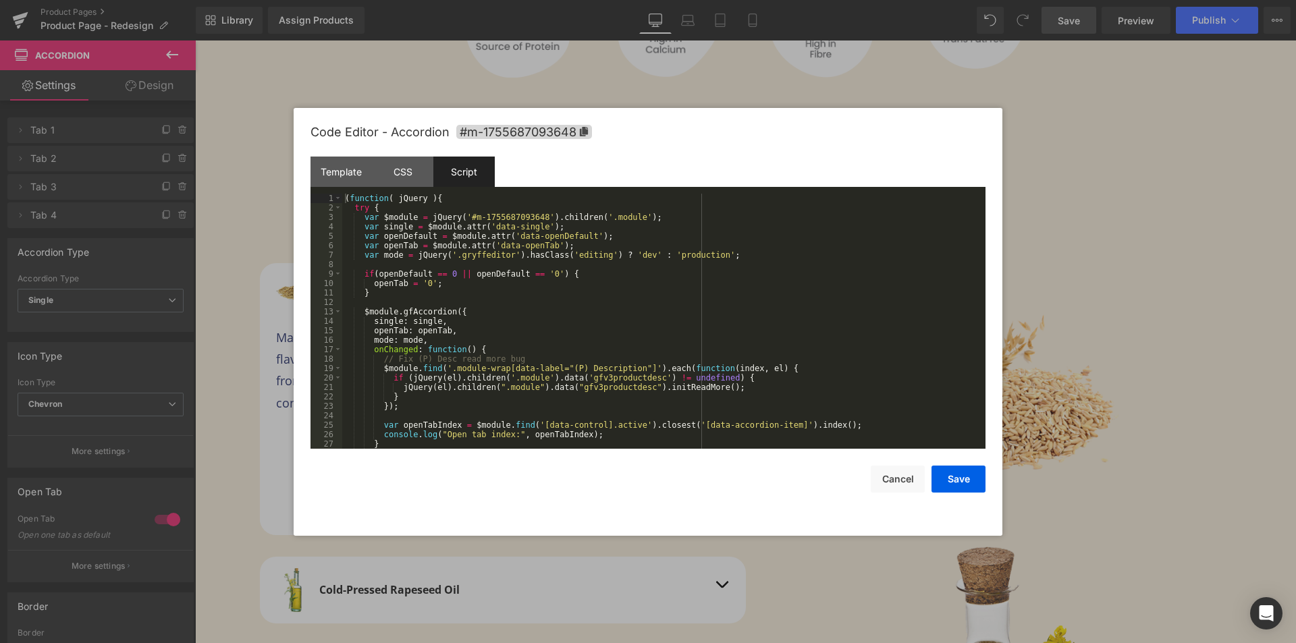
click at [462, 170] on div "Script" at bounding box center [463, 172] width 61 height 30
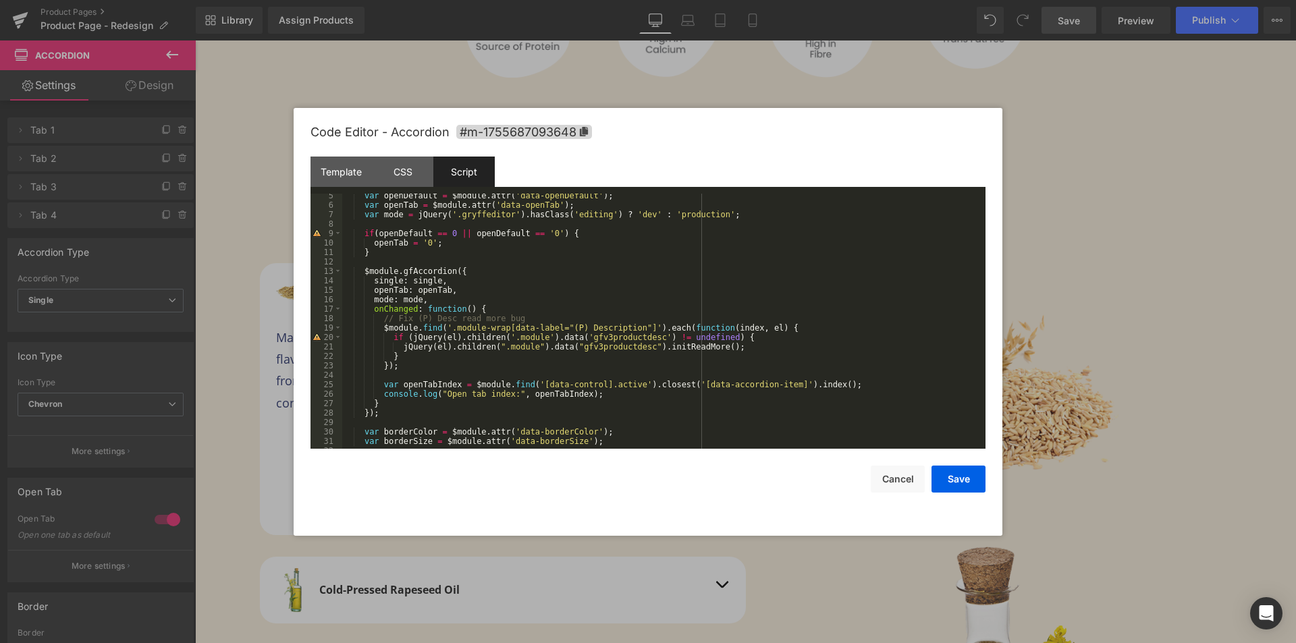
scroll to position [41, 0]
click at [432, 298] on div "var openDefault = $module . attr ( 'data-openDefault' ) ; var openTab = $module…" at bounding box center [661, 328] width 638 height 274
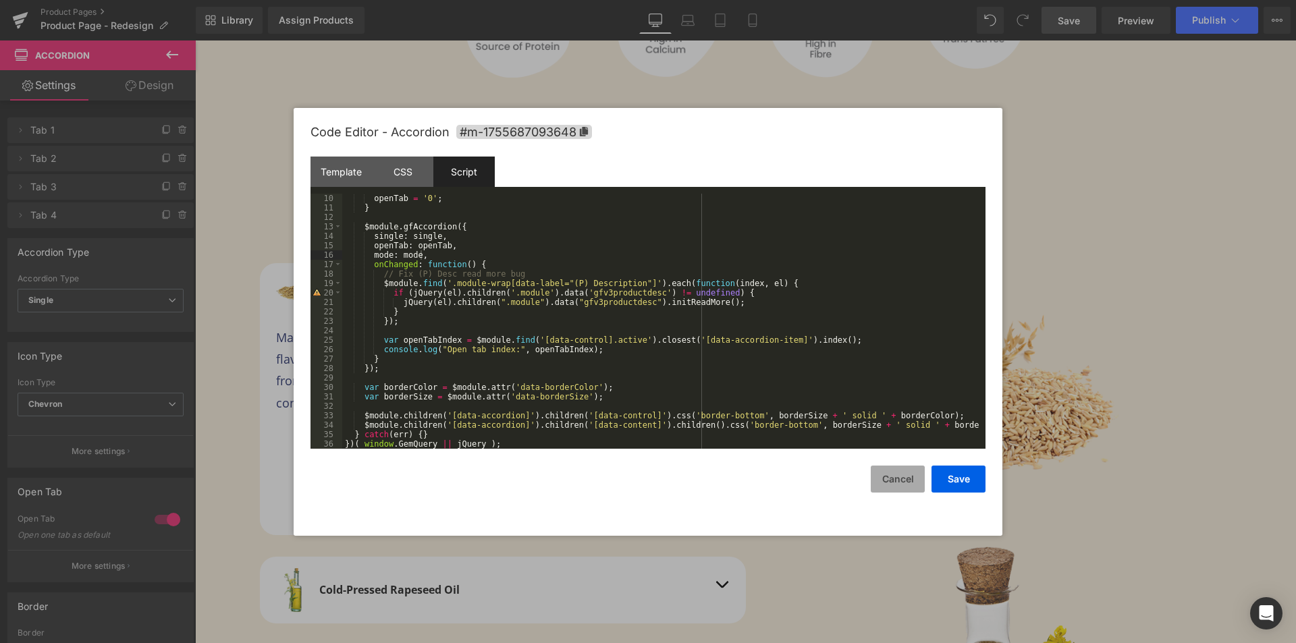
click at [894, 481] on button "Cancel" at bounding box center [898, 479] width 54 height 27
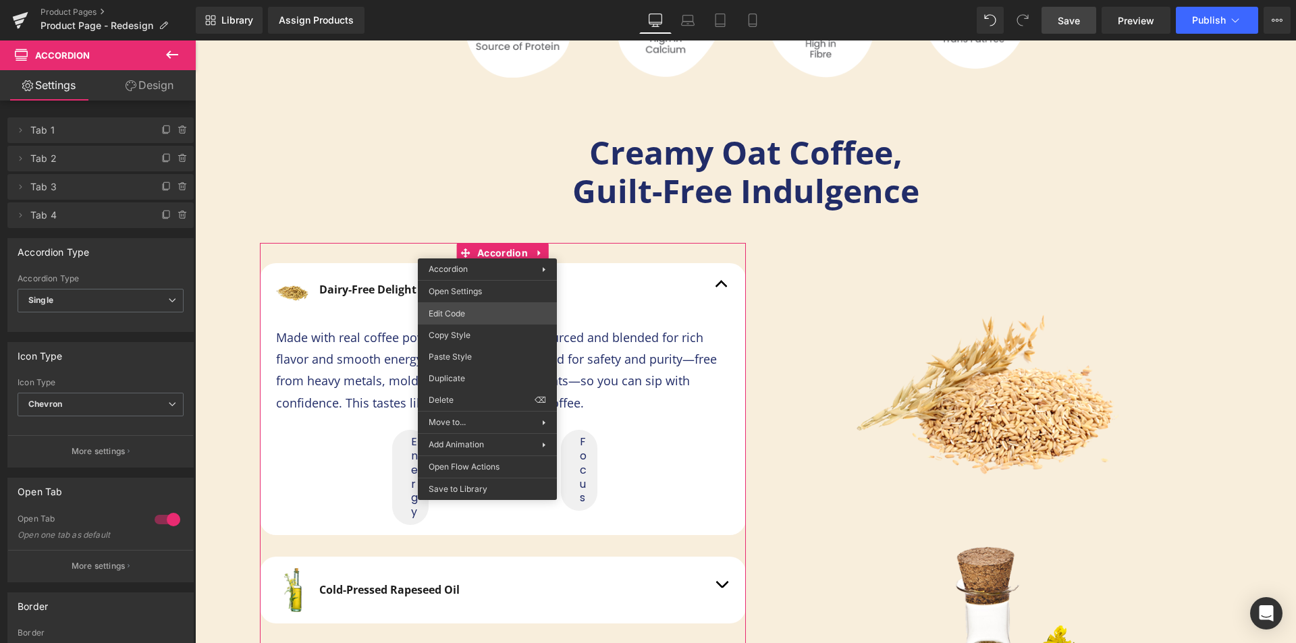
click at [505, 0] on div "Text Block You are previewing how the will restyle your page. You can not edit …" at bounding box center [648, 0] width 1296 height 0
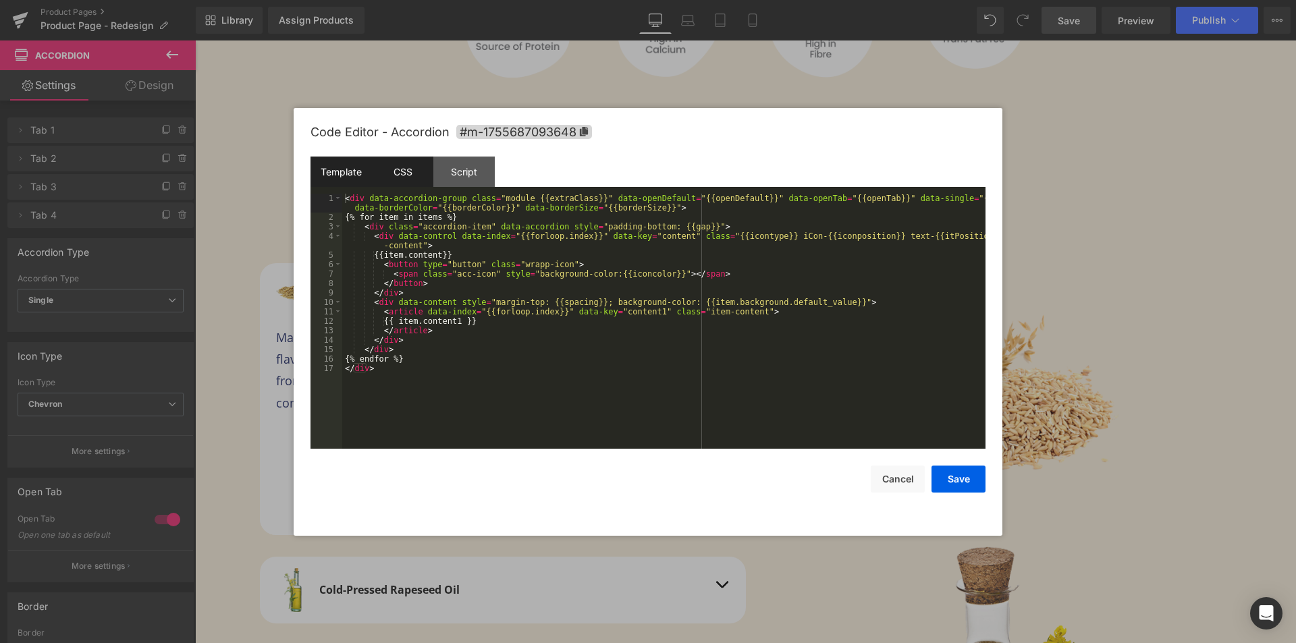
click at [417, 164] on div "CSS" at bounding box center [402, 172] width 61 height 30
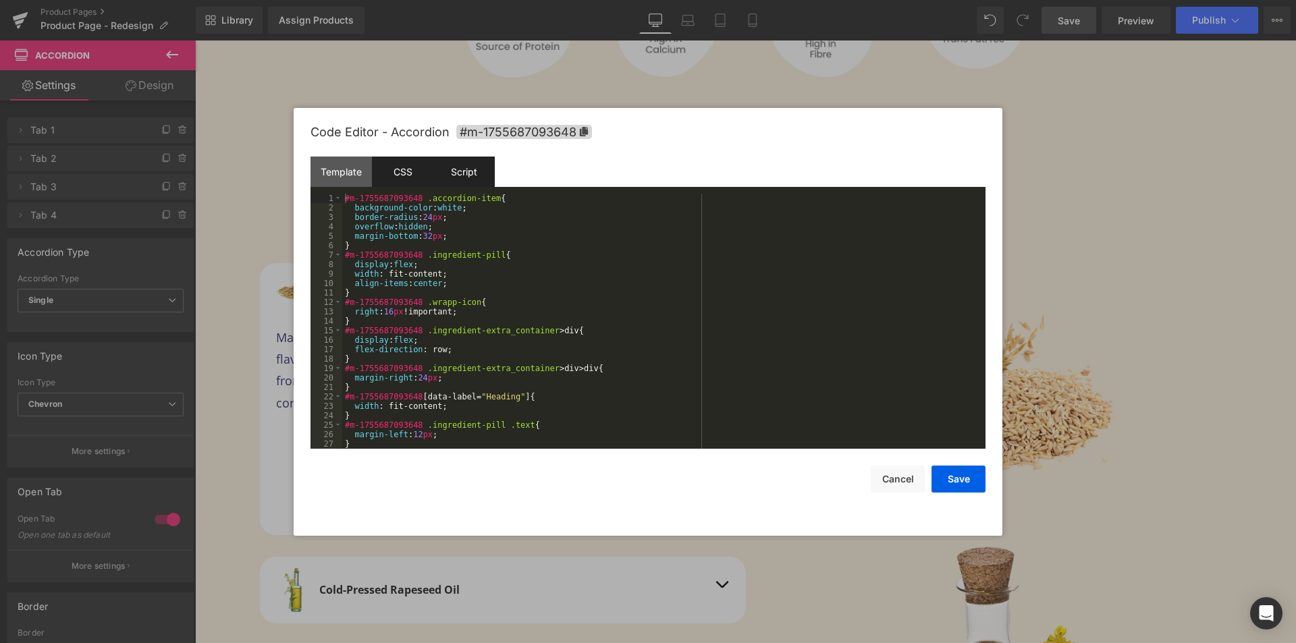
click at [473, 176] on div "Script" at bounding box center [463, 172] width 61 height 30
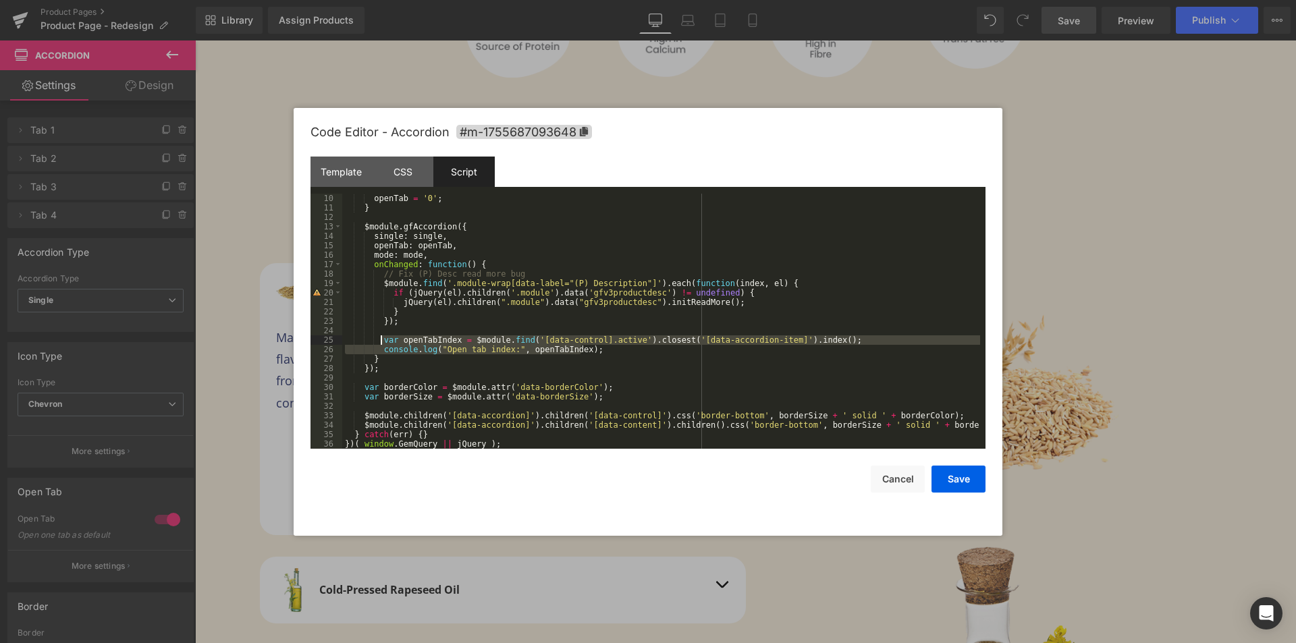
drag, startPoint x: 585, startPoint y: 350, endPoint x: 382, endPoint y: 341, distance: 202.7
click at [382, 341] on div "openTab = '0' ; } $module . gfAccordion ({ single : single , openTab : openTab …" at bounding box center [661, 331] width 638 height 274
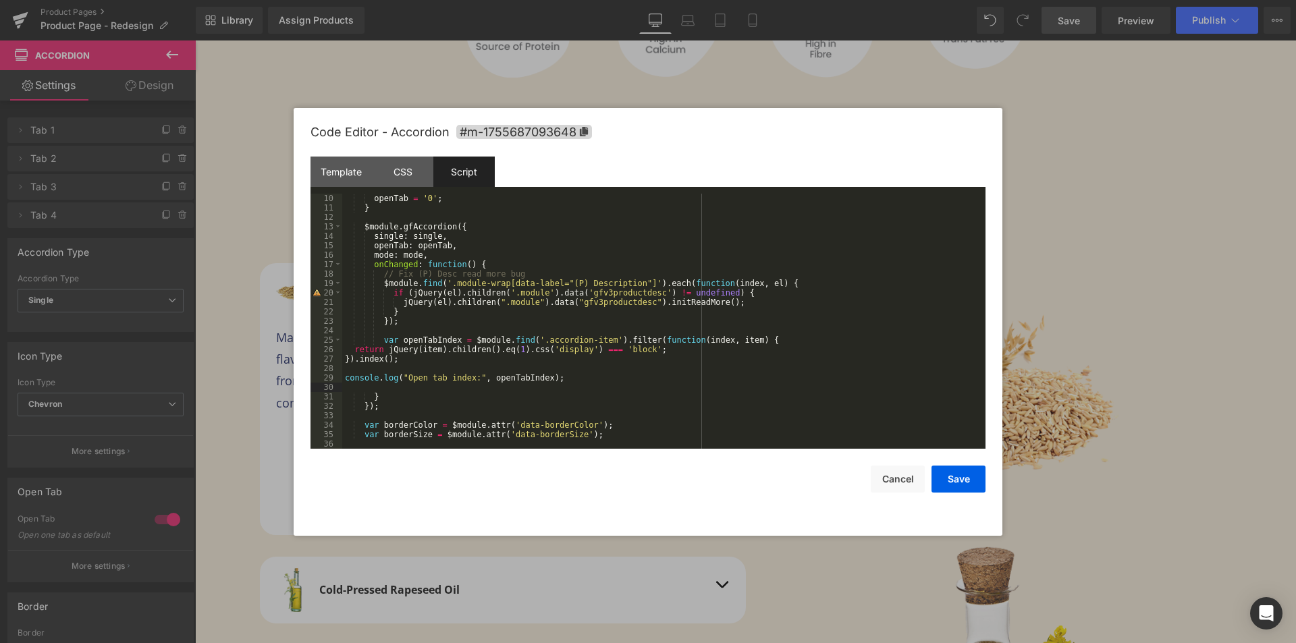
click at [486, 350] on div "openTab = '0' ; } $module . gfAccordion ({ single : single , openTab : openTab …" at bounding box center [661, 331] width 638 height 274
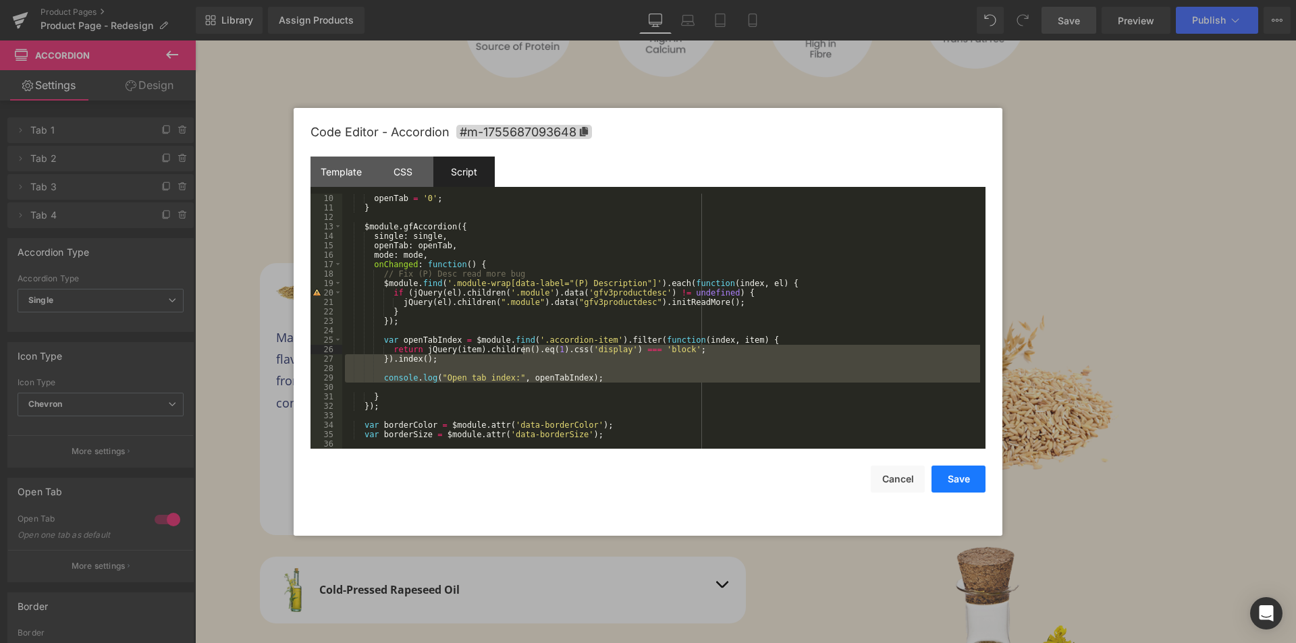
click at [956, 476] on button "Save" at bounding box center [959, 479] width 54 height 27
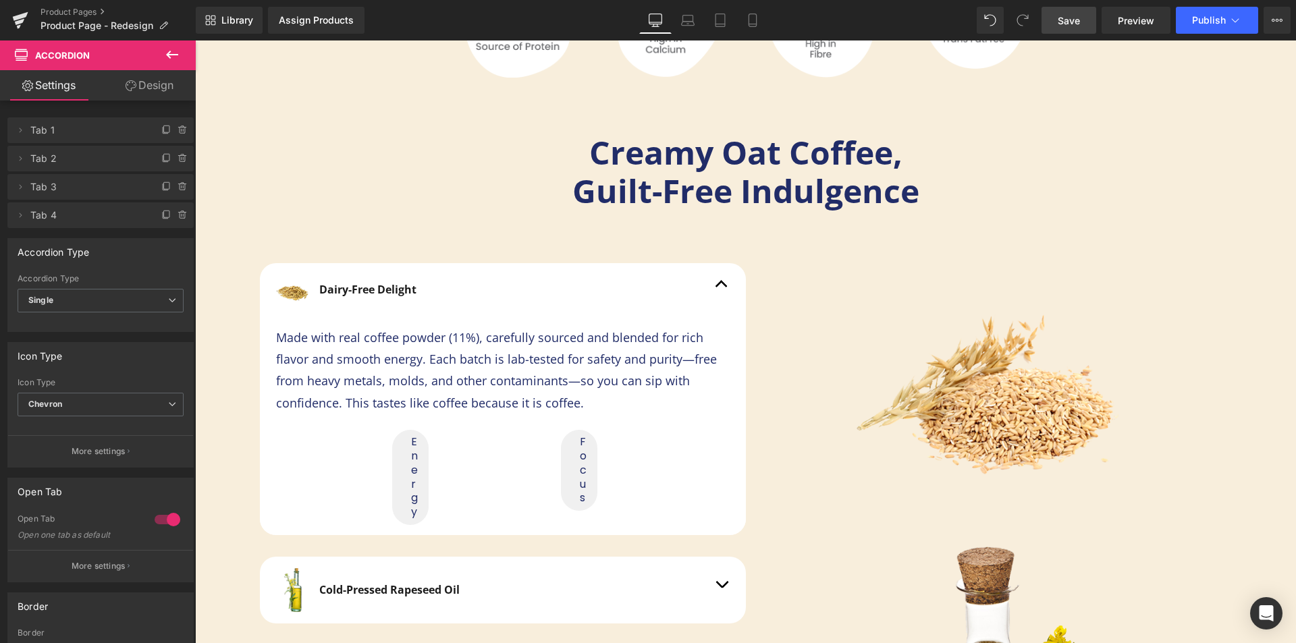
click at [1073, 17] on span "Save" at bounding box center [1069, 21] width 22 height 14
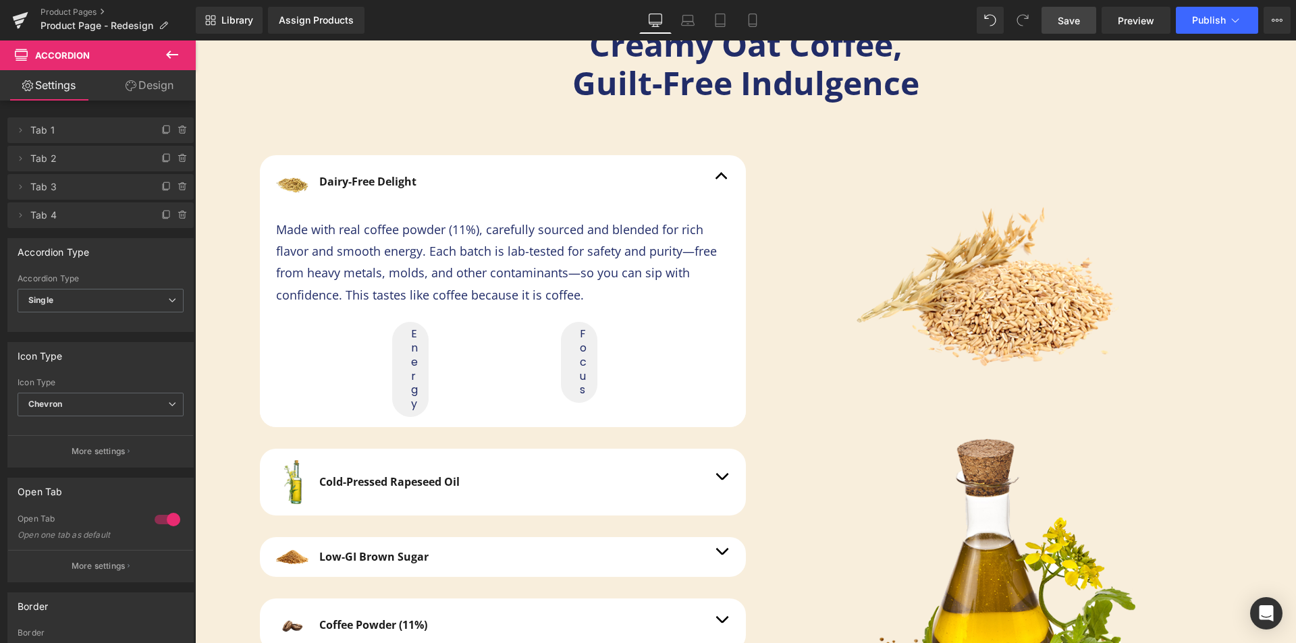
scroll to position [2919, 0]
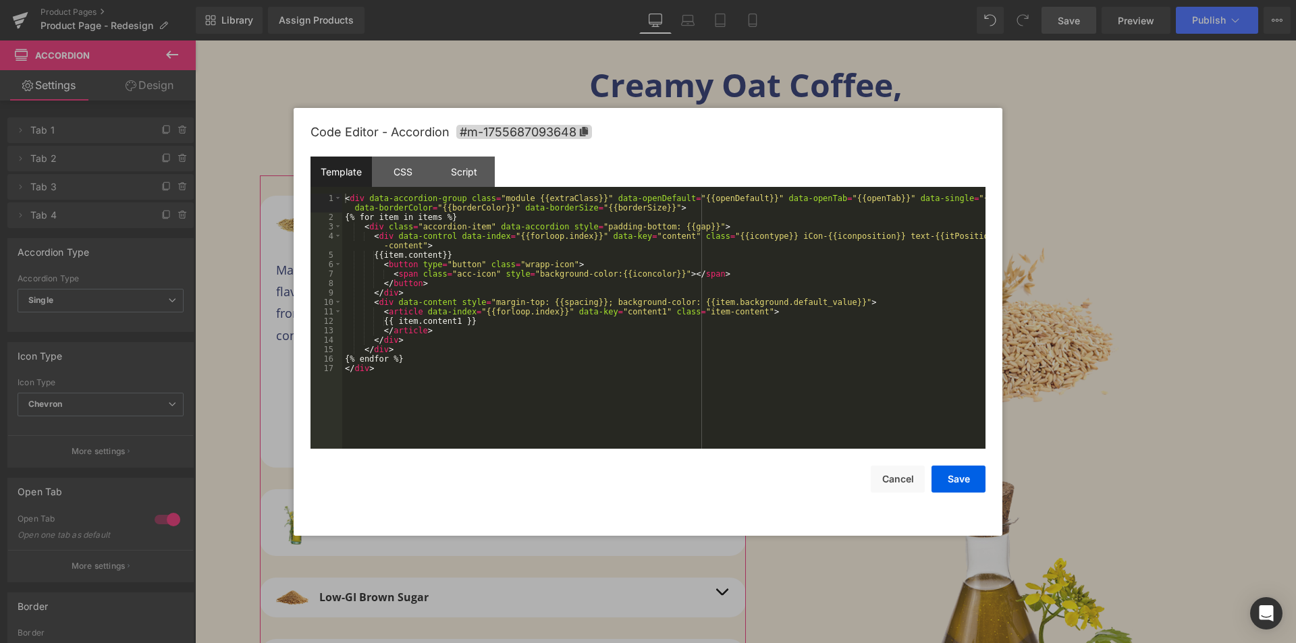
click at [489, 0] on div "Text Block You are previewing how the will restyle your page. You can not edit …" at bounding box center [648, 0] width 1296 height 0
click at [475, 172] on div "Script" at bounding box center [463, 172] width 61 height 30
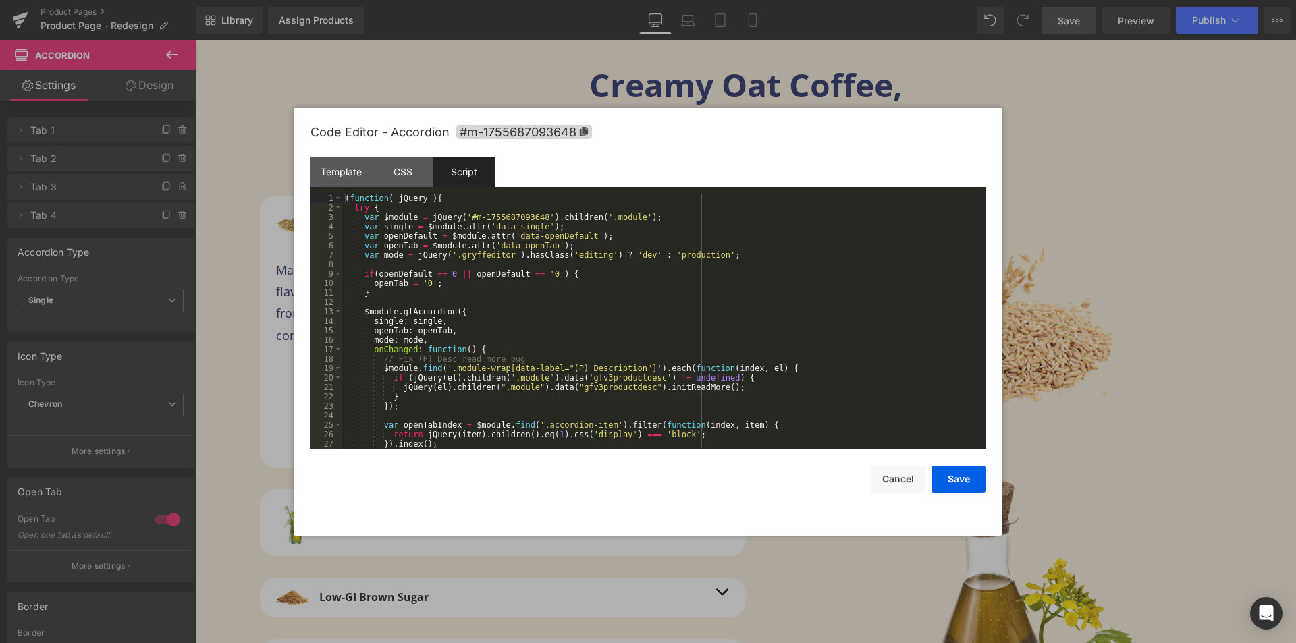
scroll to position [81, 0]
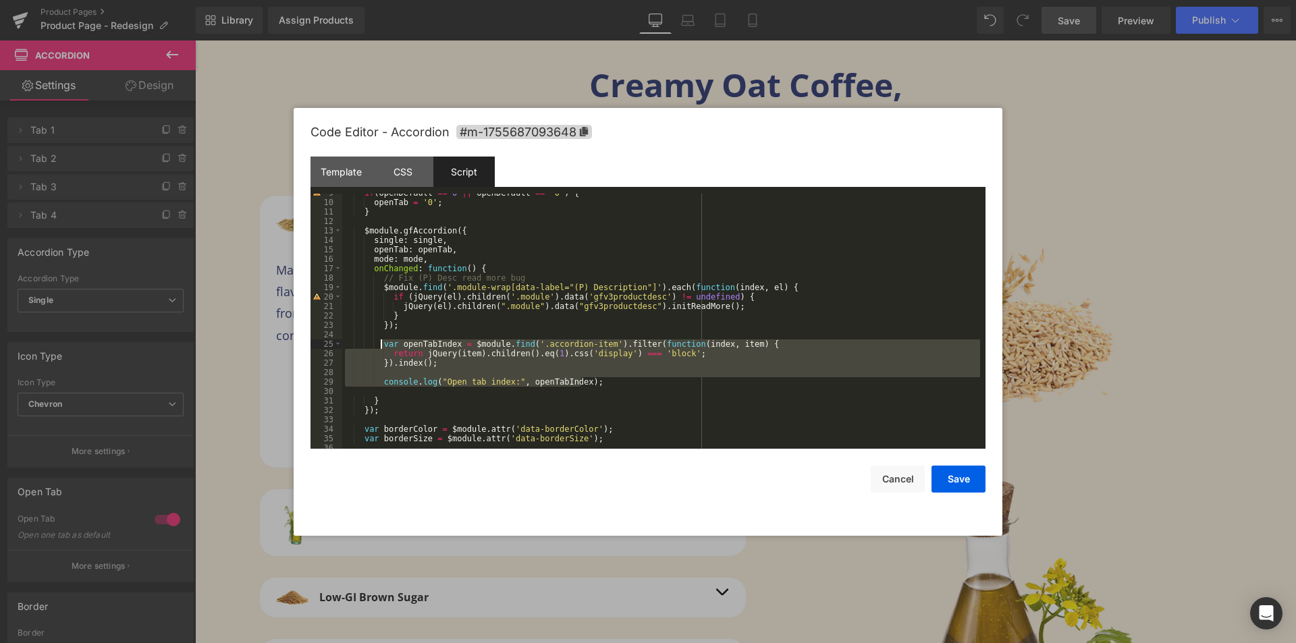
drag, startPoint x: 589, startPoint y: 383, endPoint x: 381, endPoint y: 344, distance: 211.4
click at [381, 344] on div "if ( openDefault == 0 || openDefault == '0' ) { openTab = '0' ; } $module . gfA…" at bounding box center [661, 325] width 638 height 274
click at [610, 381] on div "if ( openDefault == 0 || openDefault == '0' ) { openTab = '0' ; } $module . gfA…" at bounding box center [661, 321] width 638 height 255
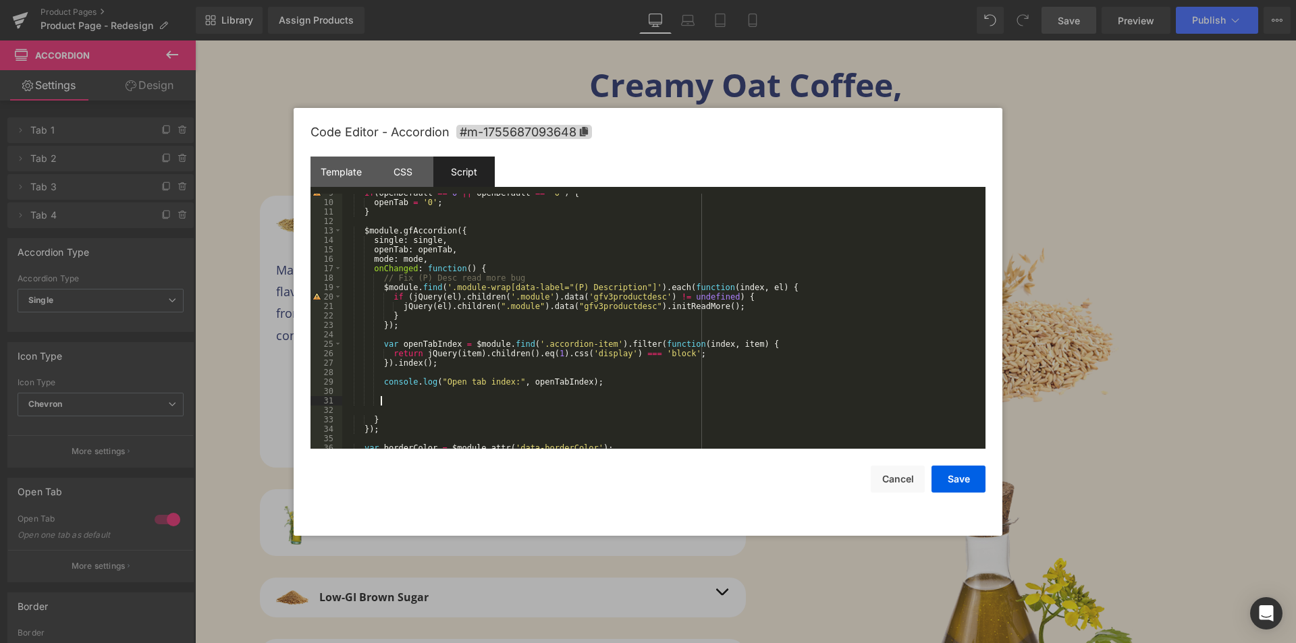
scroll to position [113, 0]
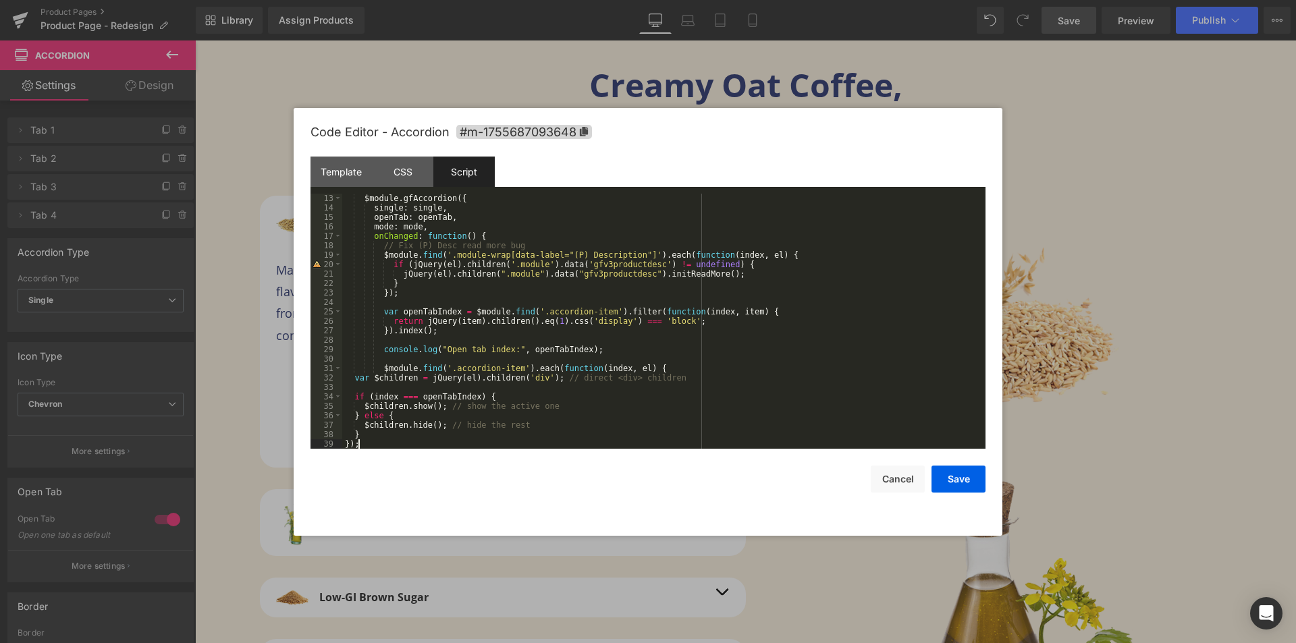
click at [404, 367] on div "$module . gfAccordion ({ single : single , openTab : openTab , mode : mode , on…" at bounding box center [661, 331] width 638 height 274
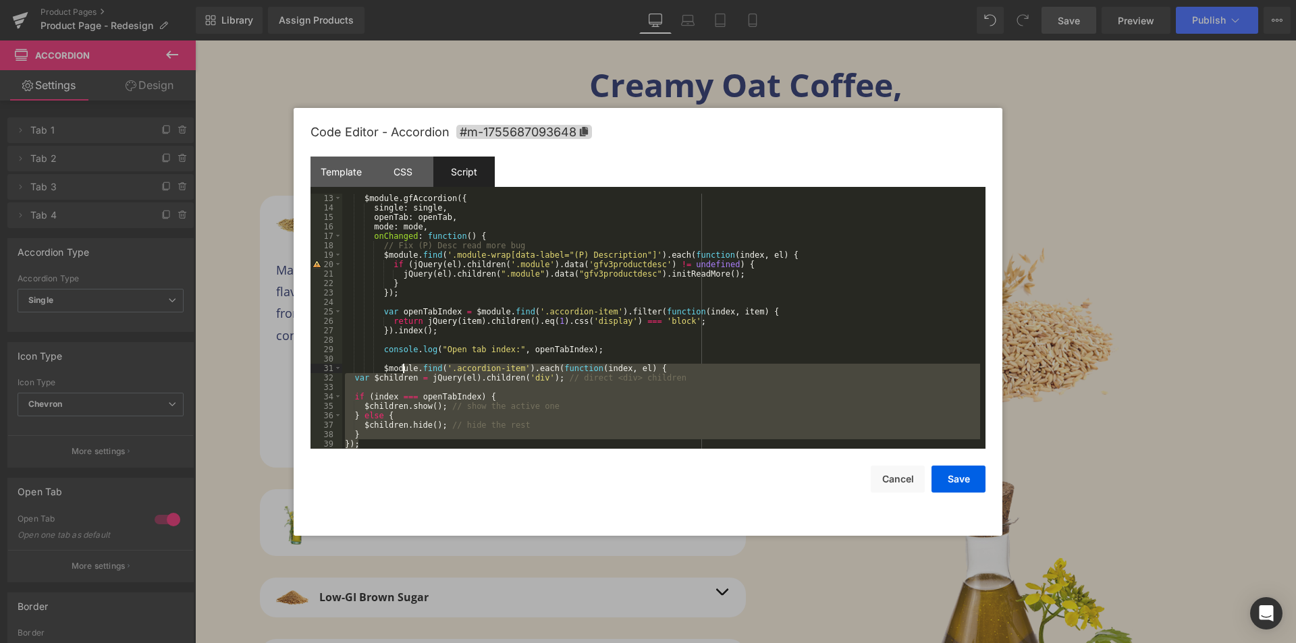
click at [419, 374] on div "$module . gfAccordion ({ single : single , openTab : openTab , mode : mode , on…" at bounding box center [661, 321] width 638 height 255
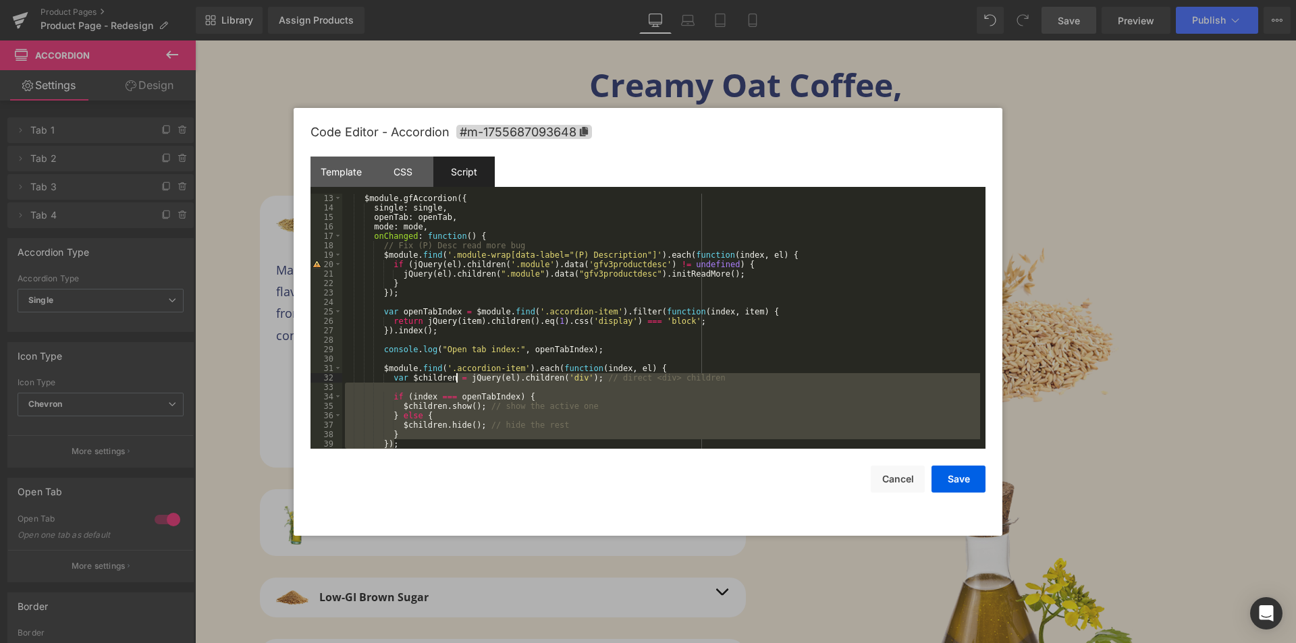
click at [610, 390] on div "$module . gfAccordion ({ single : single , openTab : openTab , mode : mode , on…" at bounding box center [661, 321] width 638 height 255
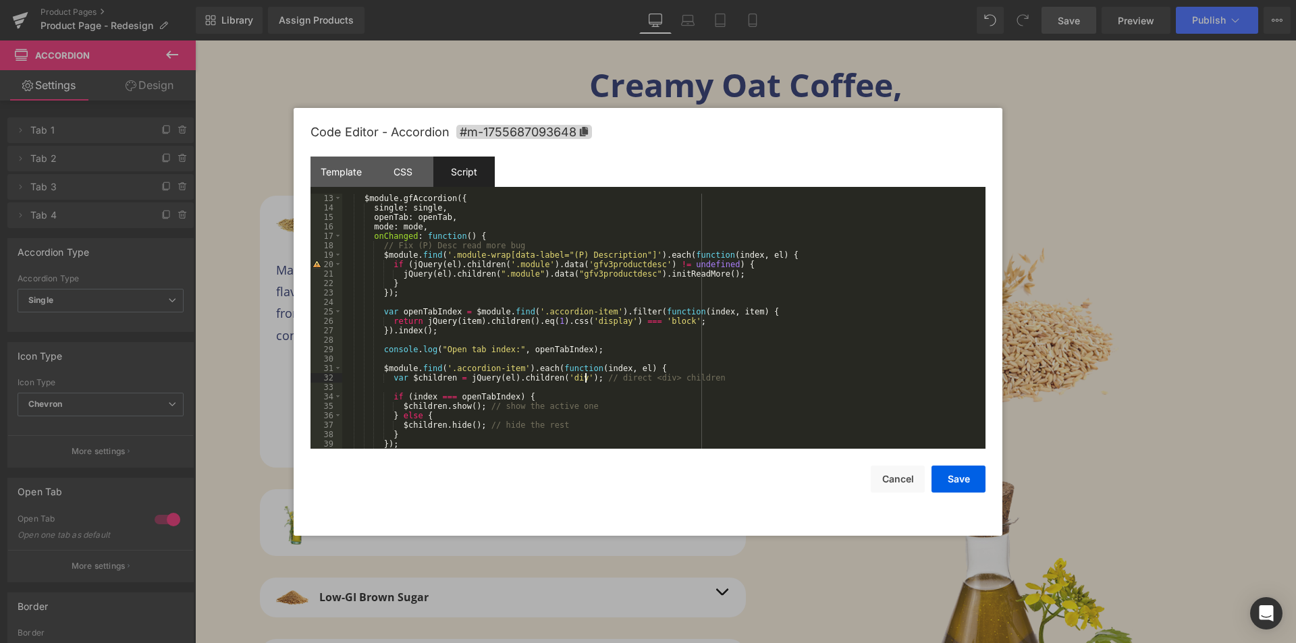
click at [583, 379] on div "$module . gfAccordion ({ single : single , openTab : openTab , mode : mode , on…" at bounding box center [661, 331] width 638 height 274
drag, startPoint x: 476, startPoint y: 408, endPoint x: 498, endPoint y: 416, distance: 23.9
click at [475, 408] on div "$module . gfAccordion ({ single : single , openTab : openTab , mode : mode , on…" at bounding box center [661, 331] width 638 height 274
click at [473, 424] on div "$module . gfAccordion ({ single : single , openTab : openTab , mode : mode , on…" at bounding box center [661, 331] width 638 height 274
click at [972, 474] on button "Save" at bounding box center [959, 479] width 54 height 27
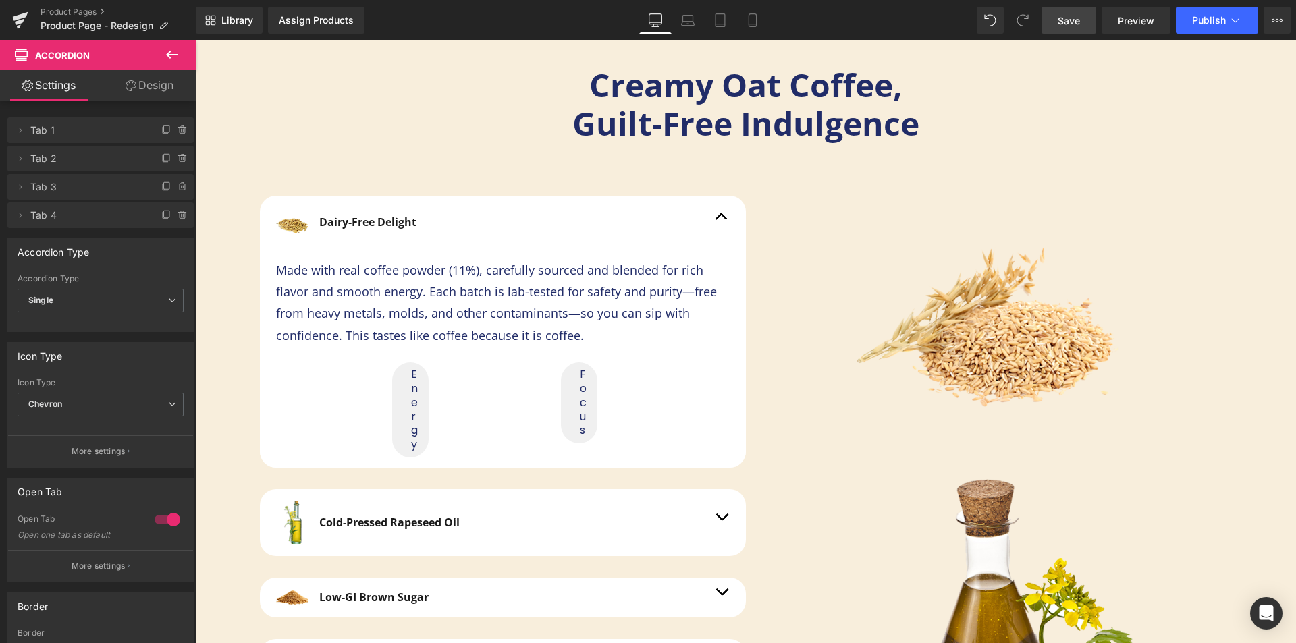
click at [1072, 16] on span "Save" at bounding box center [1069, 21] width 22 height 14
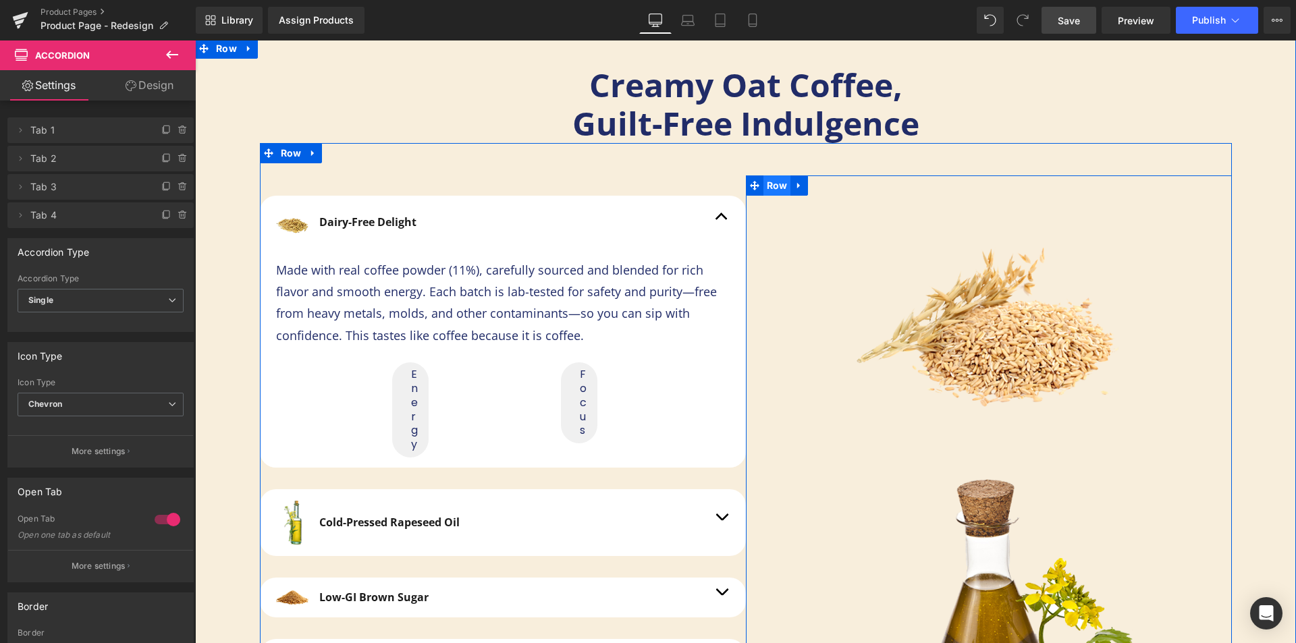
click at [777, 187] on span "Row" at bounding box center [777, 186] width 28 height 20
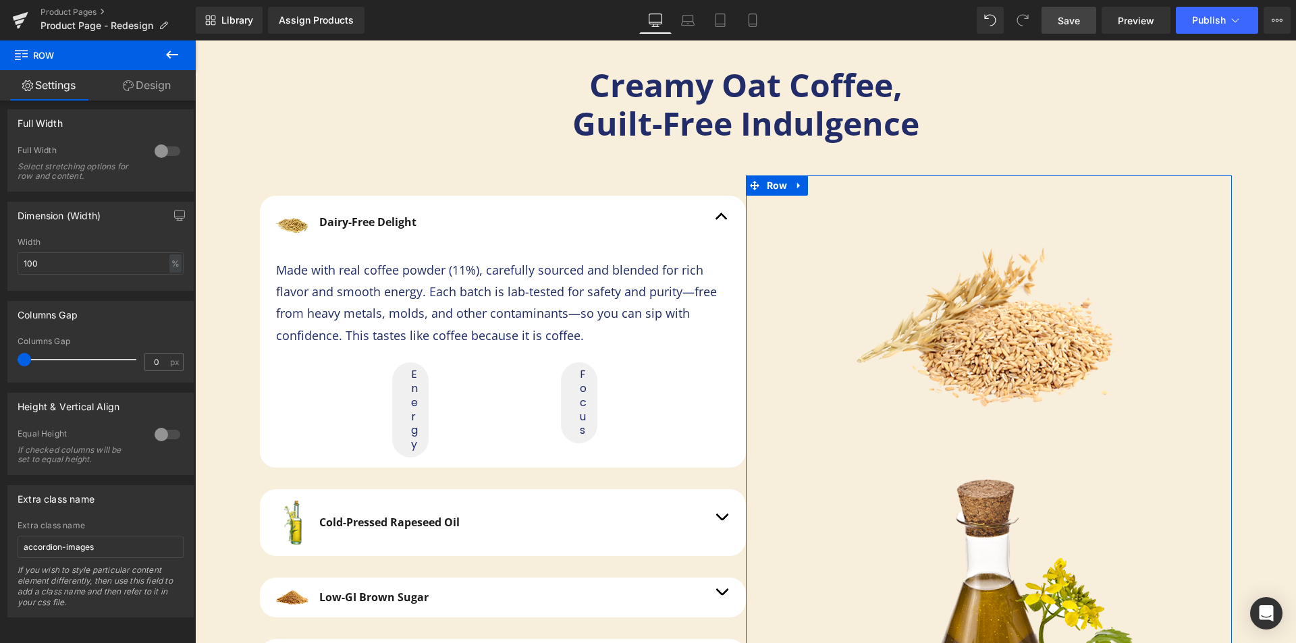
scroll to position [215, 0]
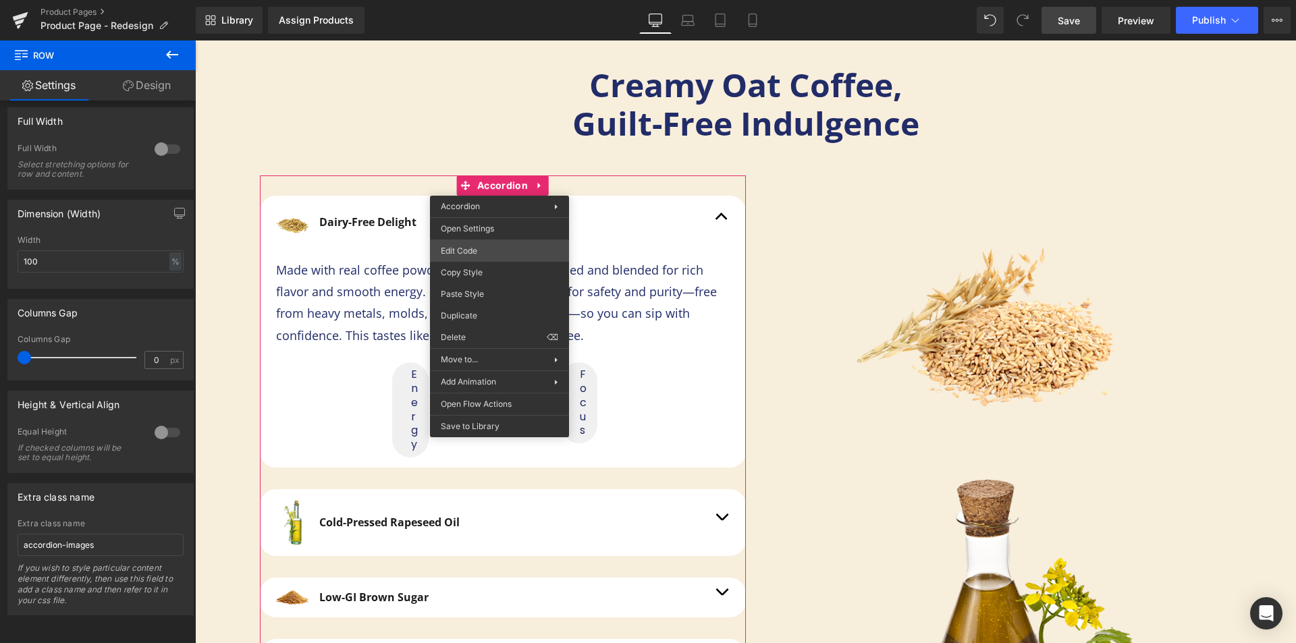
click at [490, 0] on div "Row You are previewing how the will restyle your page. You can not edit Element…" at bounding box center [648, 0] width 1296 height 0
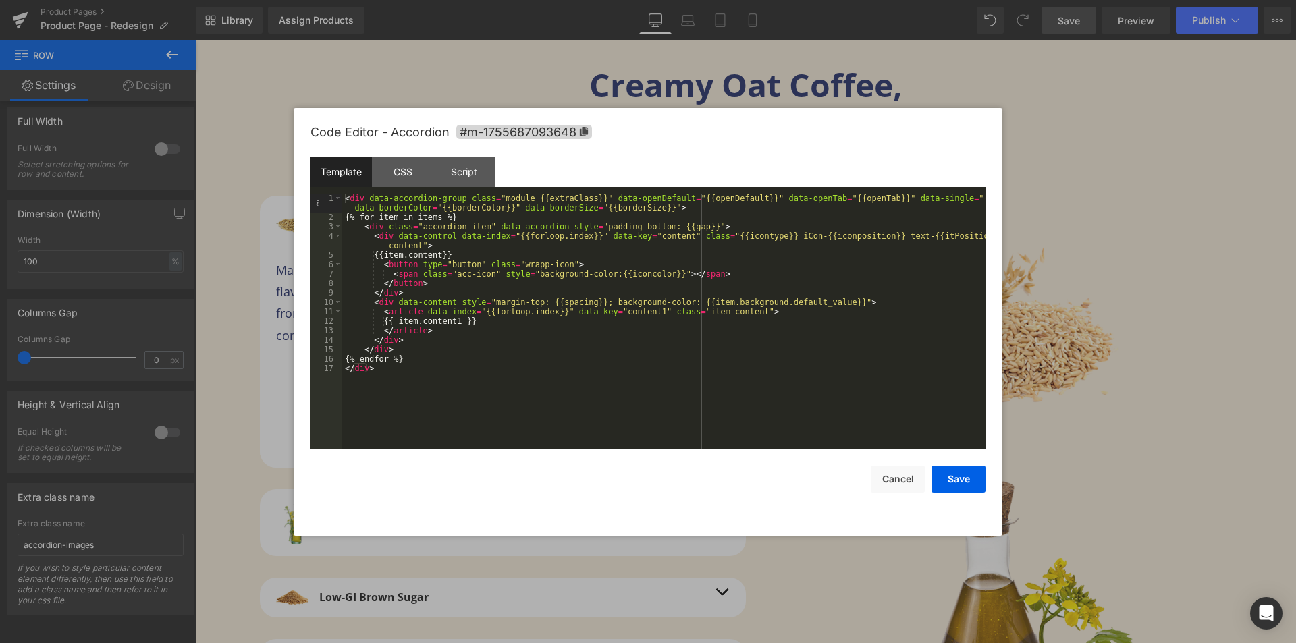
click at [393, 155] on div "Code Editor - Accordion #m-1755687093648" at bounding box center [648, 132] width 675 height 49
click at [400, 171] on div "CSS" at bounding box center [402, 172] width 61 height 30
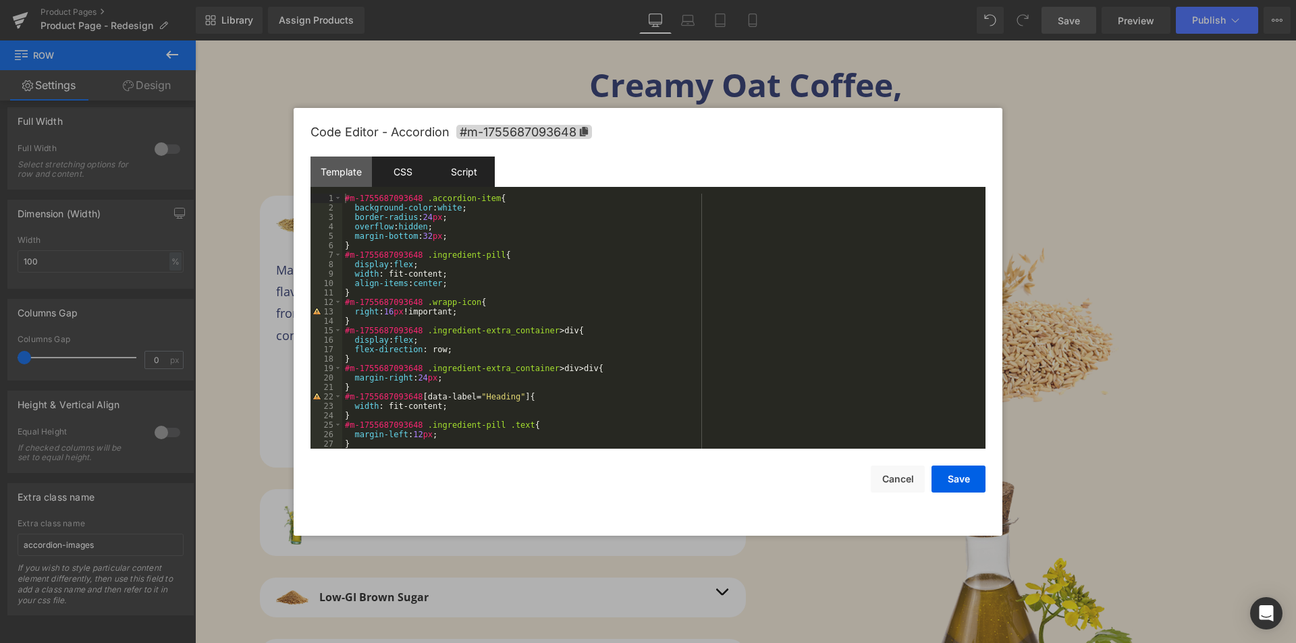
click at [449, 169] on div "Script" at bounding box center [463, 172] width 61 height 30
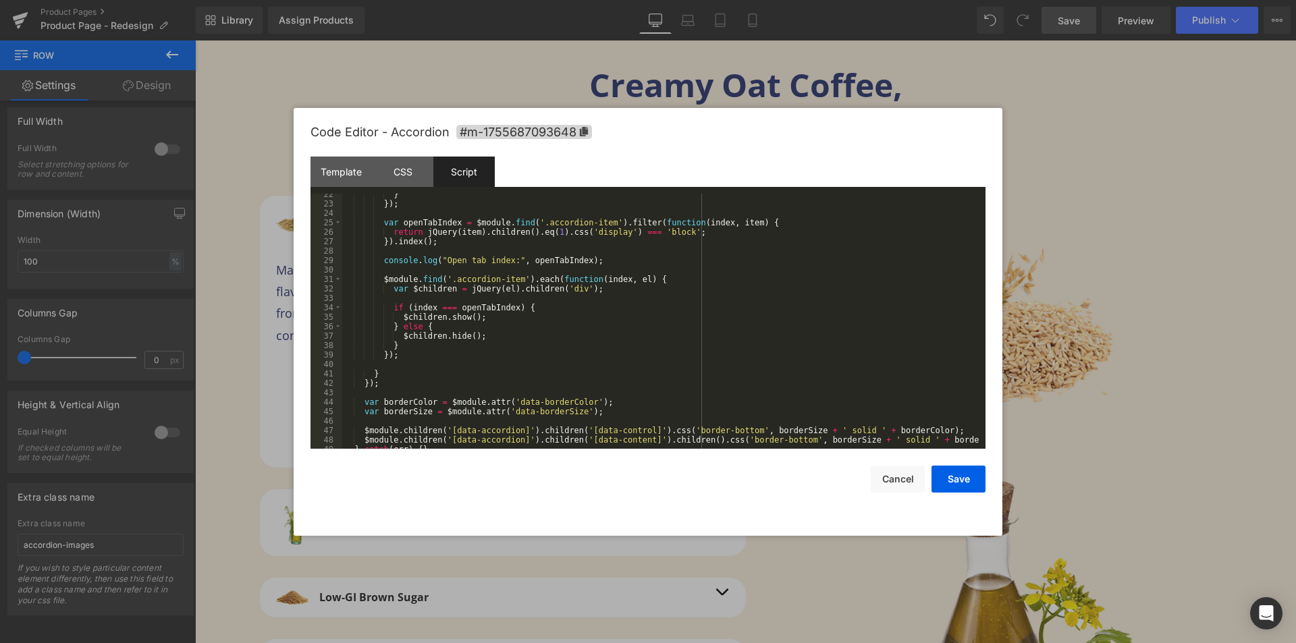
scroll to position [217, 0]
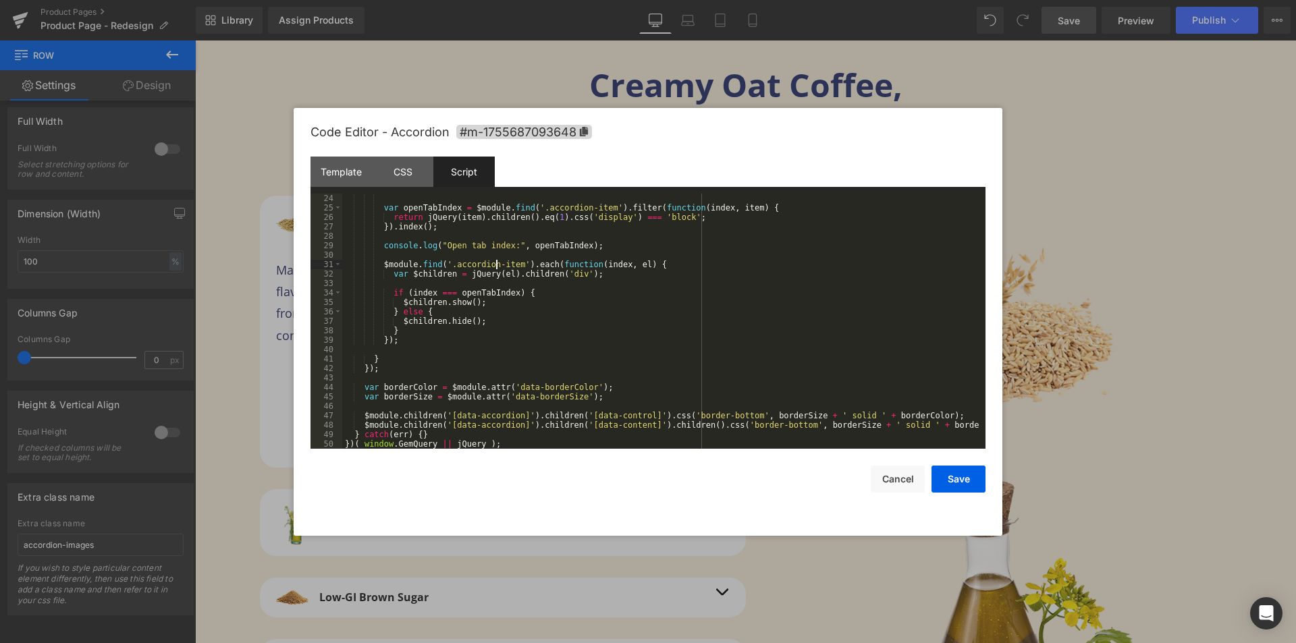
click at [497, 265] on div "var openTabIndex = $module . find ( '.accordion-item' ) . filter ( function ( i…" at bounding box center [661, 331] width 638 height 274
click at [967, 479] on button "Save" at bounding box center [959, 479] width 54 height 27
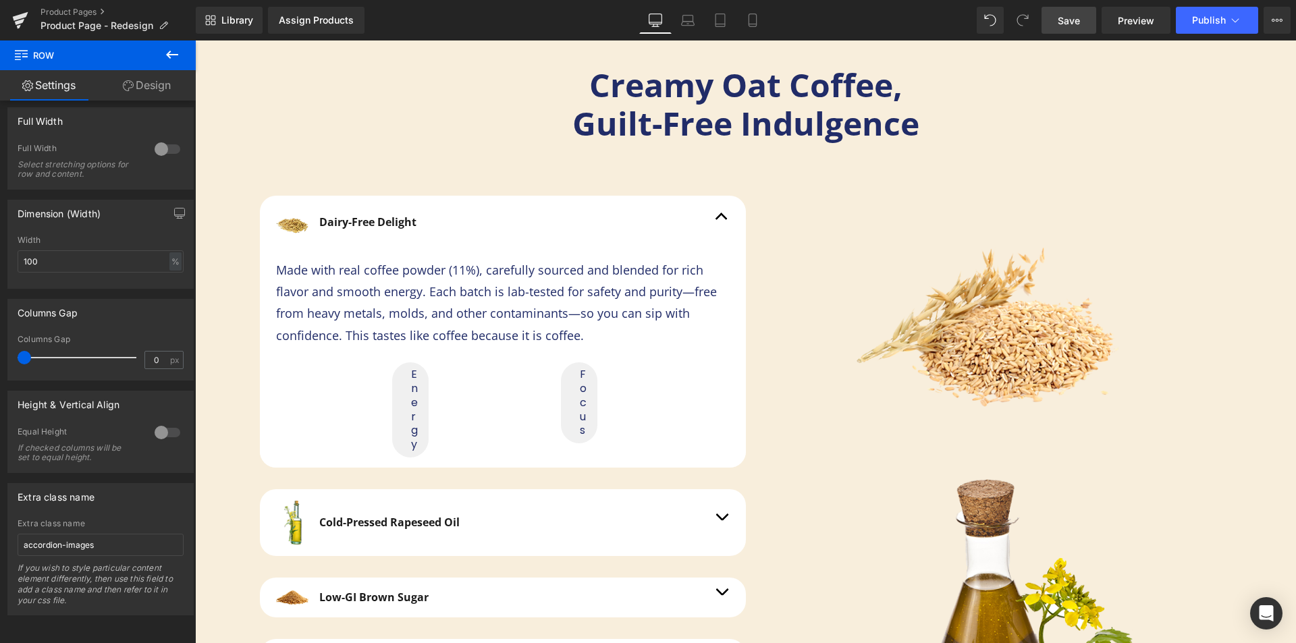
click at [1085, 26] on link "Save" at bounding box center [1069, 20] width 55 height 27
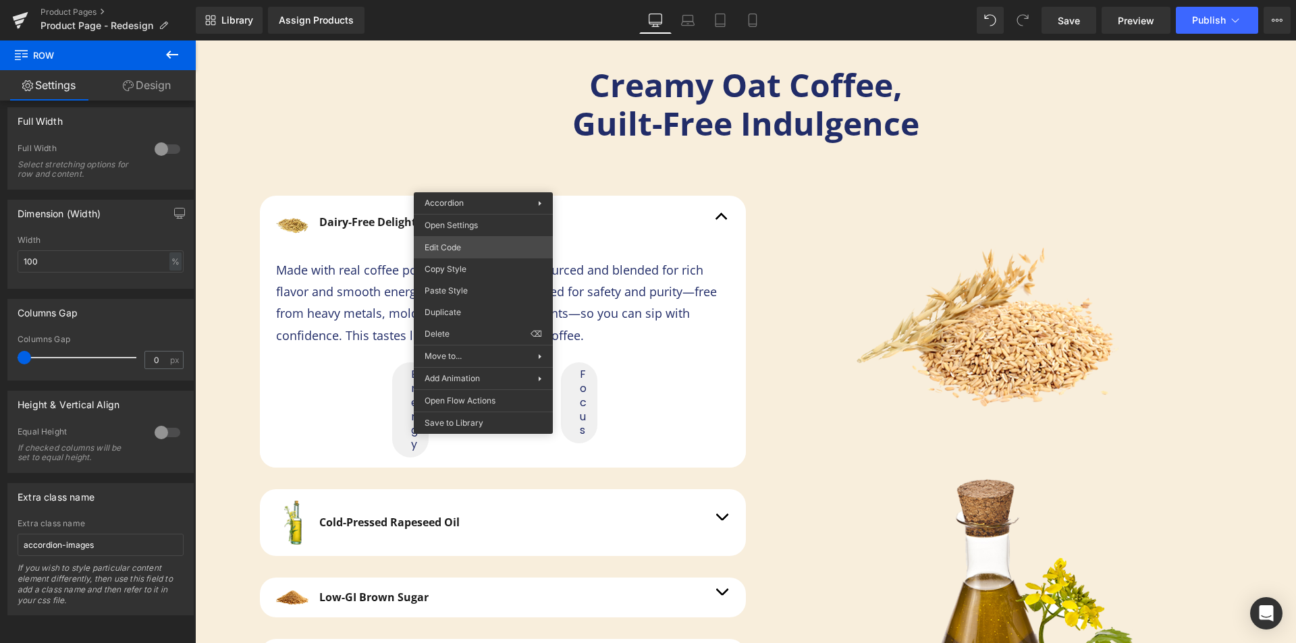
click at [487, 0] on div "Row You are previewing how the will restyle your page. You can not edit Element…" at bounding box center [648, 0] width 1296 height 0
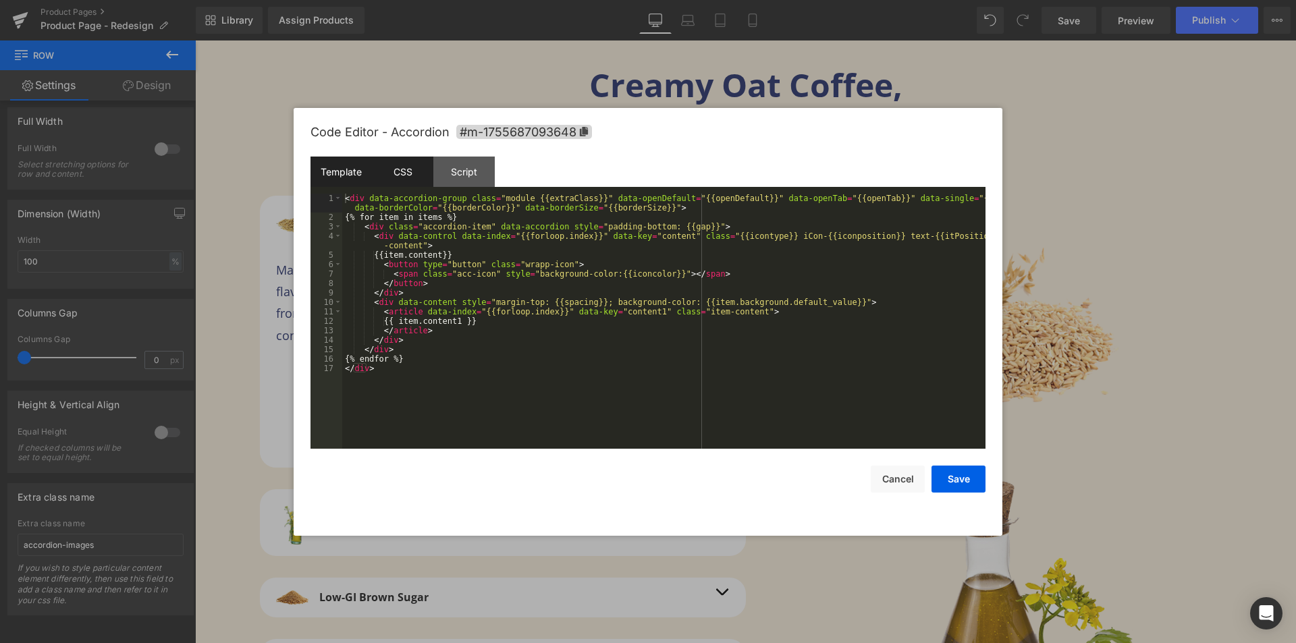
click at [433, 172] on div "CSS" at bounding box center [402, 172] width 61 height 30
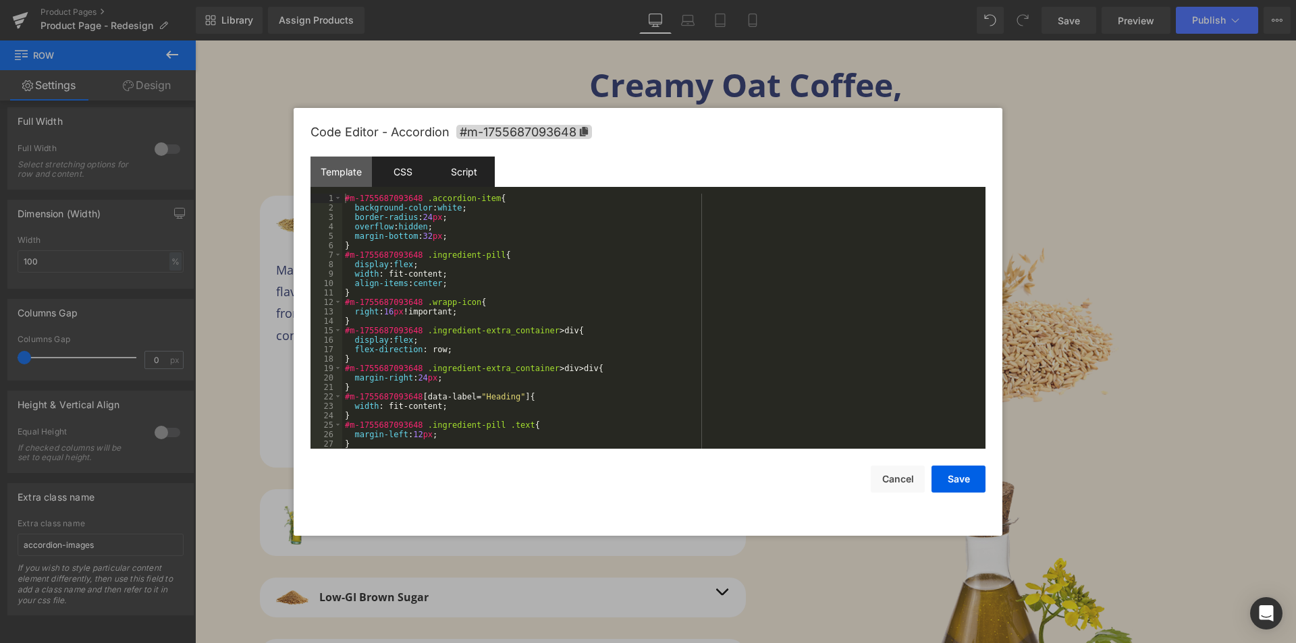
click at [442, 172] on div "Script" at bounding box center [463, 172] width 61 height 30
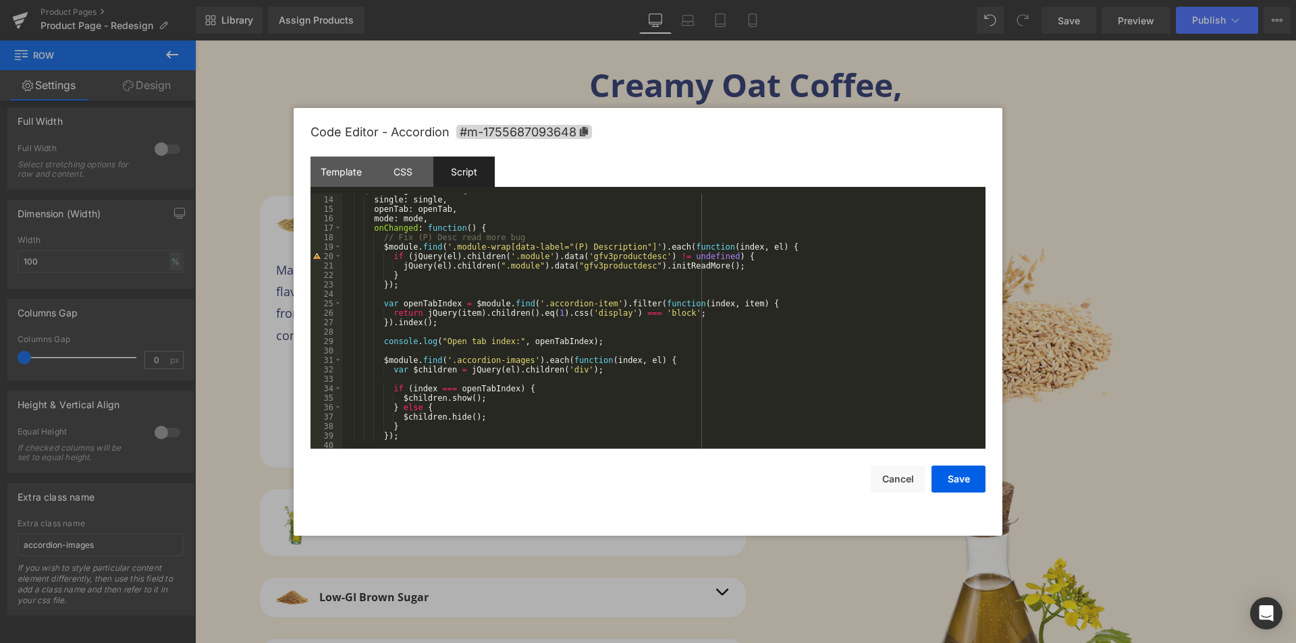
scroll to position [162, 0]
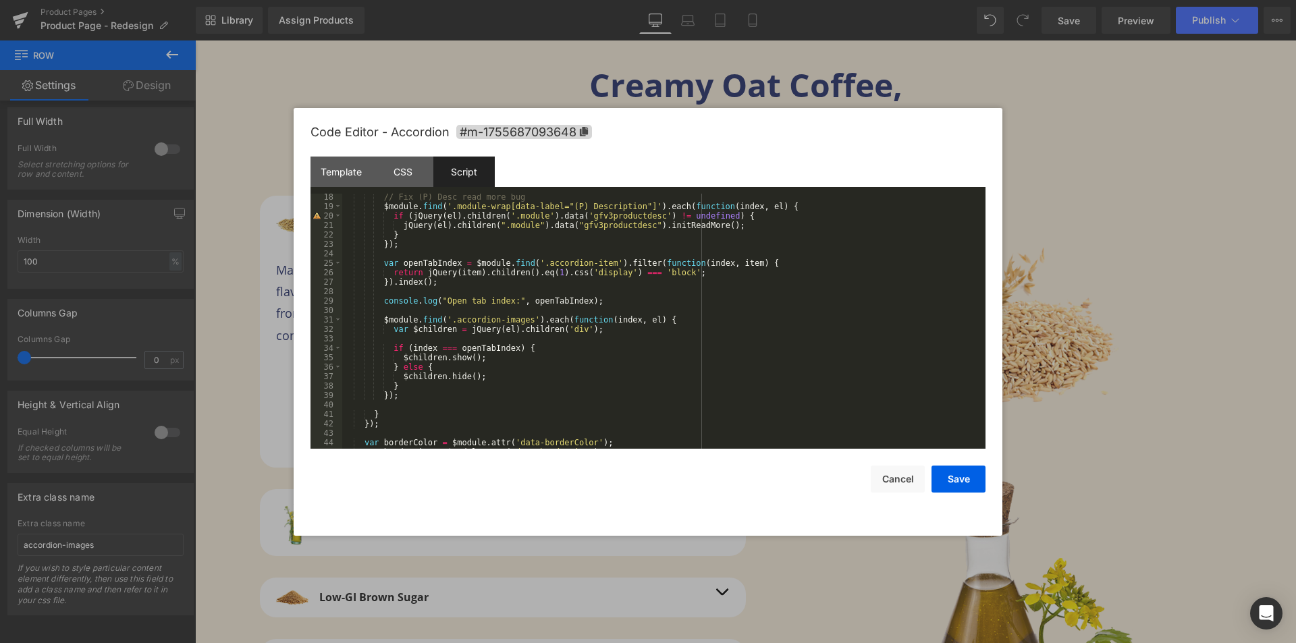
click at [396, 304] on div "// Fix (P) Desc read more bug $module . find ( '.module-wrap[data-label="(P) De…" at bounding box center [661, 329] width 638 height 274
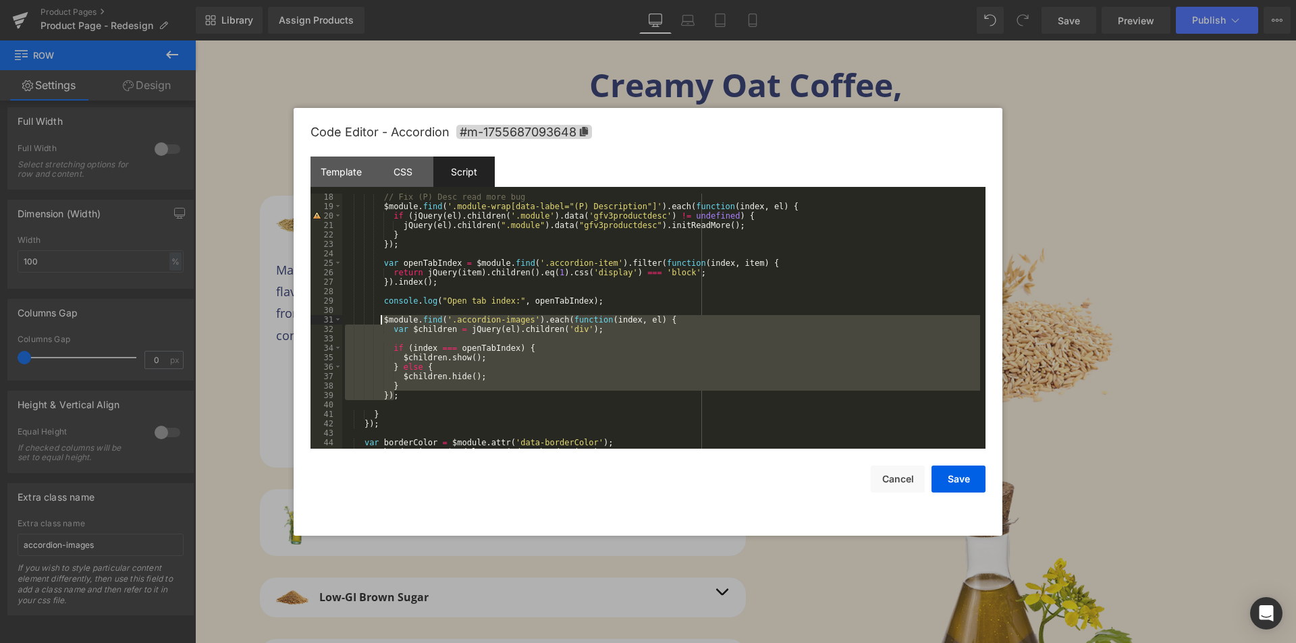
drag, startPoint x: 392, startPoint y: 348, endPoint x: 380, endPoint y: 317, distance: 32.7
click at [380, 317] on div "// Fix (P) Desc read more bug $module . find ( '.module-wrap[data-label="(P) De…" at bounding box center [661, 329] width 638 height 274
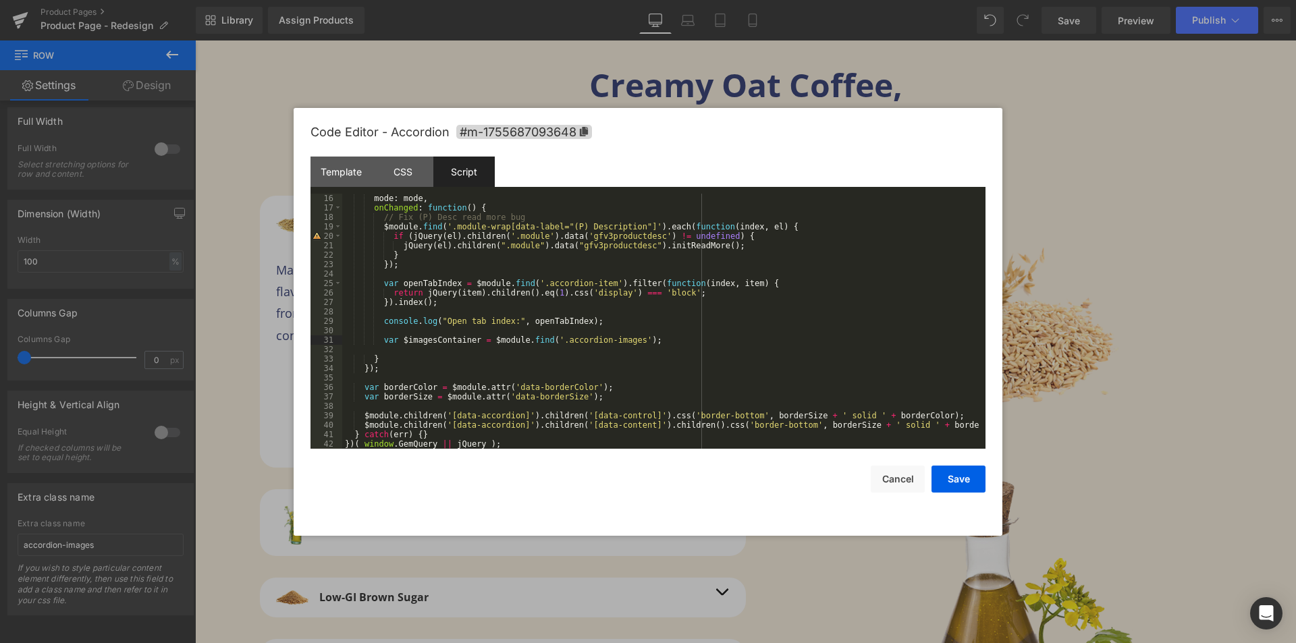
click at [652, 340] on div "mode : mode , onChanged : function ( ) { // Fix (P) Desc read more bug $module …" at bounding box center [661, 331] width 638 height 274
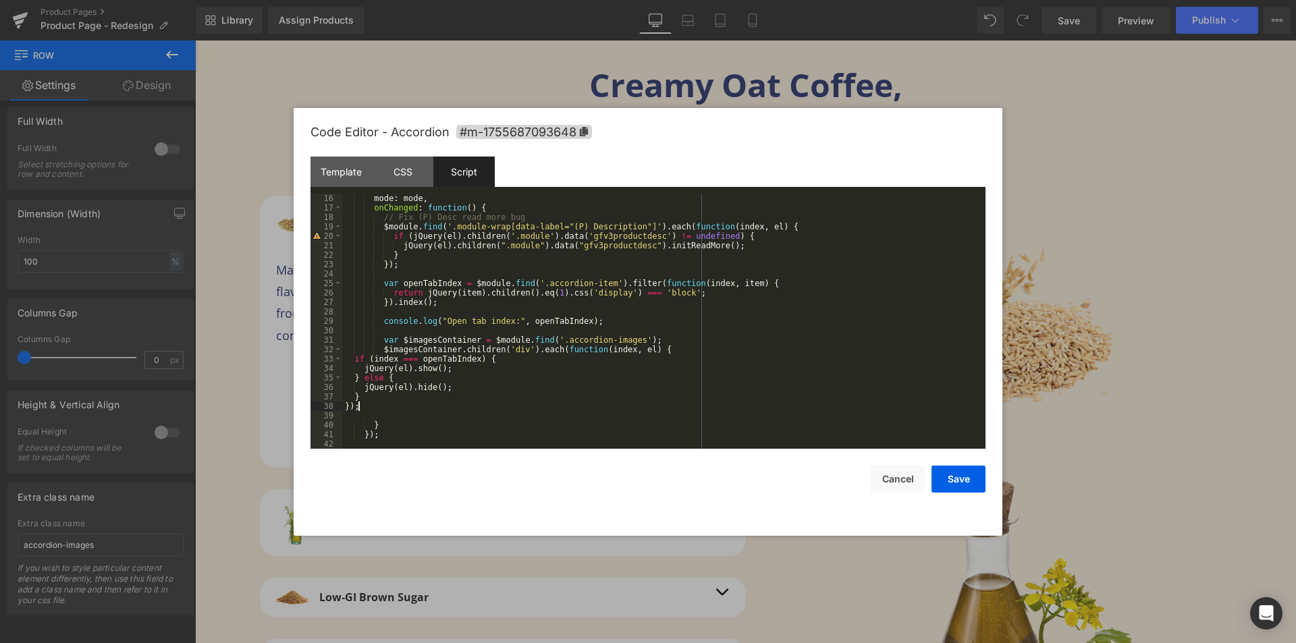
click at [483, 359] on div "mode : mode , onChanged : function ( ) { // Fix (P) Desc read more bug $module …" at bounding box center [661, 331] width 638 height 274
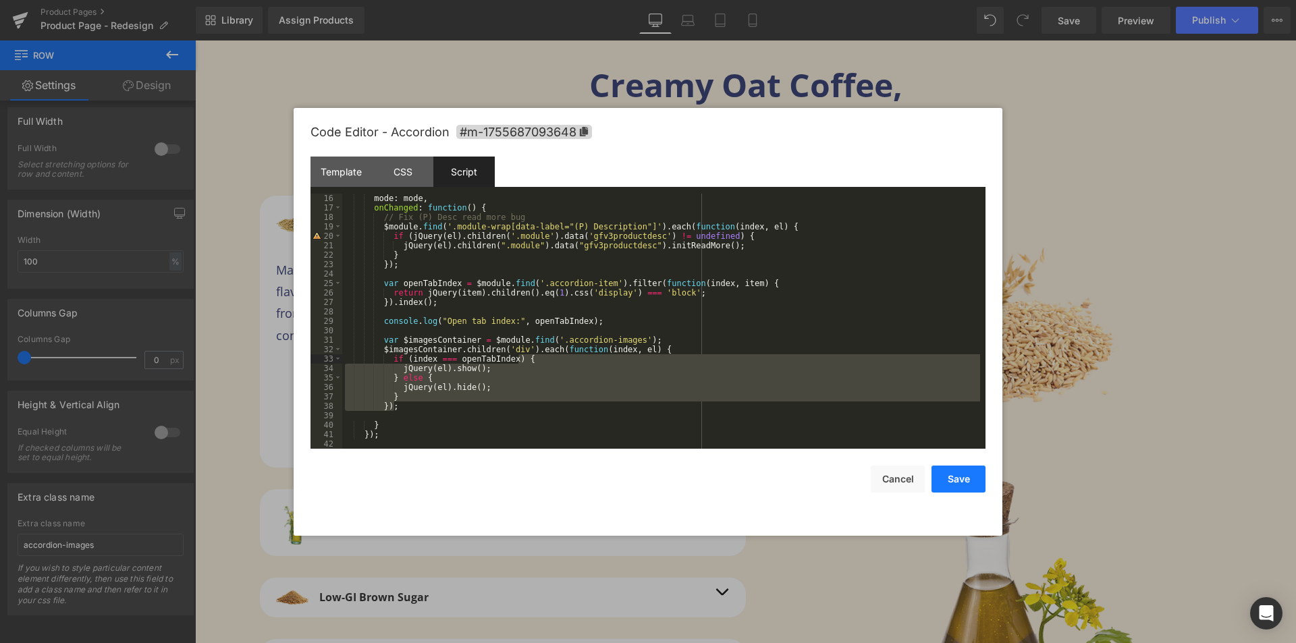
click at [963, 479] on button "Save" at bounding box center [959, 479] width 54 height 27
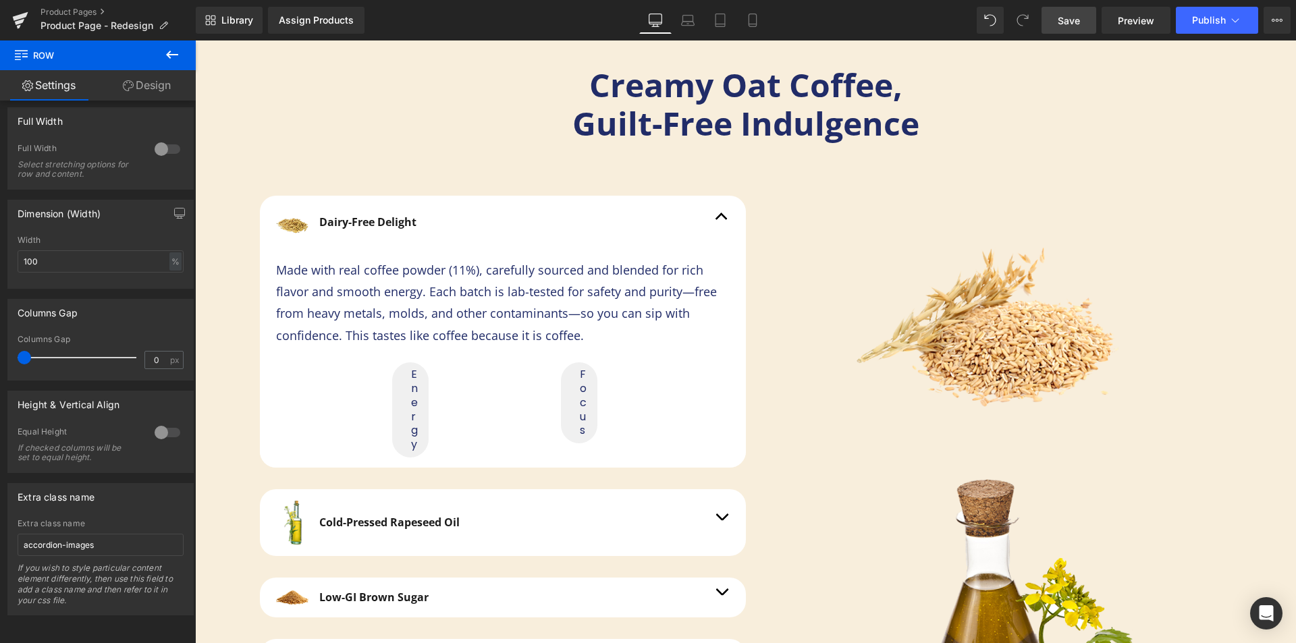
click at [1069, 16] on span "Save" at bounding box center [1069, 21] width 22 height 14
